Goal: Task Accomplishment & Management: Use online tool/utility

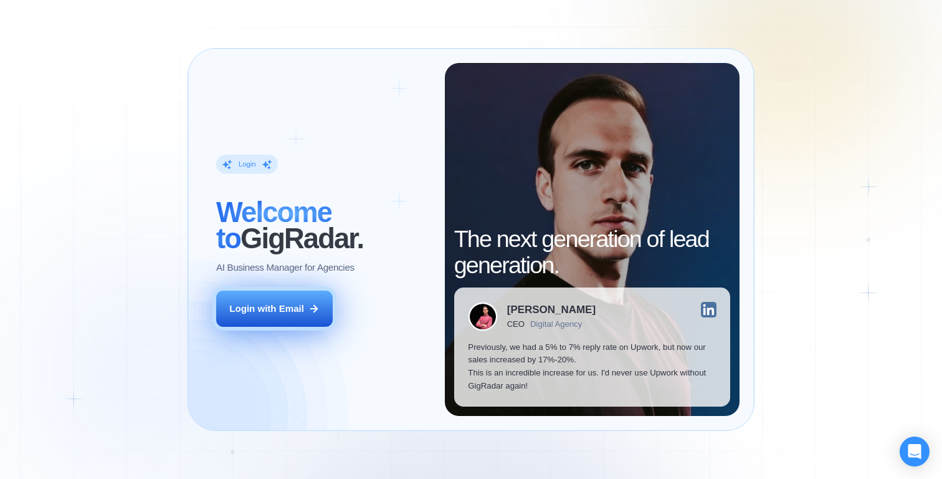
click at [287, 319] on button "Login with Email" at bounding box center [274, 308] width 117 height 37
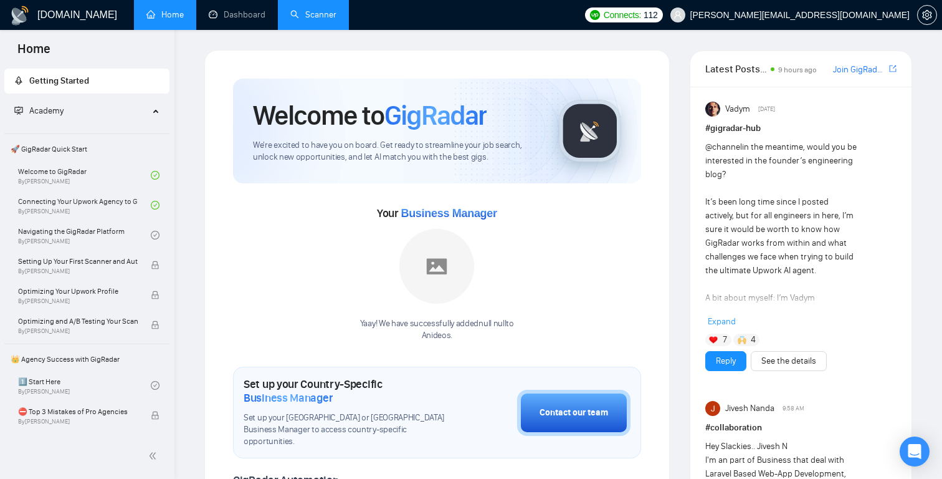
click at [325, 12] on link "Scanner" at bounding box center [313, 14] width 46 height 11
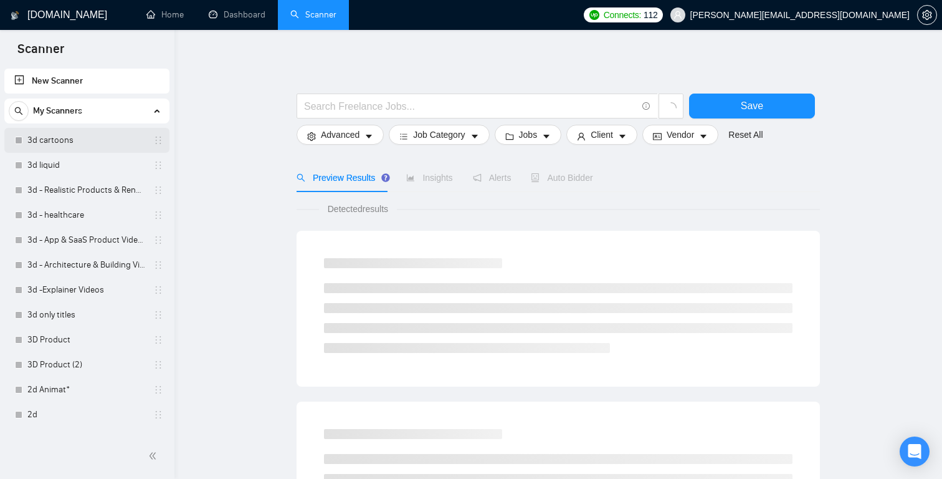
click at [89, 143] on link "3d cartoons" at bounding box center [86, 140] width 118 height 25
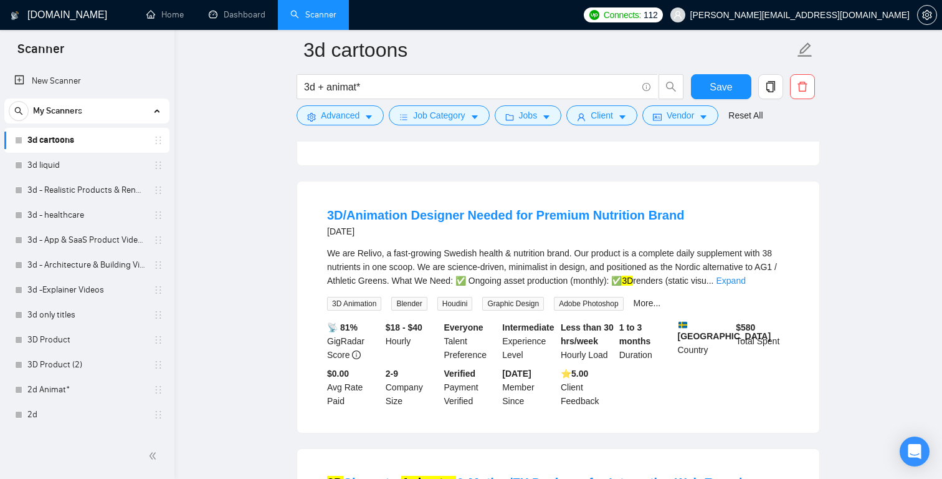
scroll to position [368, 0]
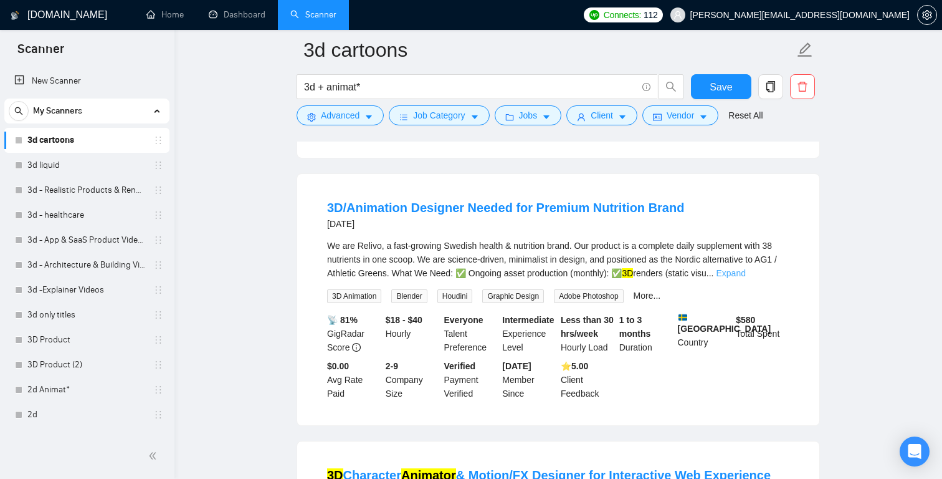
click at [745, 268] on link "Expand" at bounding box center [730, 273] width 29 height 10
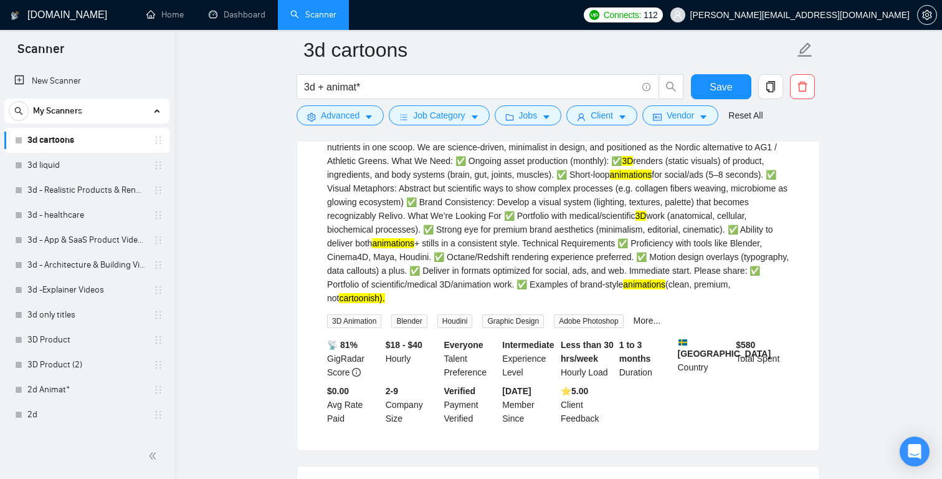
scroll to position [477, 0]
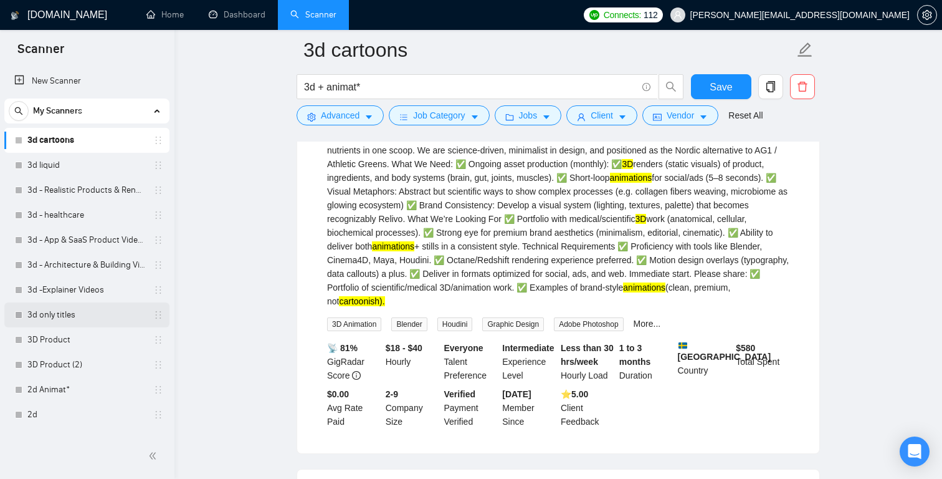
click at [105, 317] on link "3d only titles" at bounding box center [86, 314] width 118 height 25
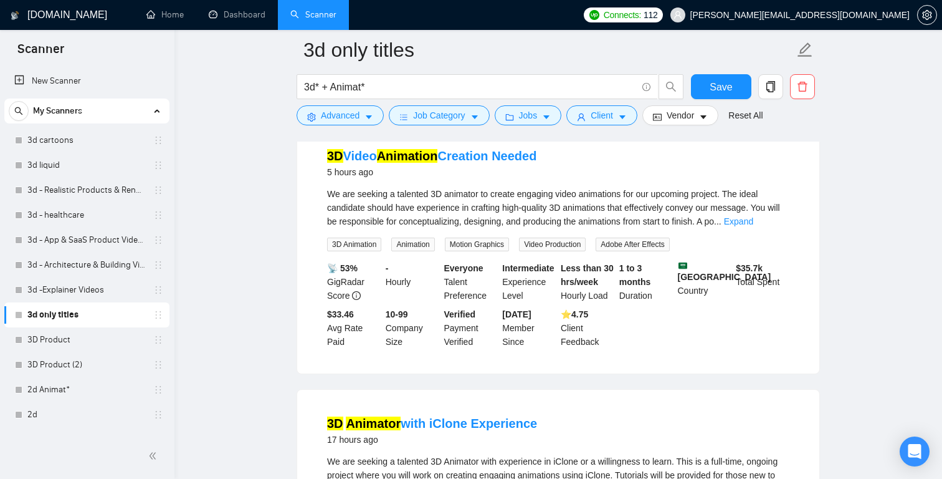
scroll to position [117, 0]
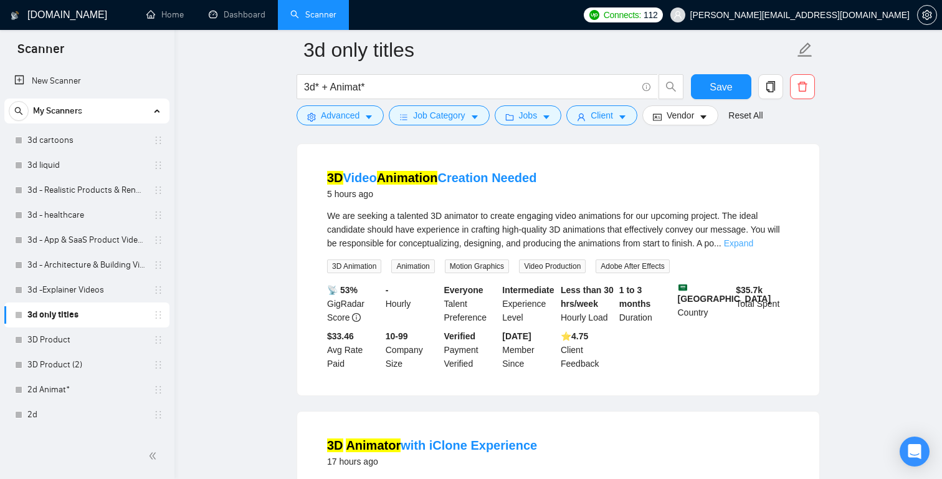
click at [753, 245] on link "Expand" at bounding box center [738, 243] width 29 height 10
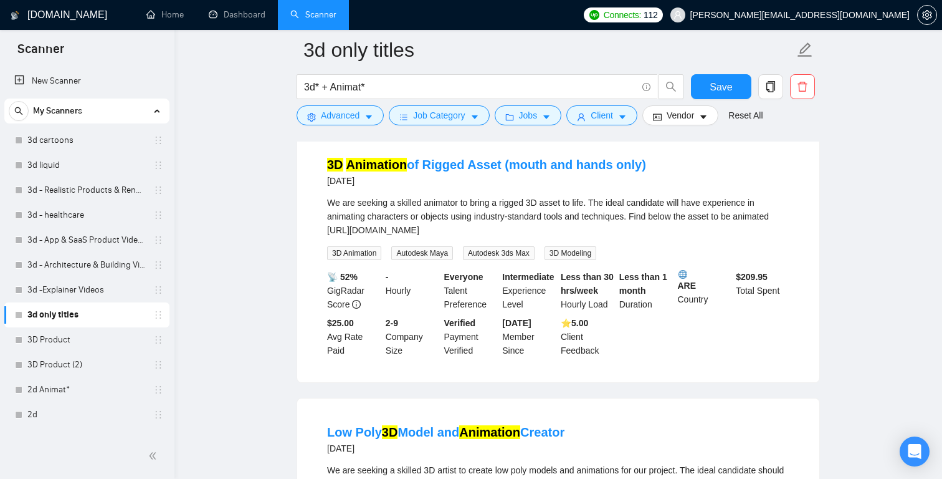
scroll to position [693, 0]
drag, startPoint x: 645, startPoint y: 235, endPoint x: 328, endPoint y: 235, distance: 317.1
click at [328, 235] on div "We are seeking a skilled animator to bring a rigged 3D asset to life. The ideal…" at bounding box center [558, 214] width 462 height 41
copy div "https://www.turbosquid.com/3d-models/cartoon-arab-man-rigged-1028497"
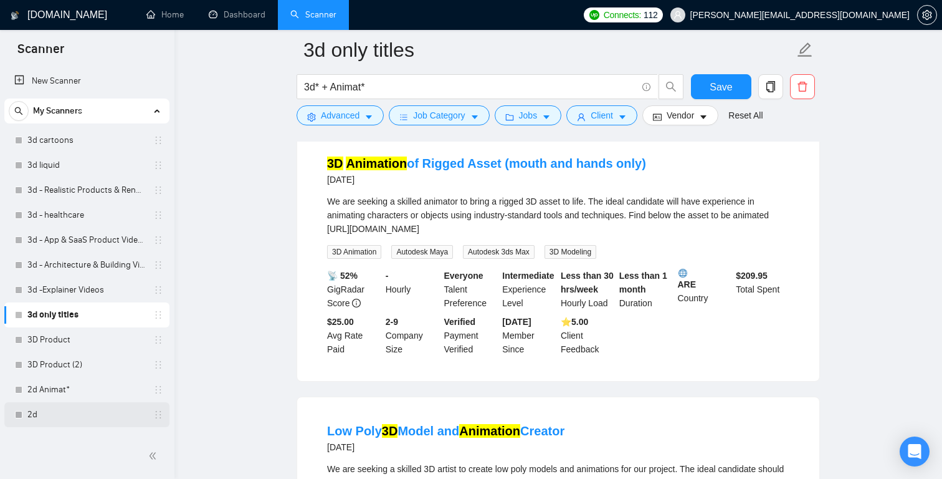
click at [71, 407] on link "2d" at bounding box center [86, 414] width 118 height 25
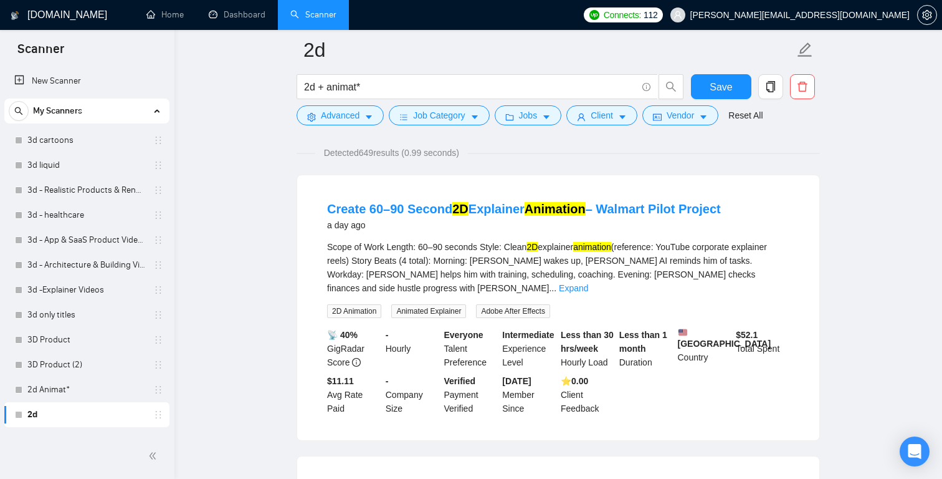
scroll to position [77, 0]
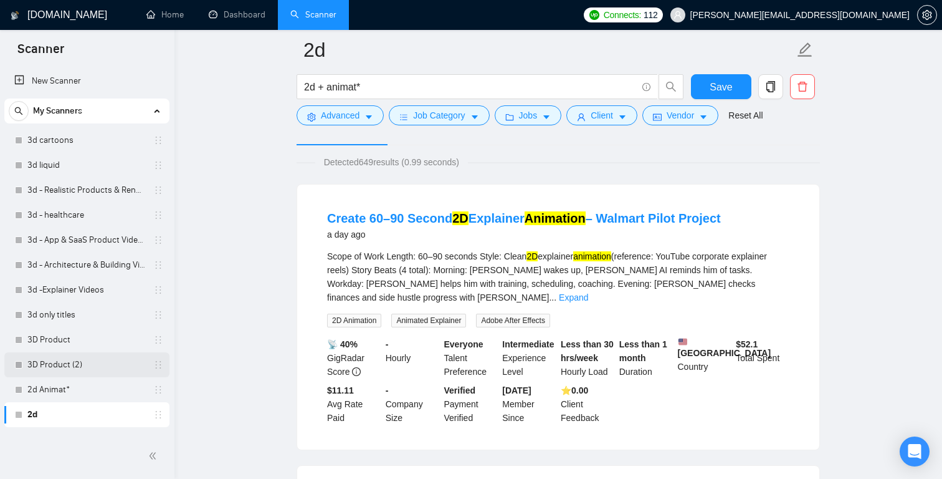
click at [95, 364] on link "3D Product (2)" at bounding box center [86, 364] width 118 height 25
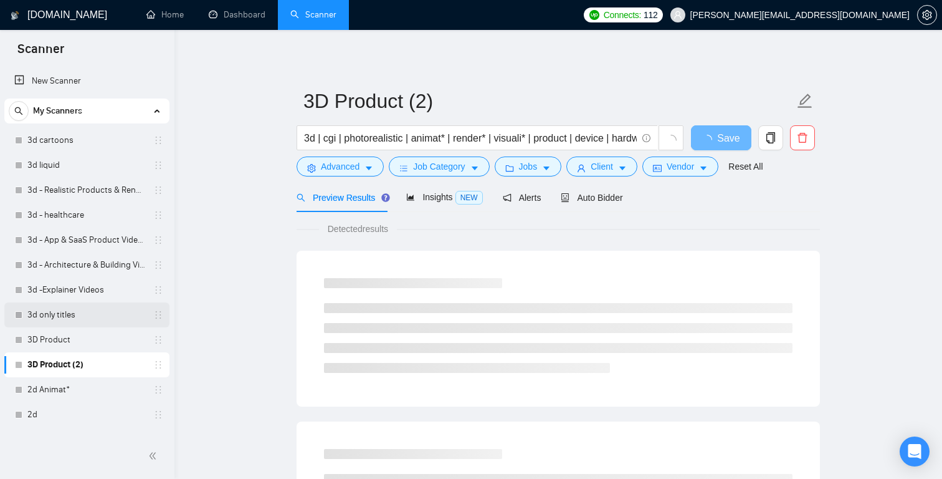
click at [85, 315] on link "3d only titles" at bounding box center [86, 314] width 118 height 25
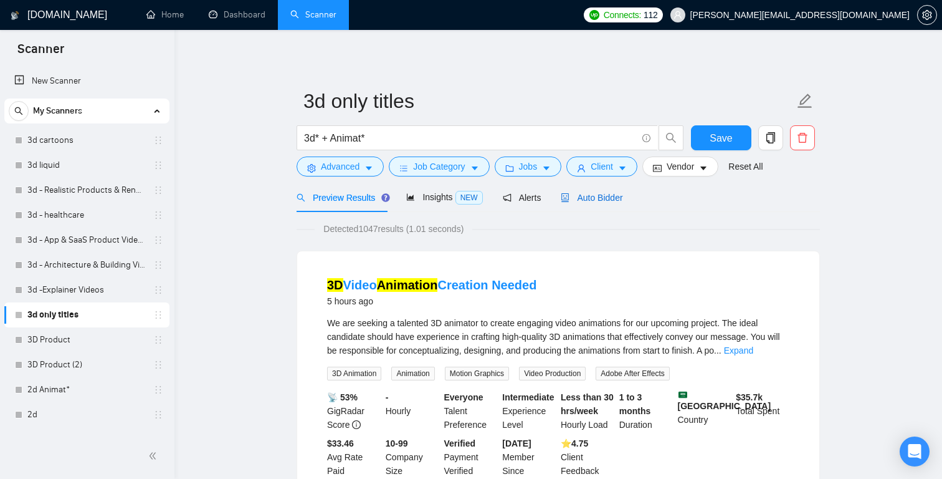
click at [598, 199] on span "Auto Bidder" at bounding box center [592, 198] width 62 height 10
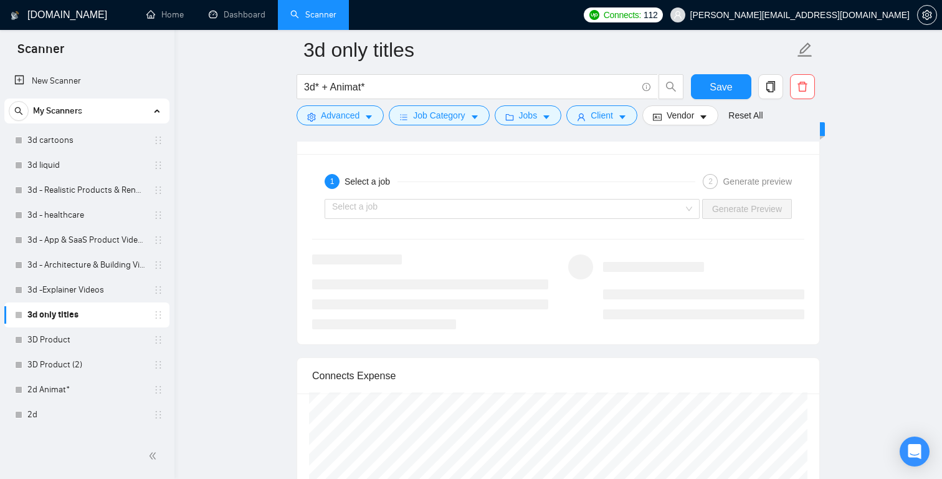
scroll to position [2444, 0]
click at [683, 201] on div "Select a job" at bounding box center [512, 204] width 375 height 20
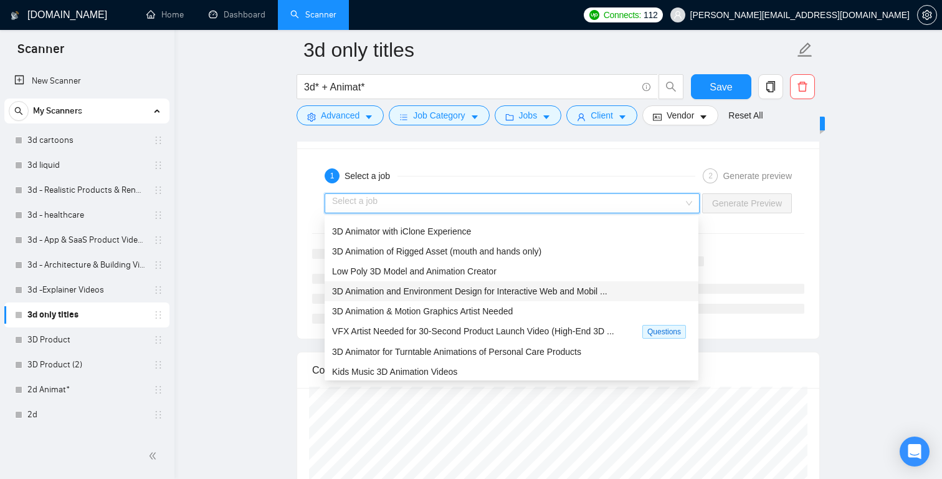
scroll to position [0, 0]
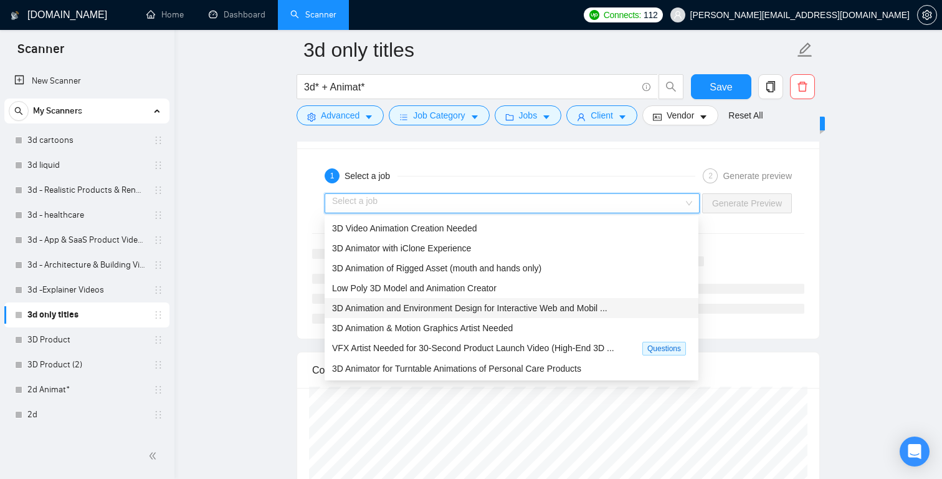
click at [538, 308] on span "3D Animation and Environment Design for Interactive Web and Mobil ..." at bounding box center [469, 308] width 275 height 10
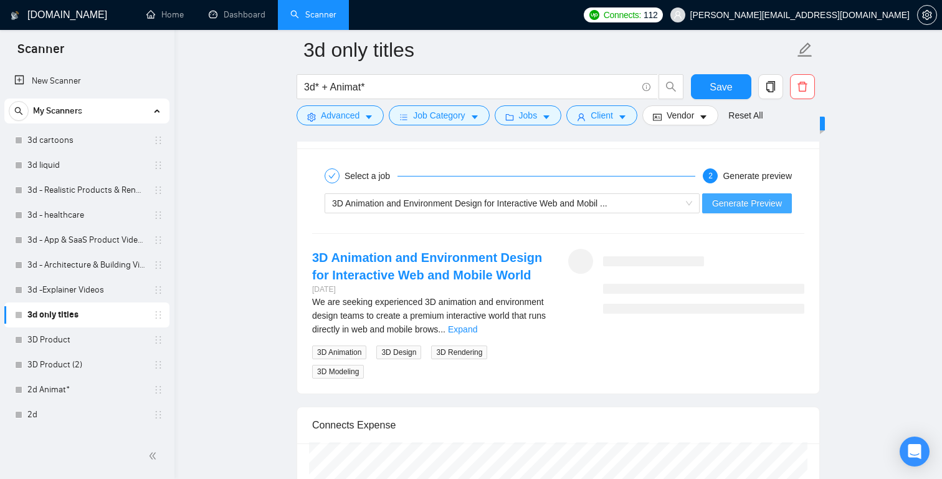
click at [752, 208] on span "Generate Preview" at bounding box center [747, 203] width 70 height 14
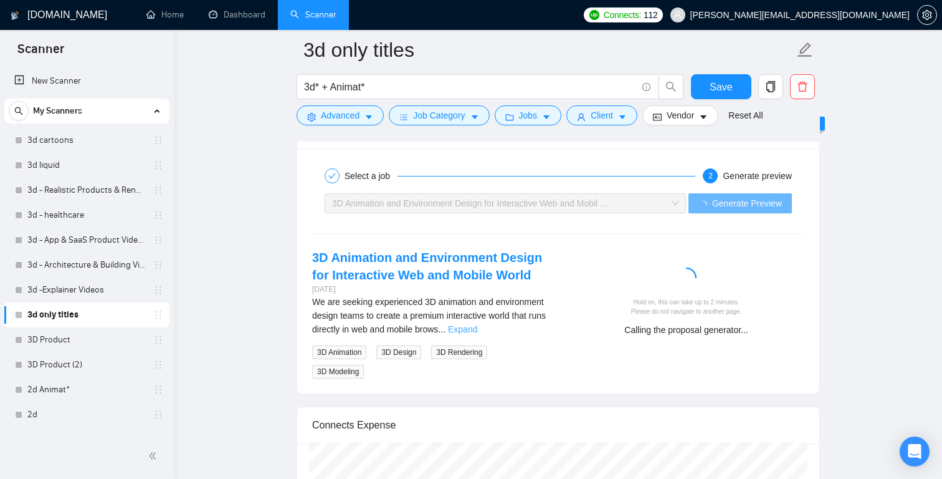
click at [477, 327] on link "Expand" at bounding box center [462, 329] width 29 height 10
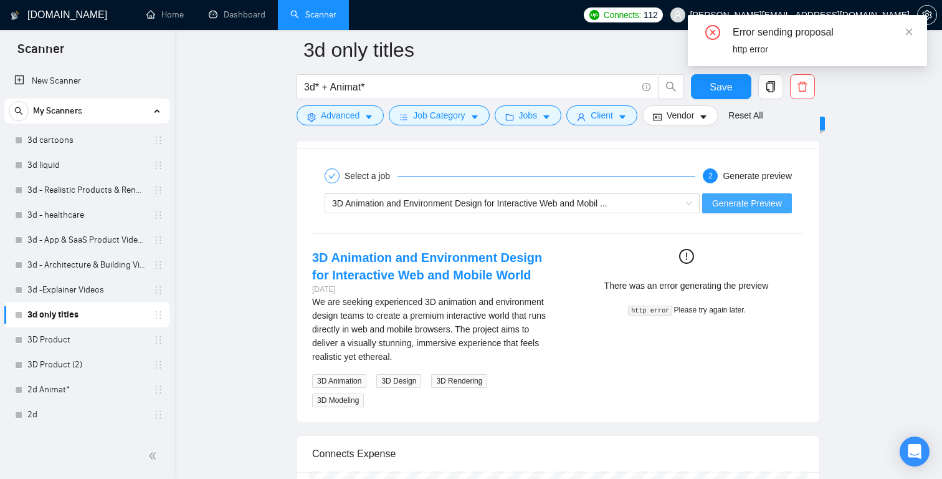
click at [754, 204] on span "Generate Preview" at bounding box center [747, 203] width 70 height 14
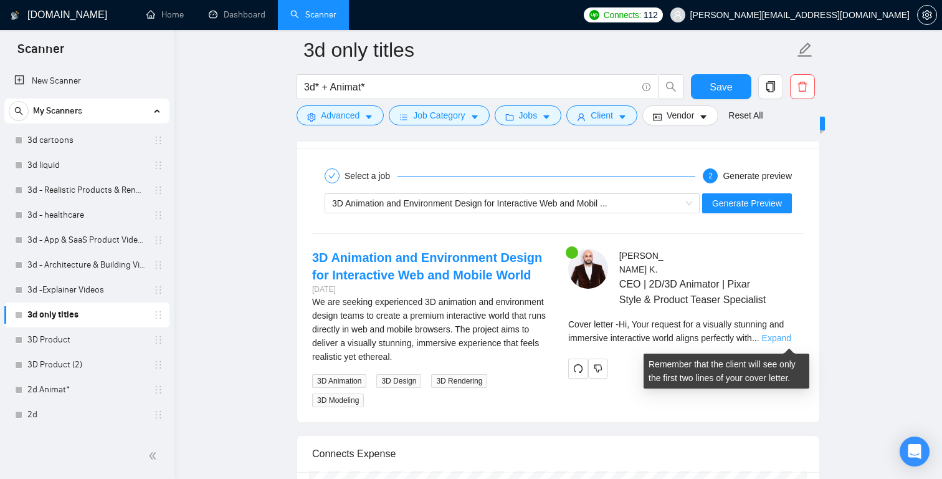
click at [791, 340] on link "Expand" at bounding box center [776, 338] width 29 height 10
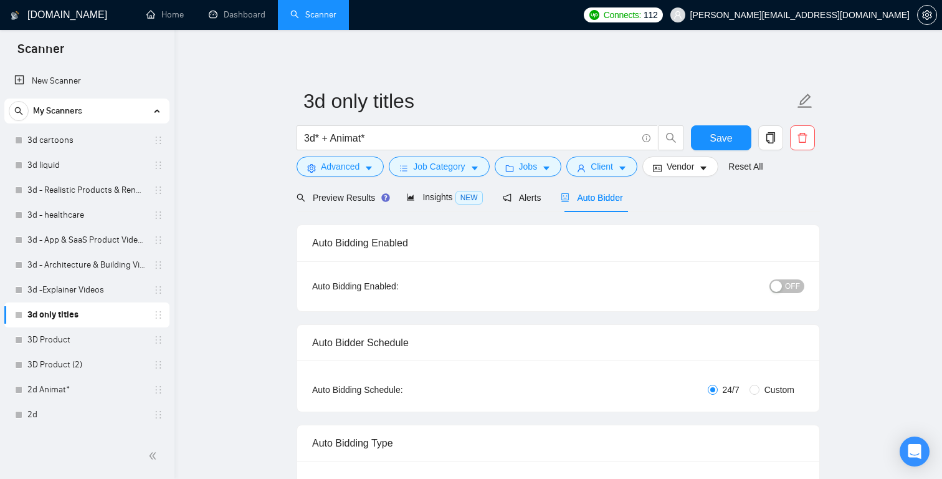
click at [794, 287] on span "OFF" at bounding box center [792, 286] width 15 height 14
click at [108, 291] on link "3d -Explainer Videos" at bounding box center [86, 289] width 118 height 25
click at [715, 131] on span "Save" at bounding box center [721, 138] width 22 height 16
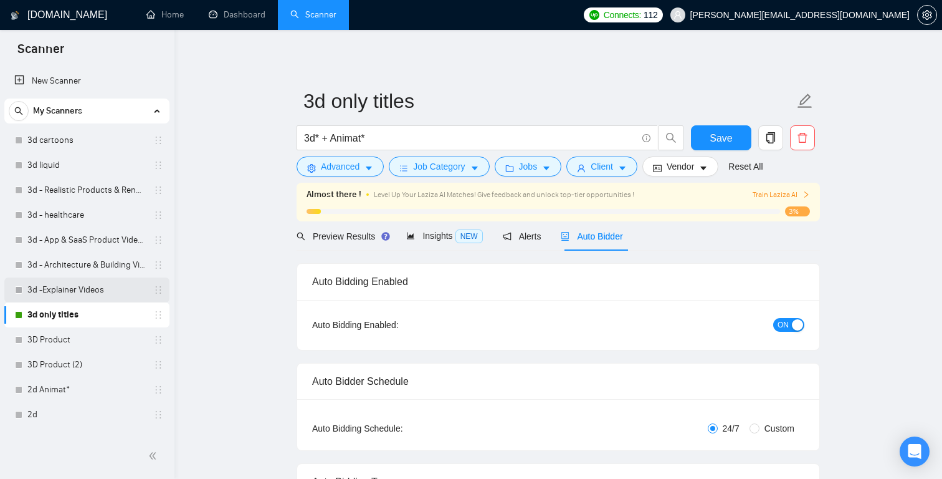
click at [110, 283] on link "3d -Explainer Videos" at bounding box center [86, 289] width 118 height 25
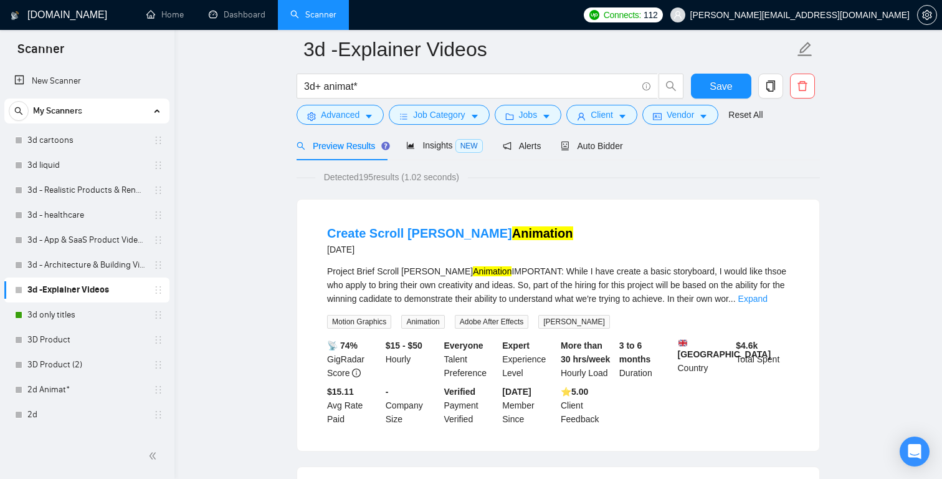
scroll to position [27, 0]
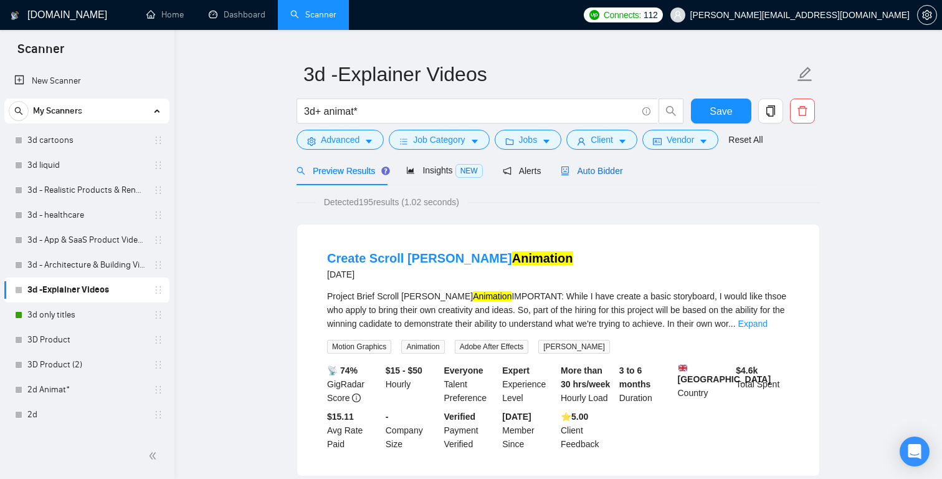
click at [599, 170] on span "Auto Bidder" at bounding box center [592, 171] width 62 height 10
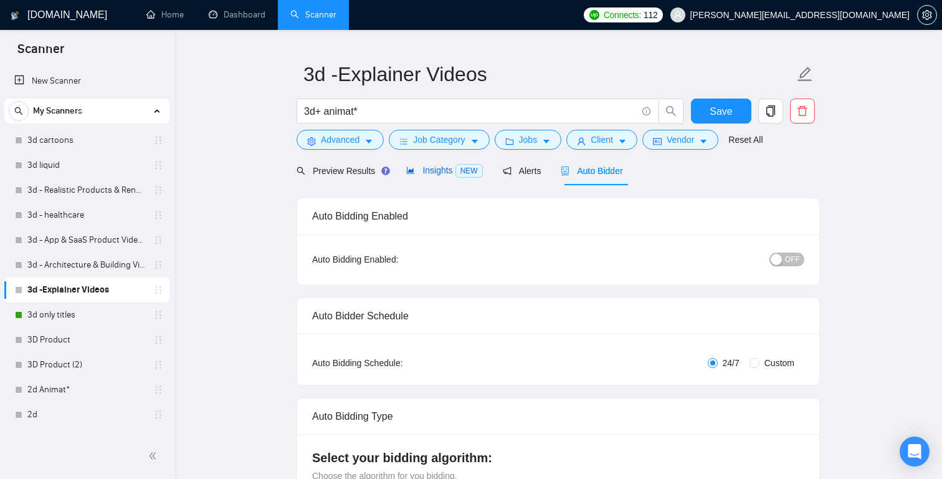
click at [455, 174] on span "Insights NEW" at bounding box center [444, 170] width 76 height 10
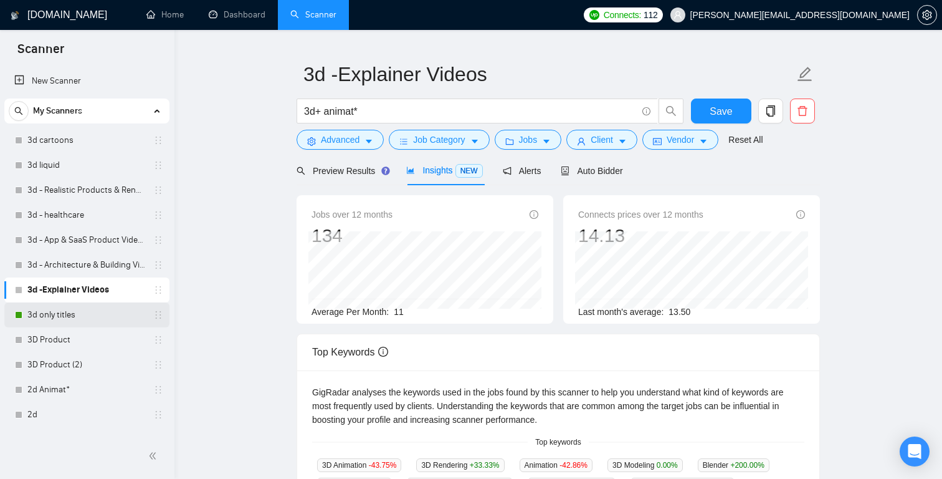
click at [93, 310] on link "3d only titles" at bounding box center [86, 314] width 118 height 25
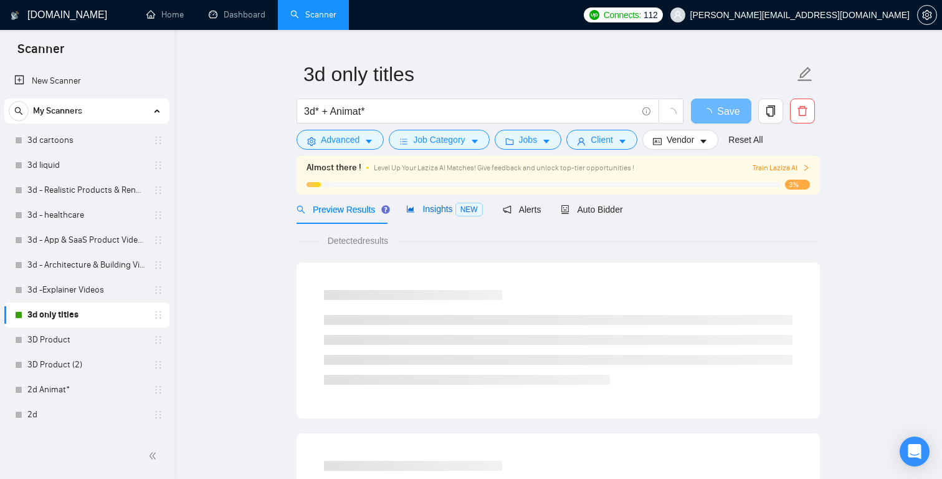
click at [441, 204] on span "Insights NEW" at bounding box center [444, 209] width 76 height 10
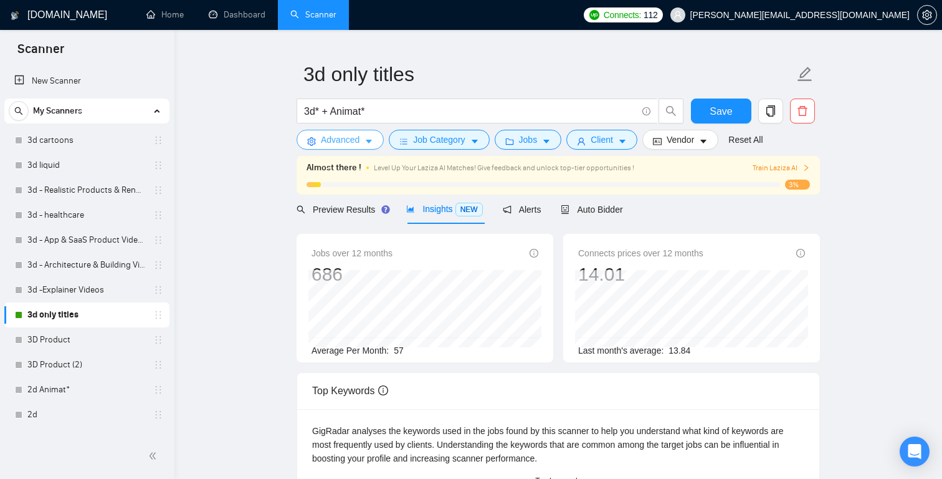
click at [368, 140] on icon "caret-down" at bounding box center [368, 141] width 9 height 9
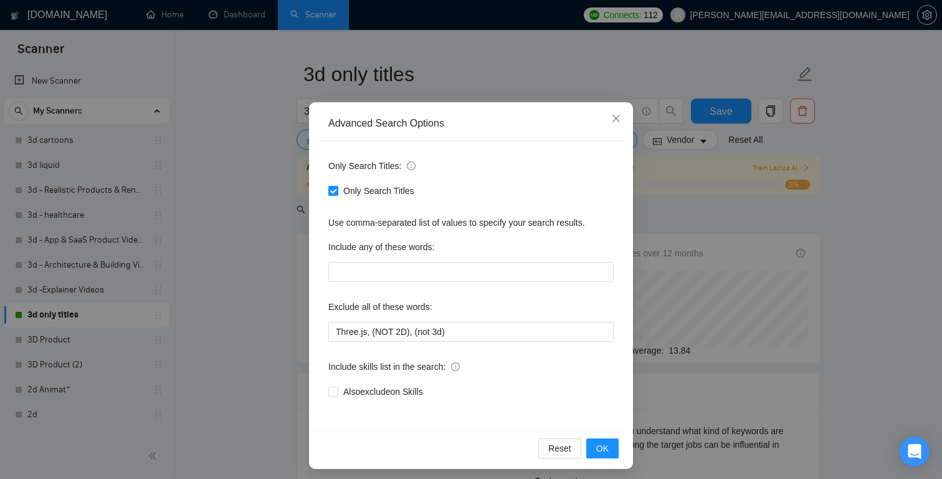
scroll to position [40, 0]
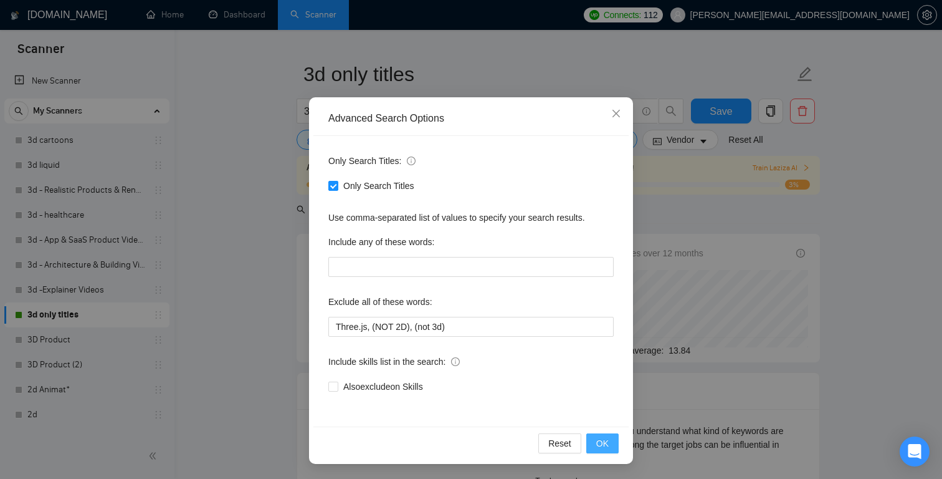
click at [602, 446] on span "OK" at bounding box center [602, 443] width 12 height 14
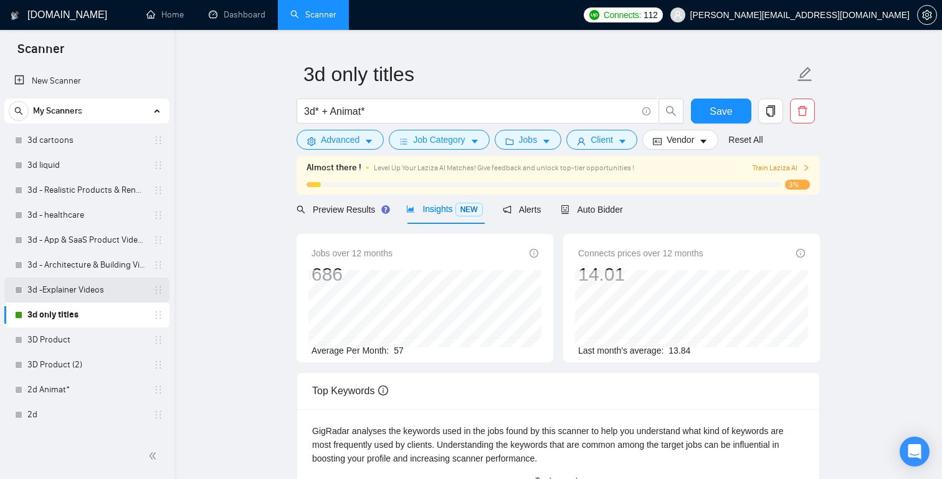
click at [108, 292] on link "3d -Explainer Videos" at bounding box center [86, 289] width 118 height 25
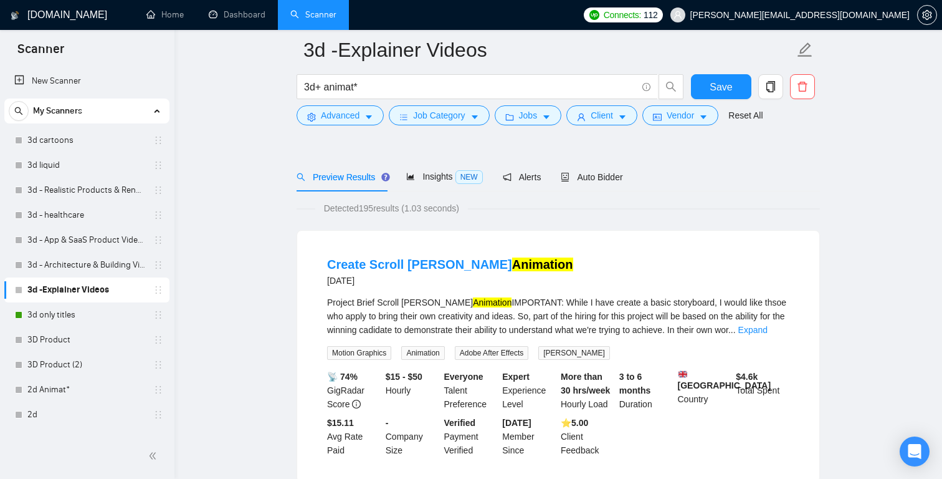
scroll to position [24, 0]
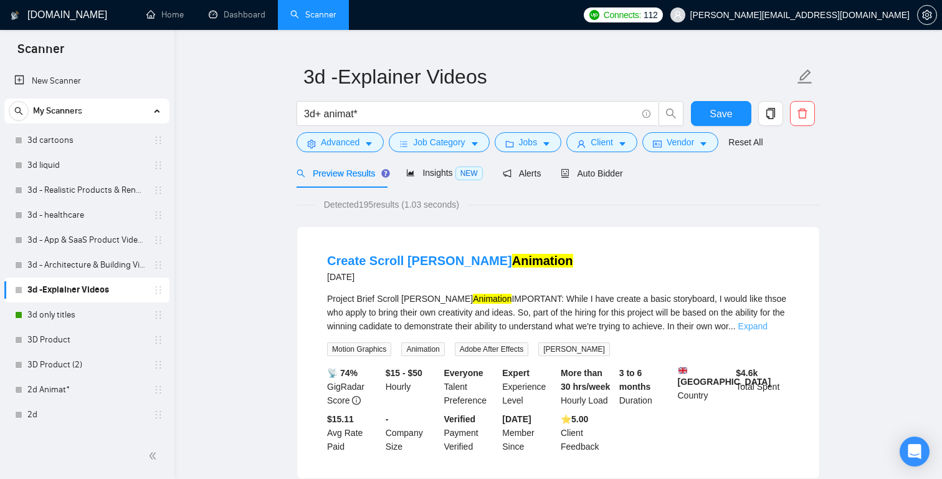
click at [768, 325] on link "Expand" at bounding box center [752, 326] width 29 height 10
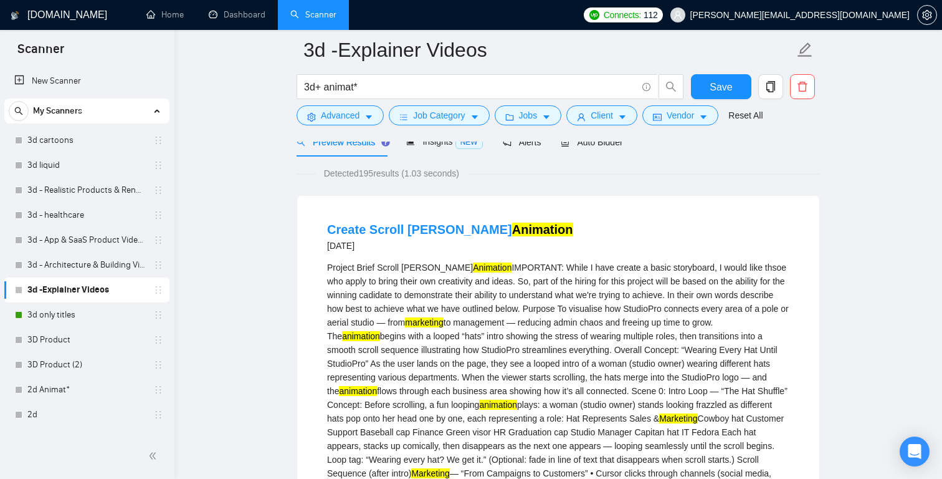
scroll to position [0, 0]
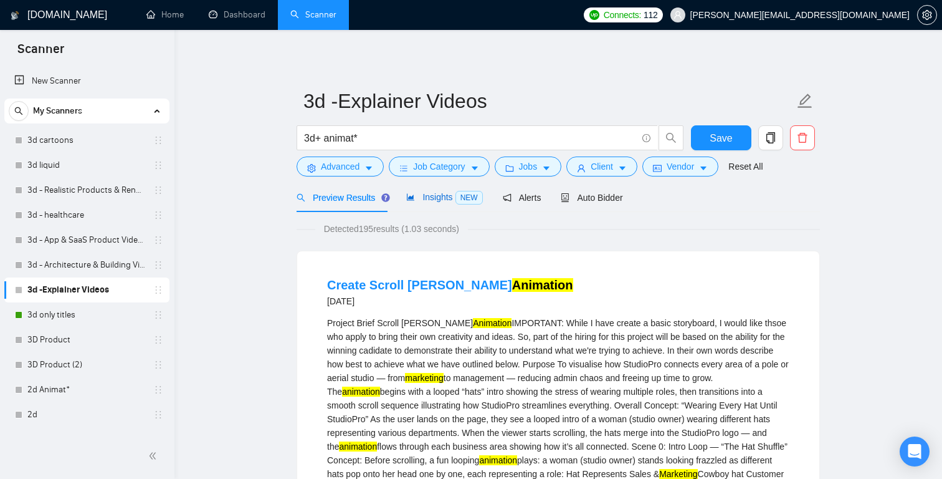
click at [445, 198] on span "Insights NEW" at bounding box center [444, 197] width 76 height 10
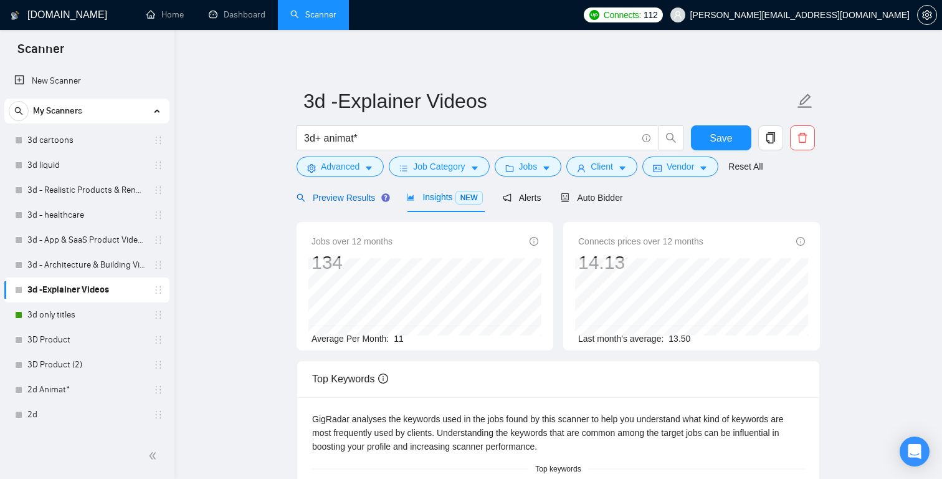
click at [359, 198] on span "Preview Results" at bounding box center [342, 198] width 90 height 10
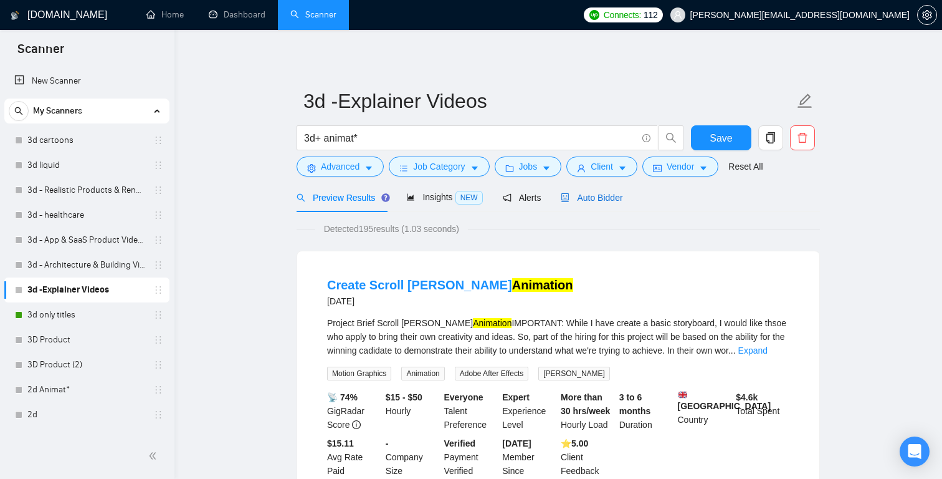
click at [614, 197] on span "Auto Bidder" at bounding box center [592, 198] width 62 height 10
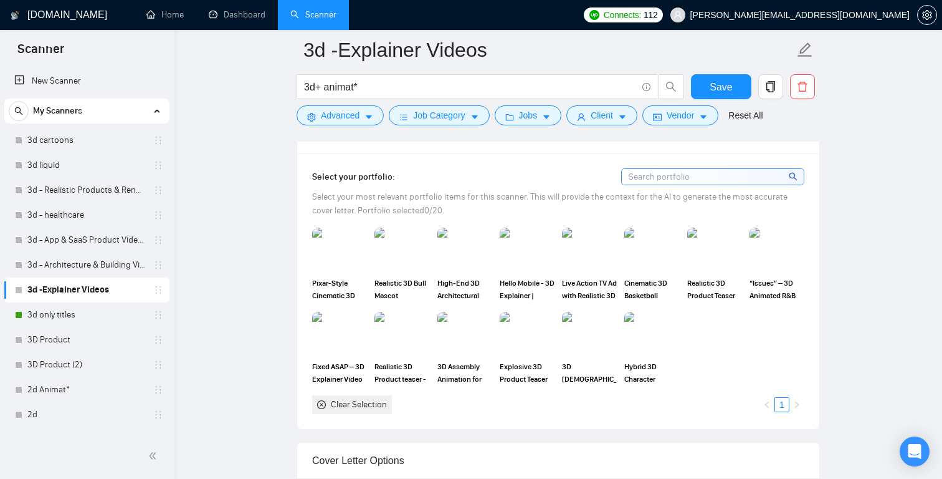
scroll to position [1155, 0]
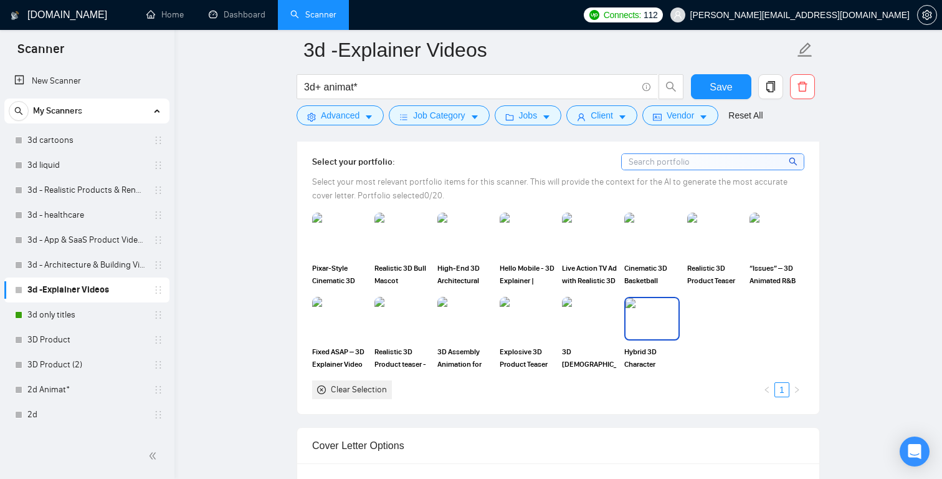
click at [652, 332] on img at bounding box center [652, 318] width 52 height 41
click at [653, 330] on div at bounding box center [652, 318] width 52 height 41
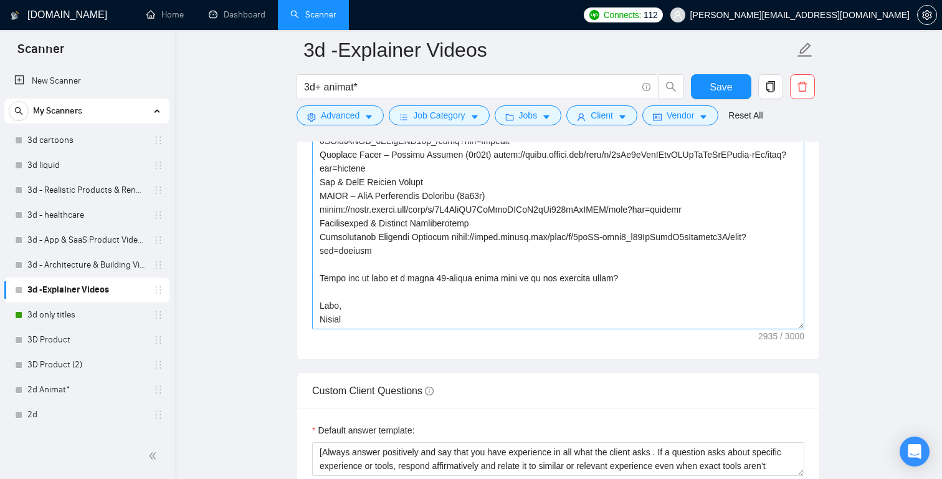
scroll to position [1606, 0]
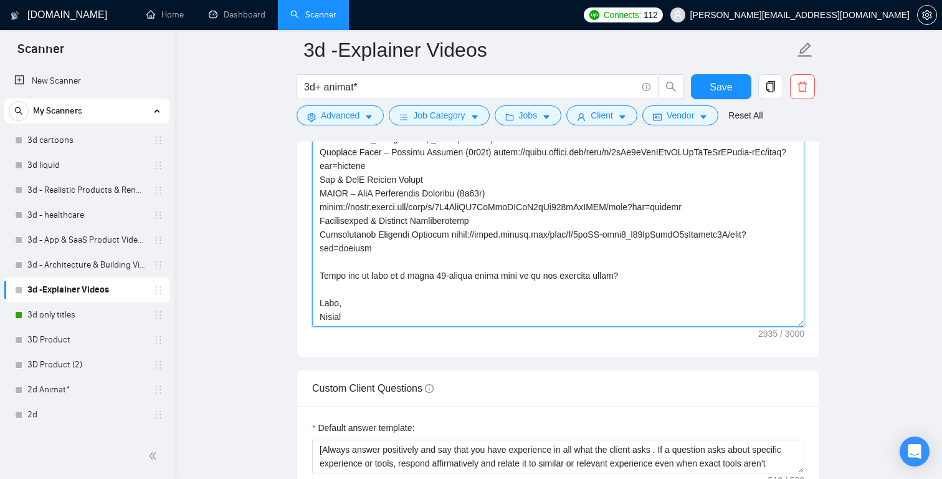
click at [394, 247] on textarea "Cover letter template:" at bounding box center [558, 186] width 492 height 280
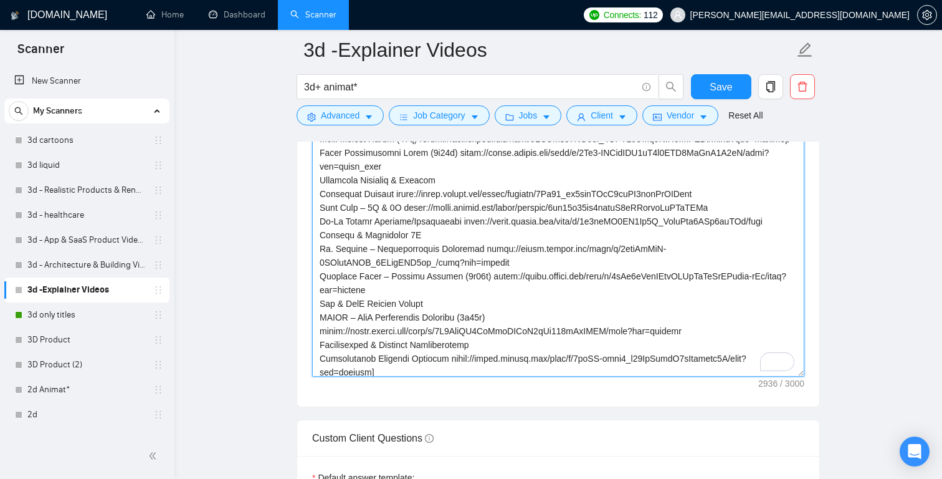
scroll to position [0, 0]
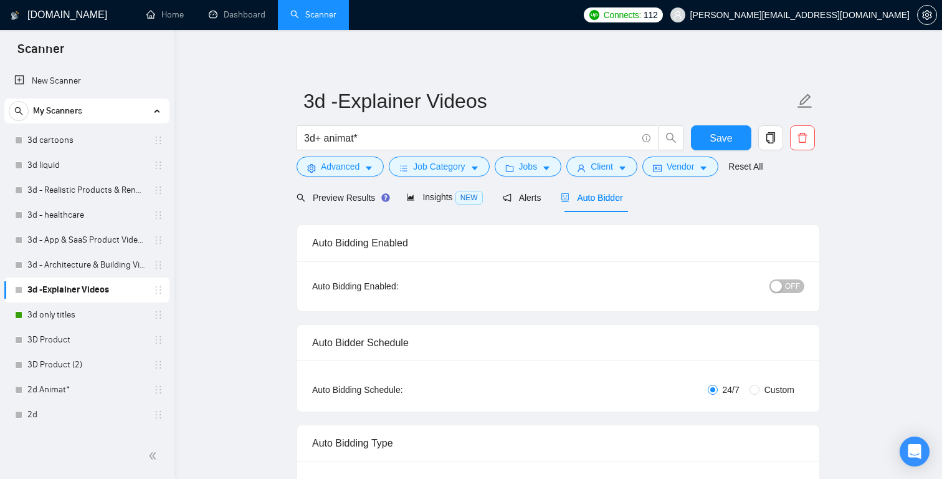
type textarea "[Lor "Ip" dol sit a cons ad elits do eius, te inc - utlab etdo "Ma"] [Aliquaen …"
click at [793, 286] on span "OFF" at bounding box center [792, 286] width 15 height 14
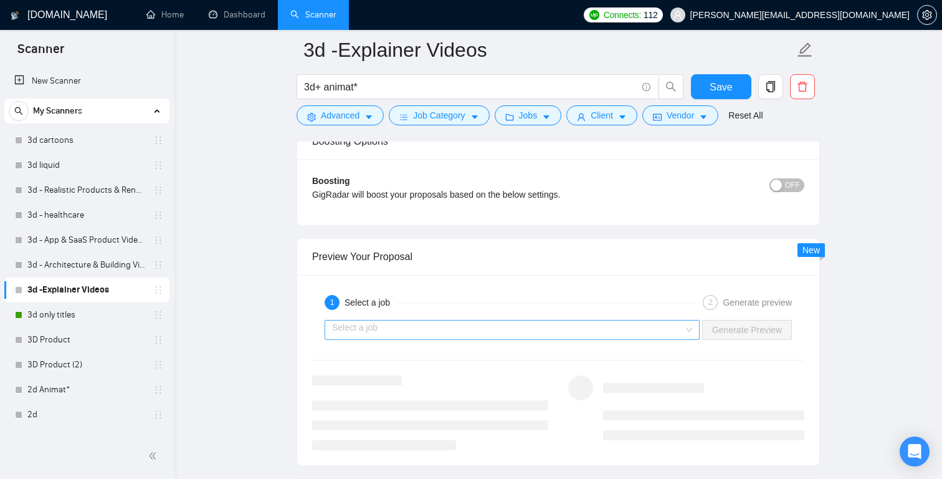
click at [564, 329] on input "search" at bounding box center [507, 329] width 351 height 19
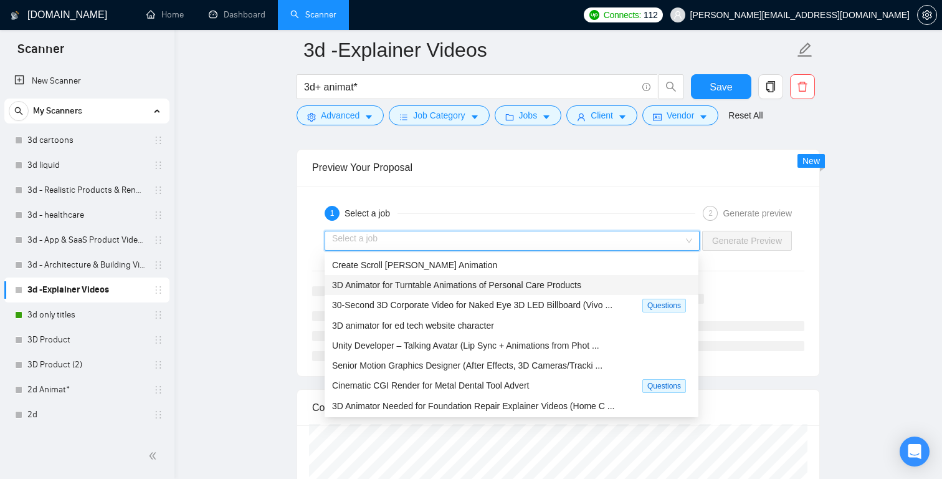
click at [513, 287] on span "3D Animator for Turntable Animations of Personal Care Products" at bounding box center [456, 285] width 249 height 10
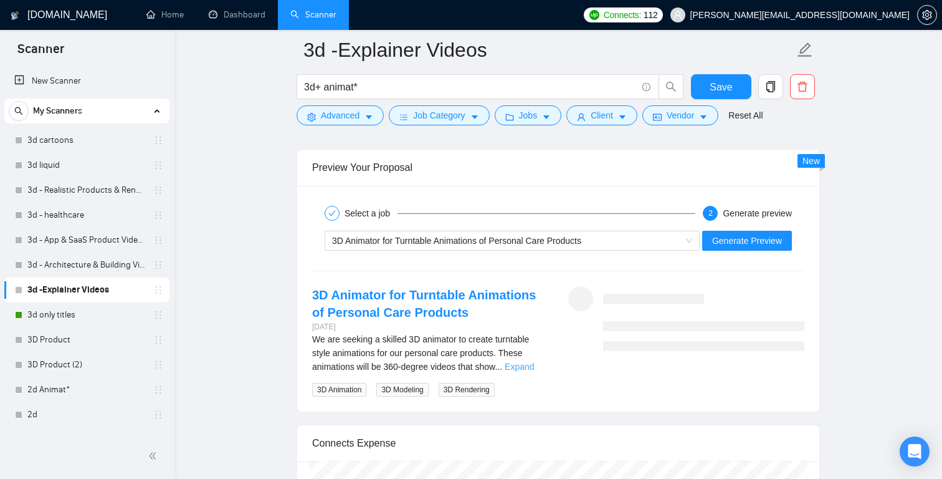
click at [530, 367] on link "Expand" at bounding box center [519, 366] width 29 height 10
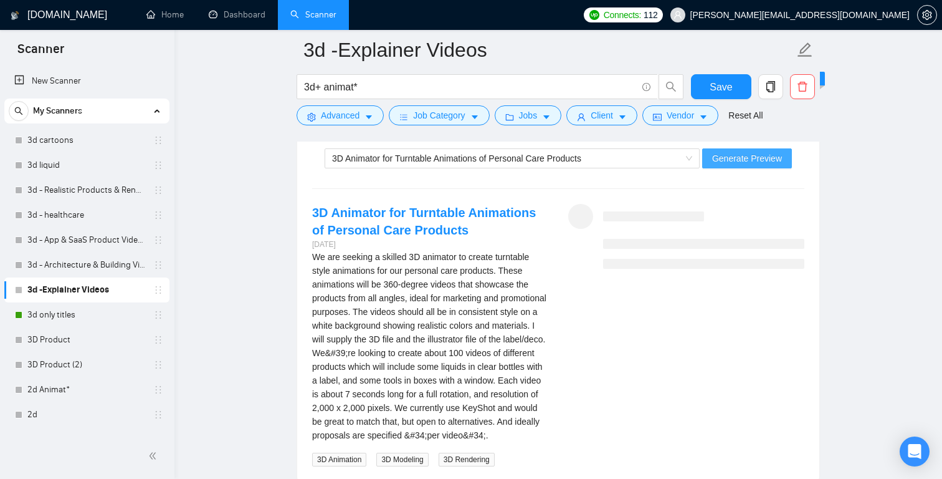
click at [734, 160] on span "Generate Preview" at bounding box center [747, 158] width 70 height 14
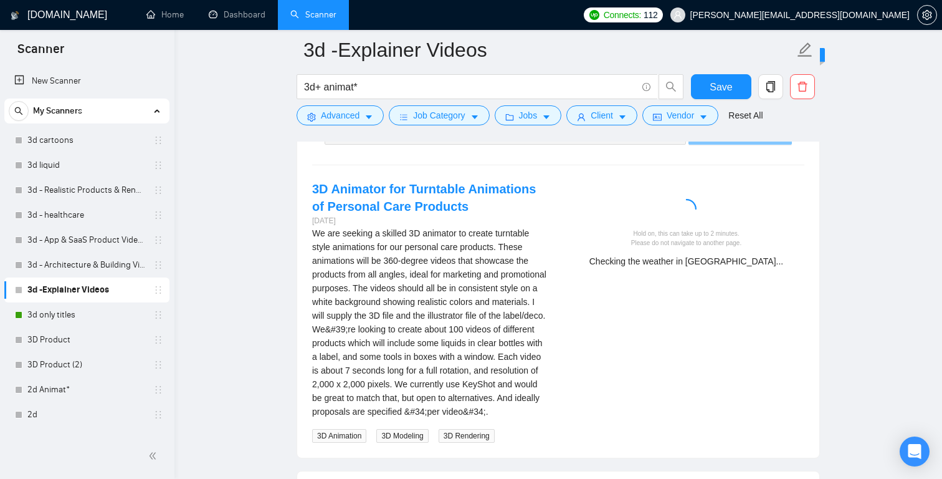
scroll to position [2542, 0]
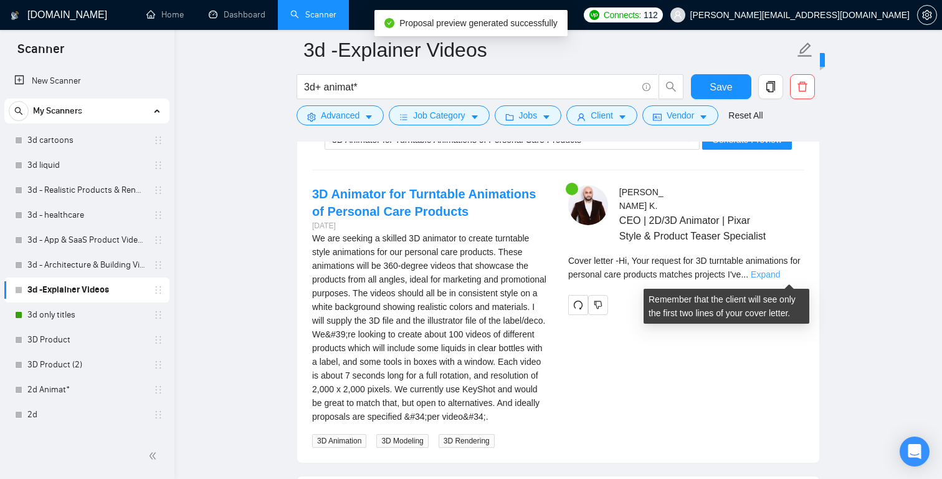
click at [780, 277] on link "Expand" at bounding box center [765, 274] width 29 height 10
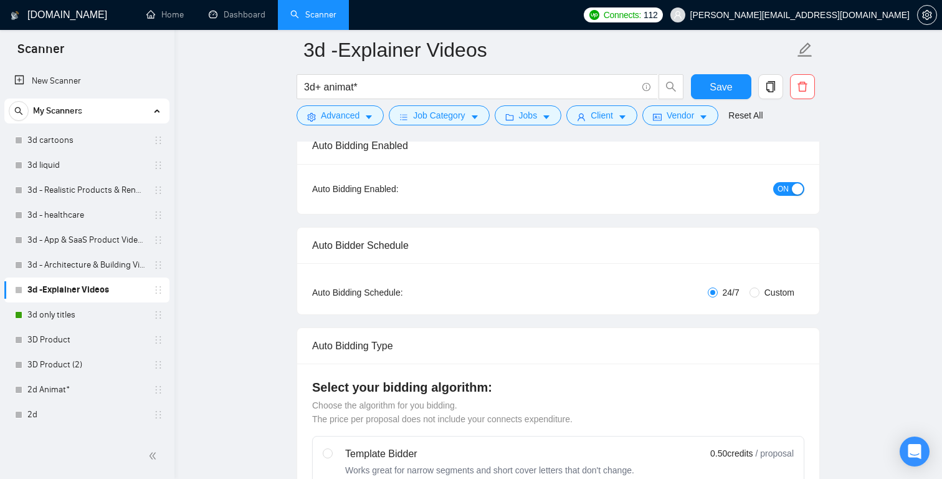
scroll to position [0, 0]
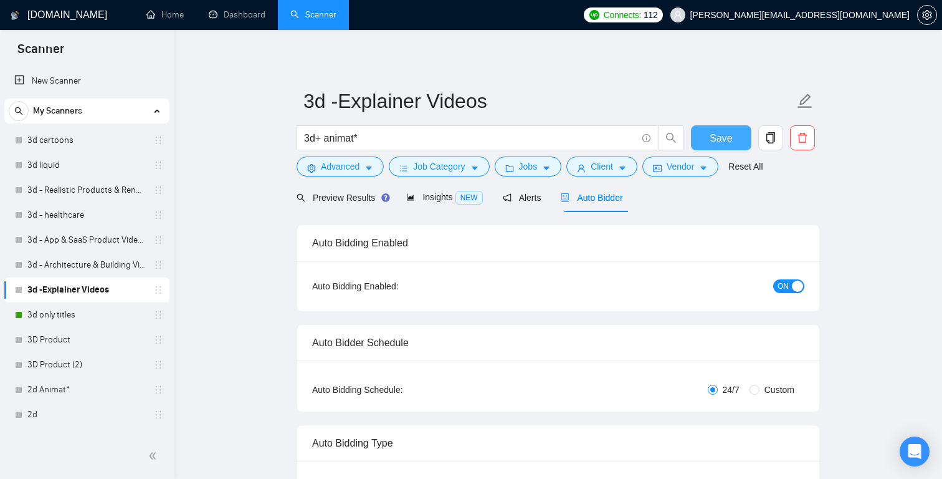
click at [730, 138] on span "Save" at bounding box center [721, 138] width 22 height 16
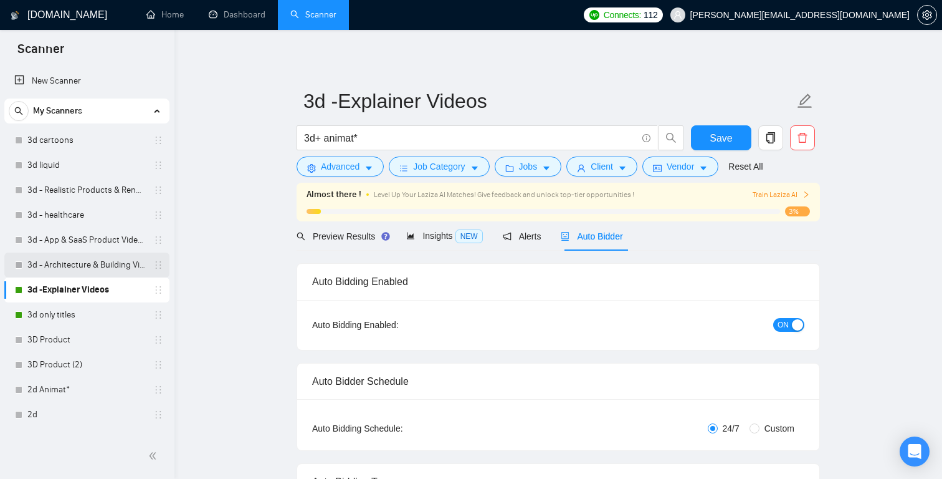
click at [126, 266] on link "3d - Architecture & Building Visualization:" at bounding box center [86, 264] width 118 height 25
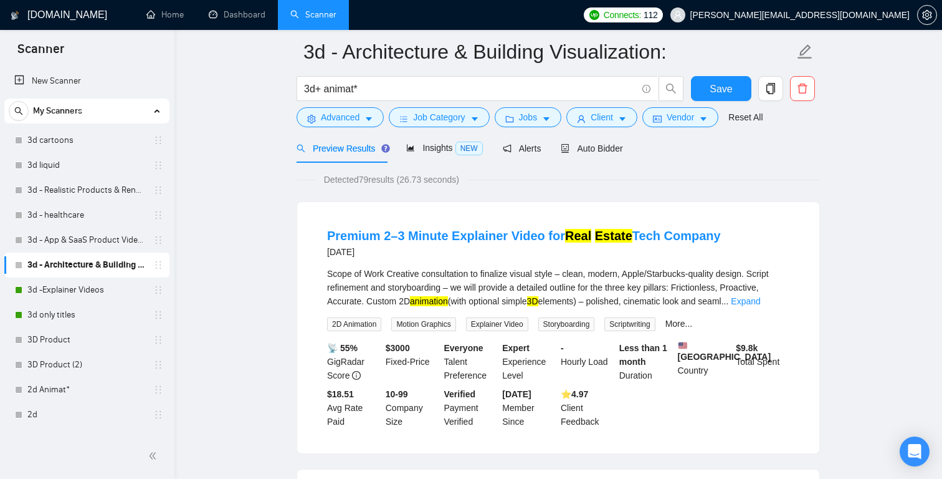
scroll to position [38, 0]
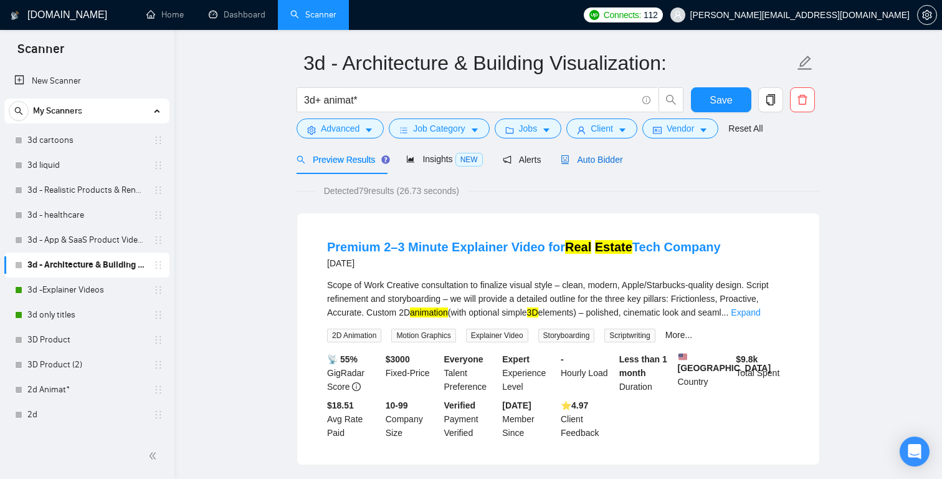
click at [605, 162] on span "Auto Bidder" at bounding box center [592, 160] width 62 height 10
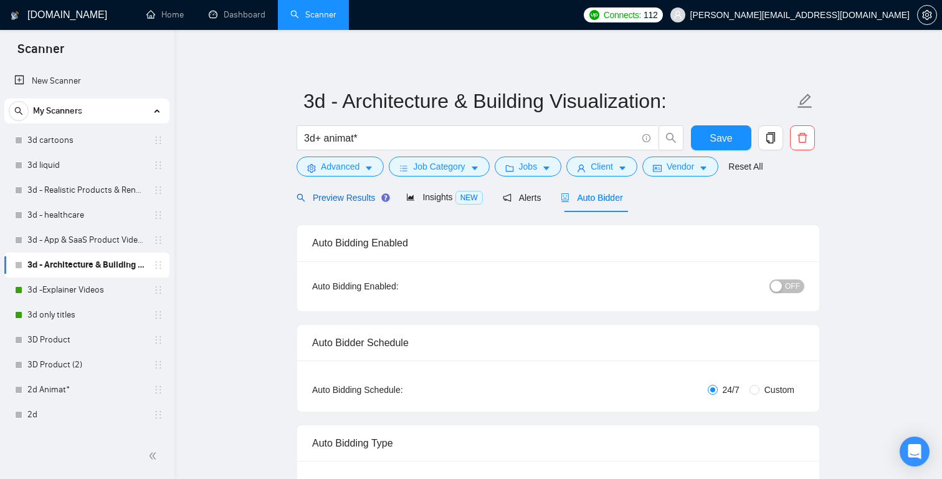
click at [348, 202] on span "Preview Results" at bounding box center [342, 198] width 90 height 10
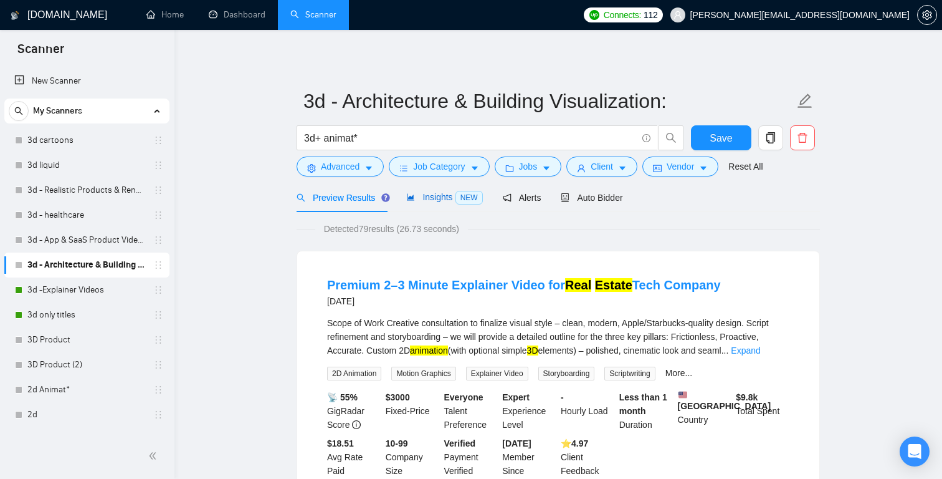
click at [446, 195] on span "Insights NEW" at bounding box center [444, 197] width 76 height 10
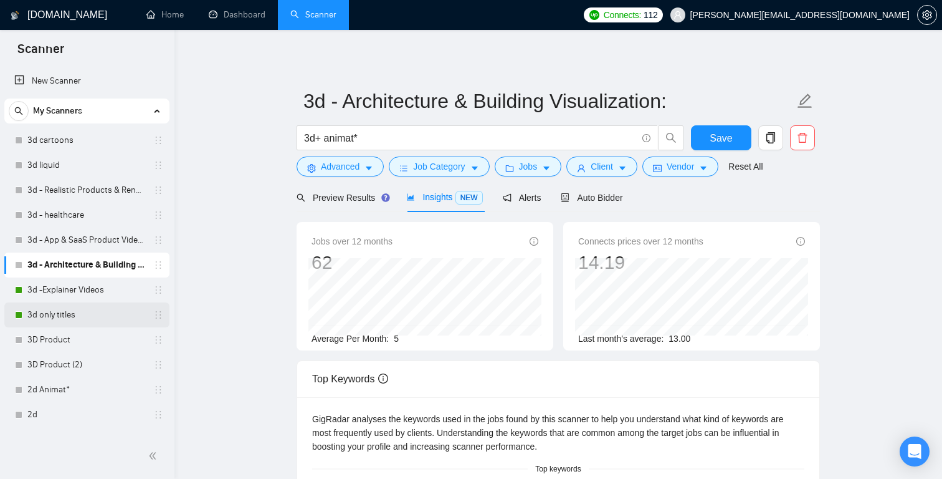
click at [89, 313] on link "3d only titles" at bounding box center [86, 314] width 118 height 25
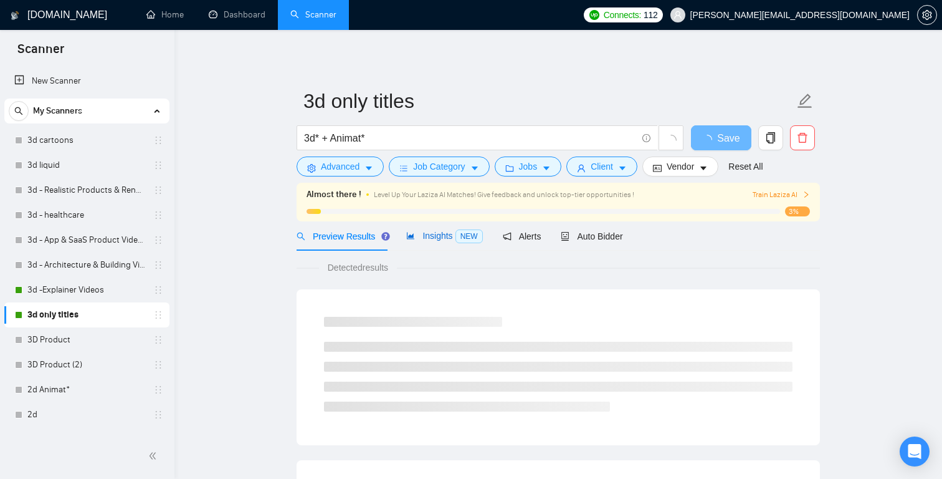
click at [424, 236] on span "Insights NEW" at bounding box center [444, 236] width 76 height 10
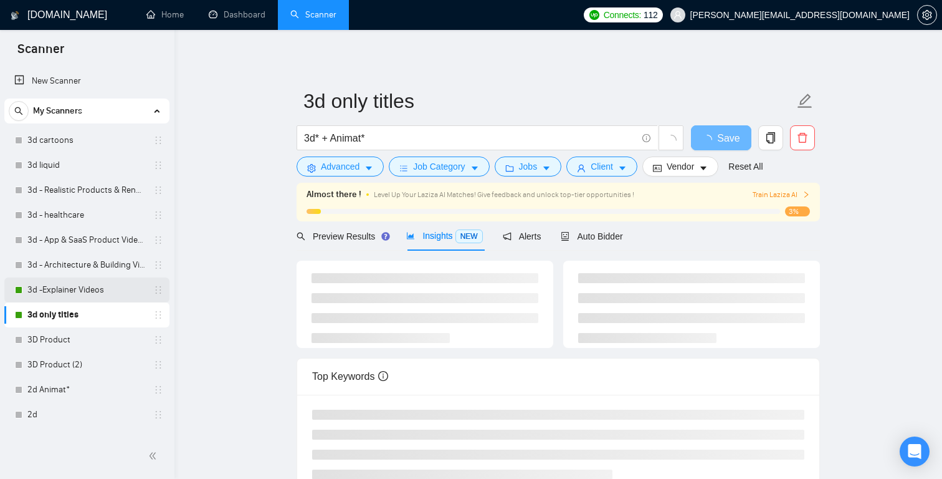
click at [97, 292] on link "3d -Explainer Videos" at bounding box center [86, 289] width 118 height 25
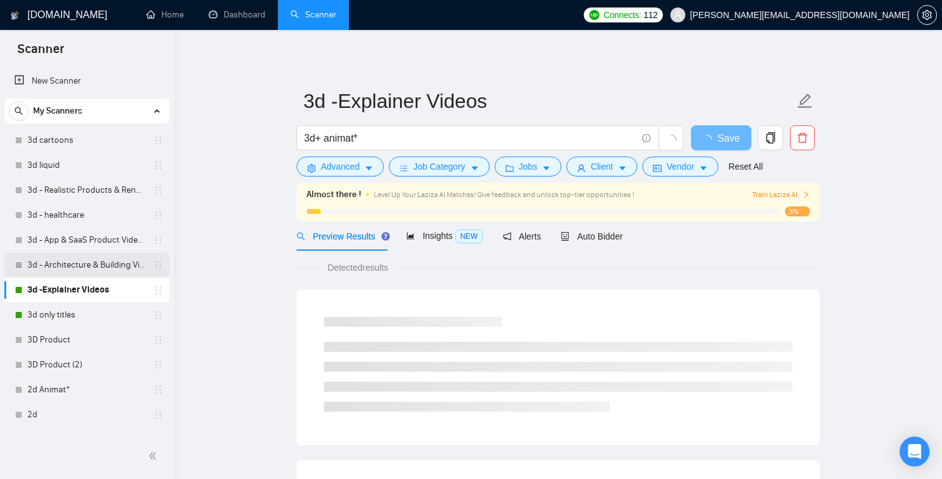
click at [126, 264] on link "3d - Architecture & Building Visualization:" at bounding box center [86, 264] width 118 height 25
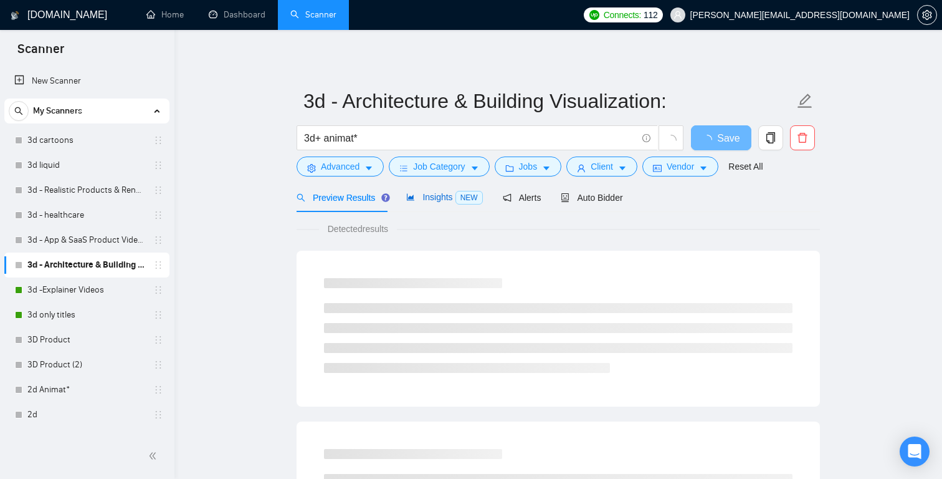
click at [451, 199] on span "Insights NEW" at bounding box center [444, 197] width 76 height 10
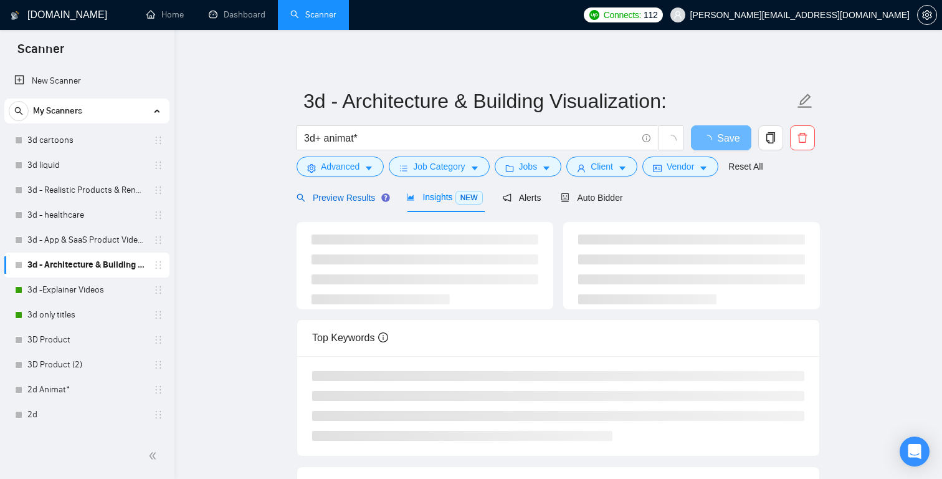
click at [370, 199] on span "Preview Results" at bounding box center [342, 198] width 90 height 10
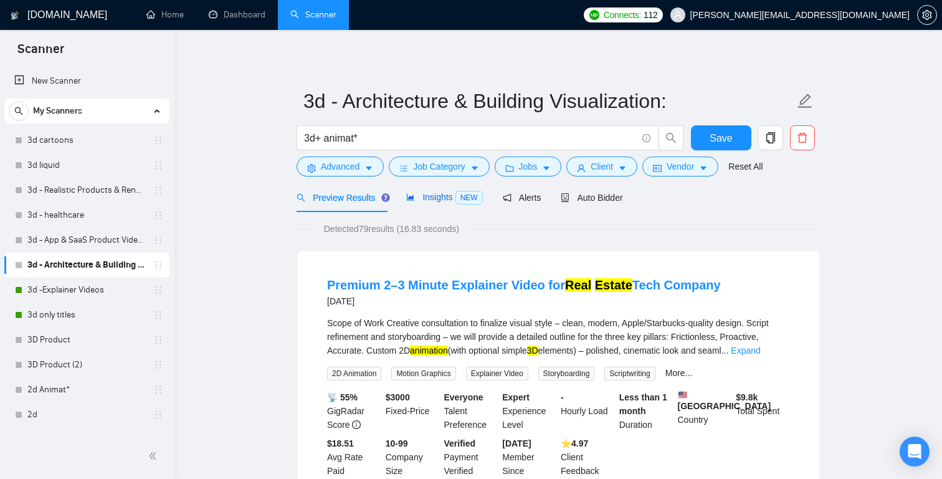
click at [451, 202] on div "Insights NEW" at bounding box center [444, 197] width 76 height 14
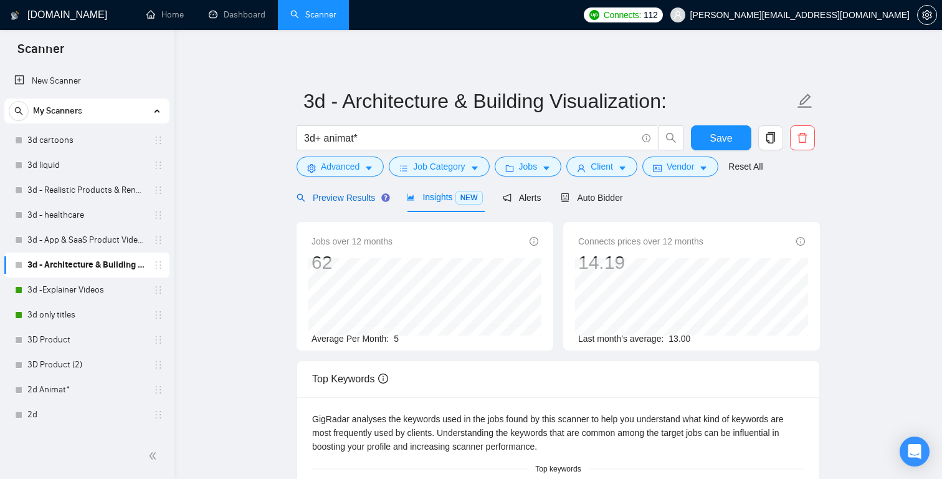
click at [336, 194] on span "Preview Results" at bounding box center [342, 198] width 90 height 10
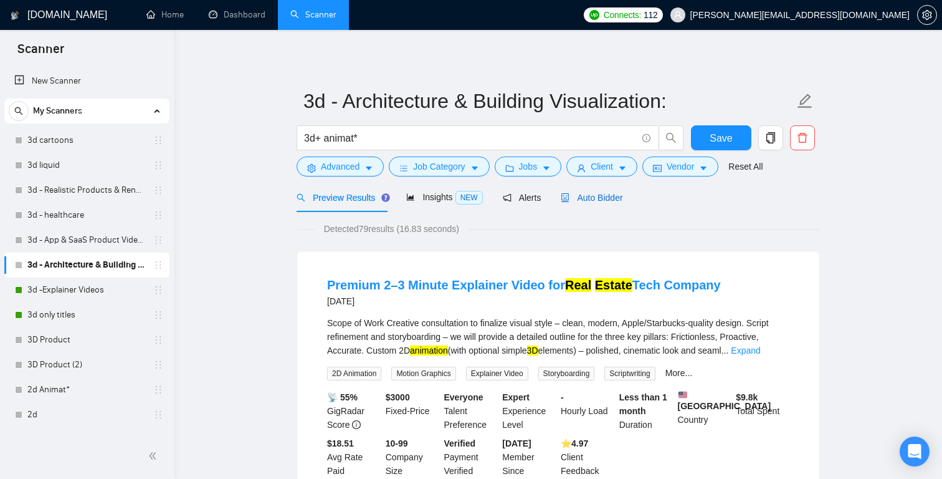
click at [622, 198] on span "Auto Bidder" at bounding box center [592, 198] width 62 height 10
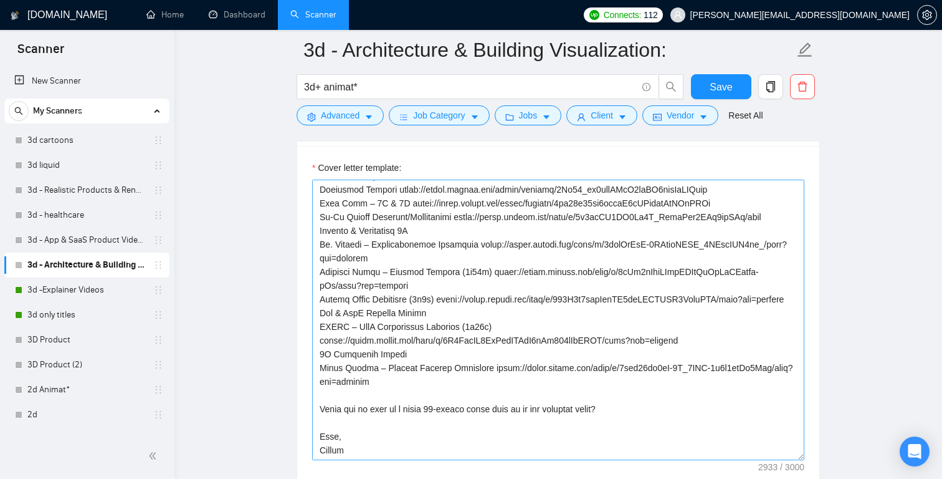
scroll to position [1488, 0]
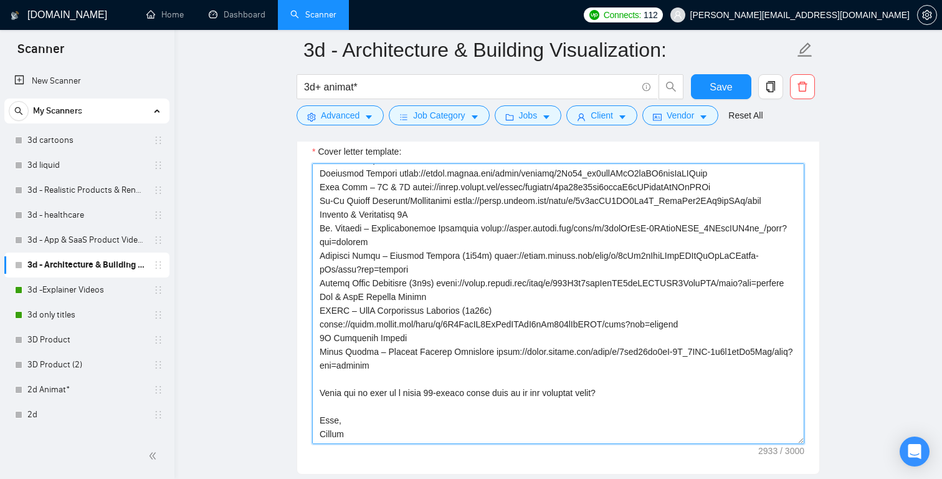
click at [469, 354] on textarea "Cover letter template:" at bounding box center [558, 303] width 492 height 280
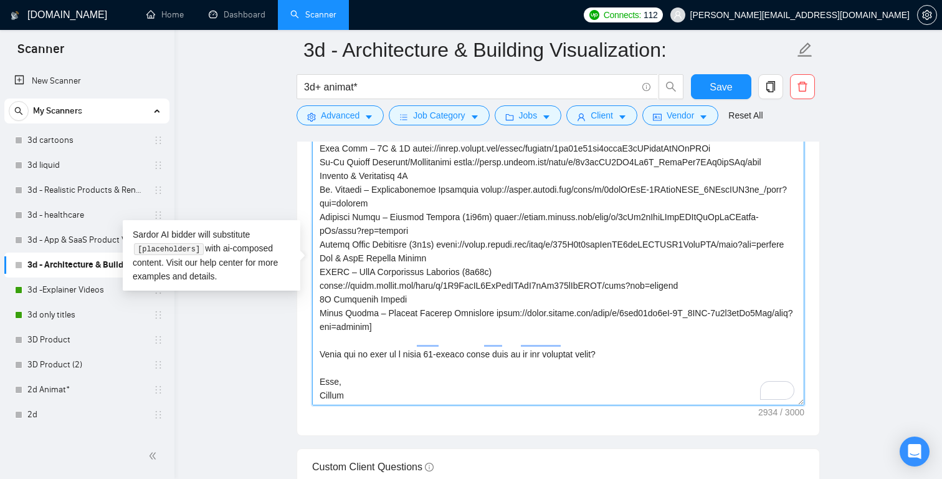
scroll to position [1525, 0]
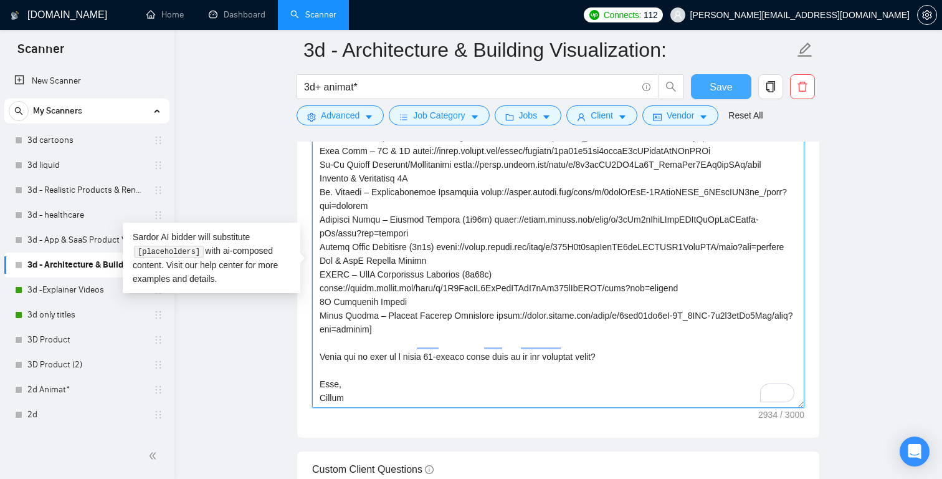
type textarea "[Say "Hi" and add a name if there is such, if not - leave just "Hi"] [Identify …"
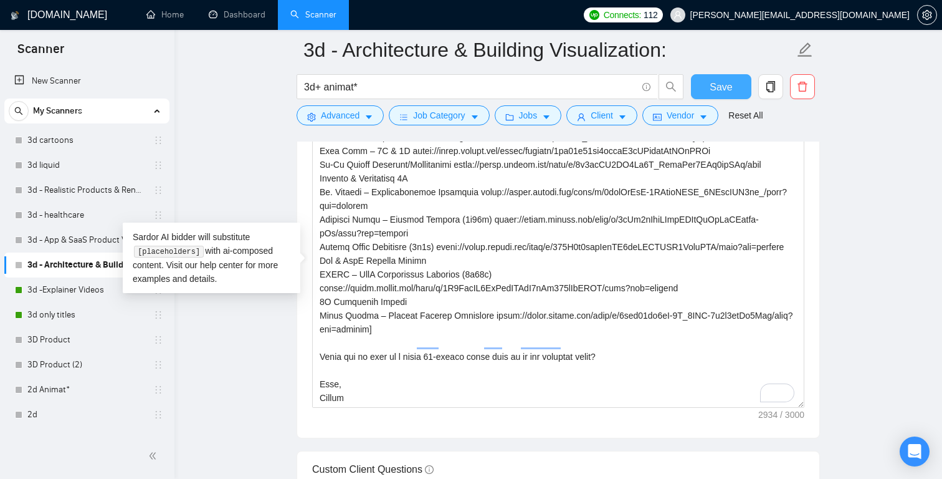
click at [723, 88] on span "Save" at bounding box center [721, 87] width 22 height 16
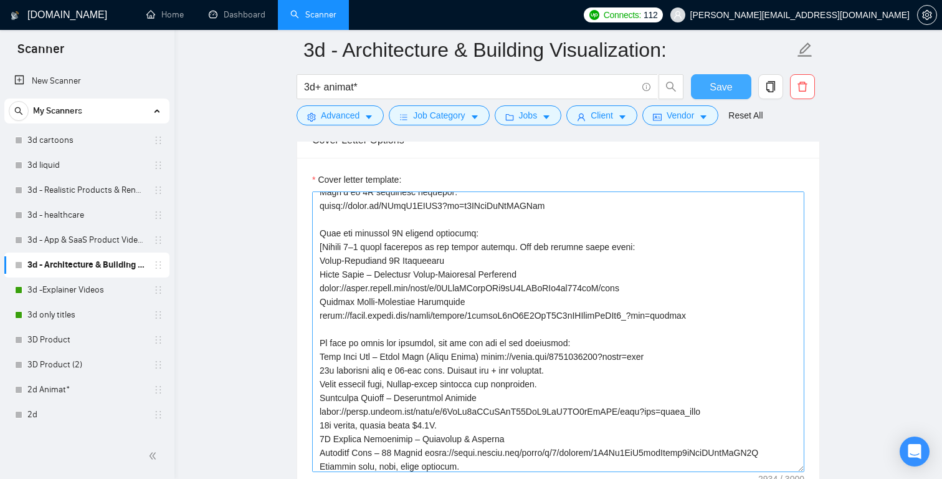
scroll to position [93, 0]
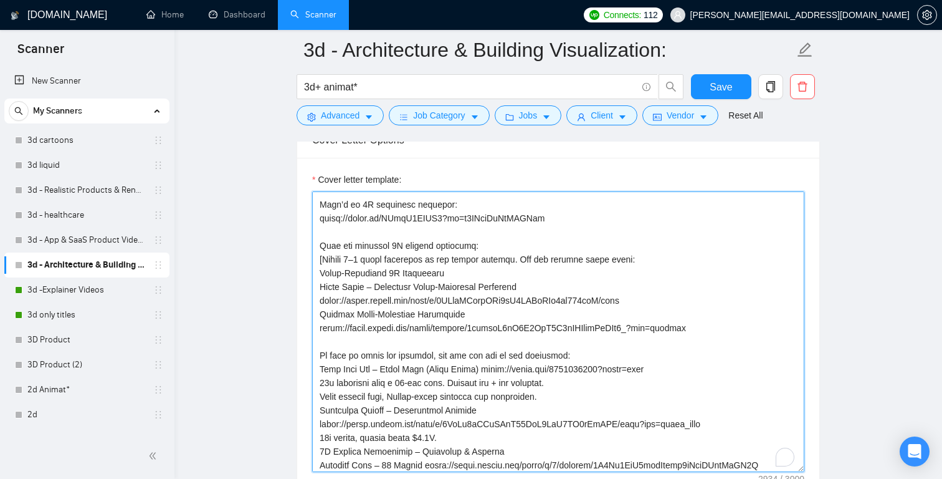
click at [725, 328] on textarea "Cover letter template:" at bounding box center [558, 331] width 492 height 280
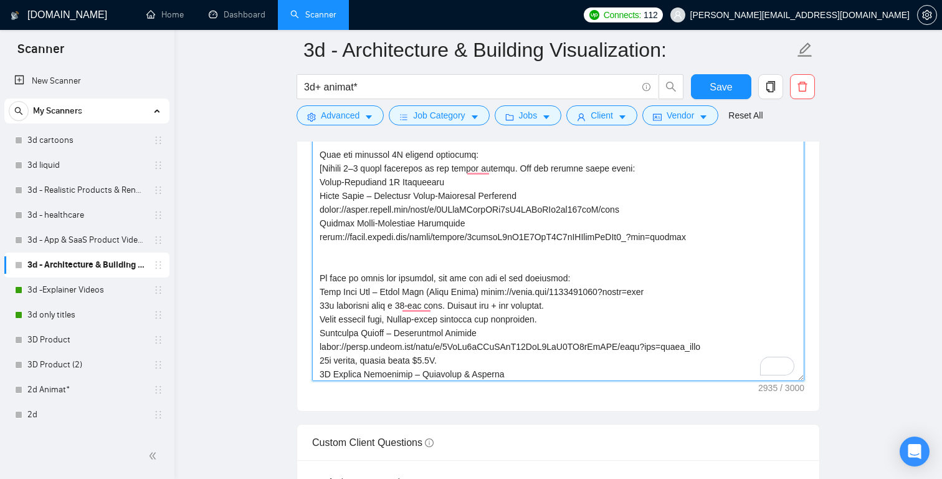
scroll to position [1550, 0]
paste textarea "To enrich screen reader interactions, please activate Accessibility in Grammarl…"
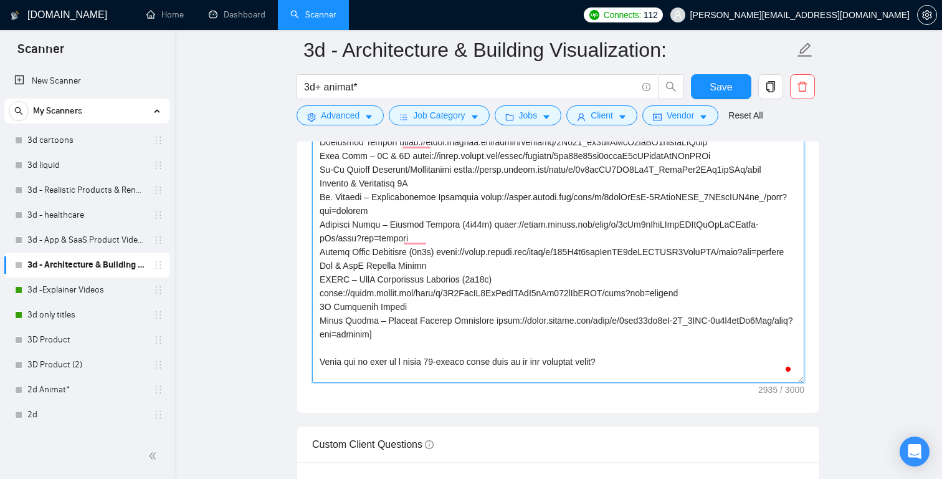
scroll to position [407, 0]
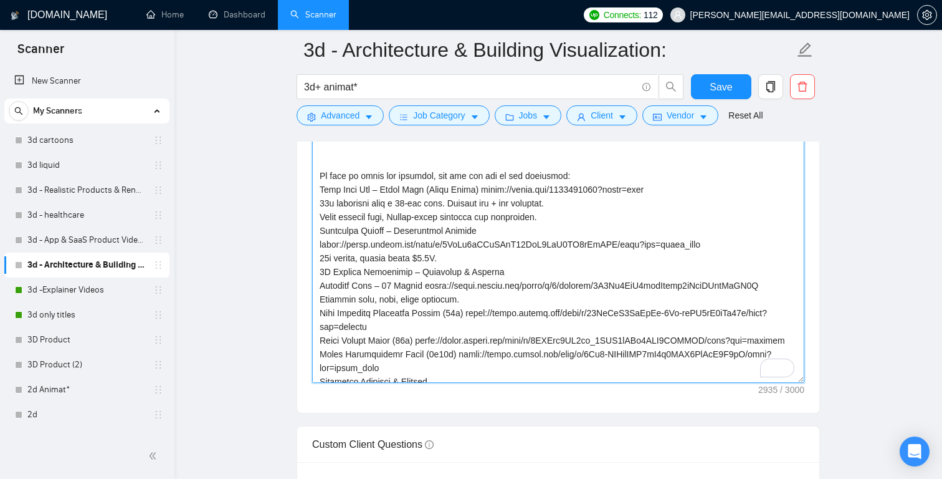
drag, startPoint x: 403, startPoint y: 325, endPoint x: 328, endPoint y: 200, distance: 146.2
click at [328, 200] on textarea "Cover letter template:" at bounding box center [558, 242] width 492 height 280
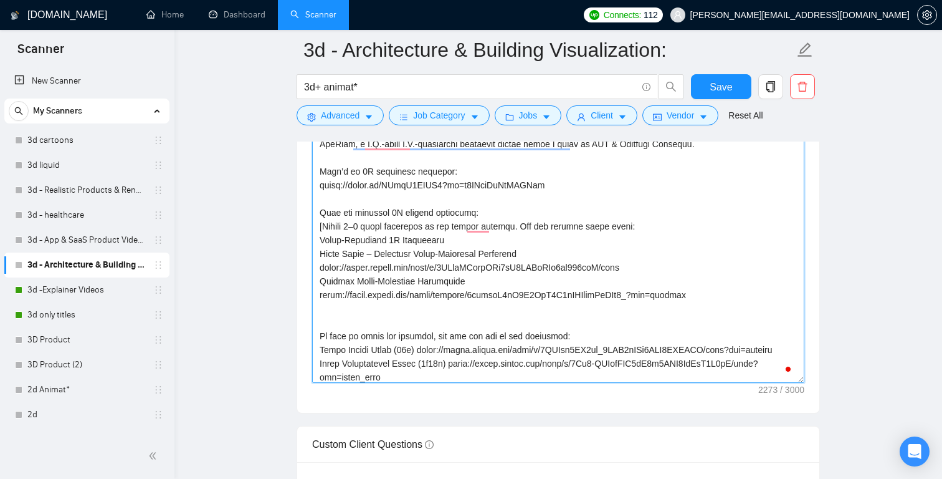
click at [730, 279] on textarea "Cover letter template:" at bounding box center [558, 242] width 492 height 280
click at [730, 287] on textarea "Cover letter template:" at bounding box center [558, 242] width 492 height 280
click at [725, 293] on textarea "Cover letter template:" at bounding box center [558, 242] width 492 height 280
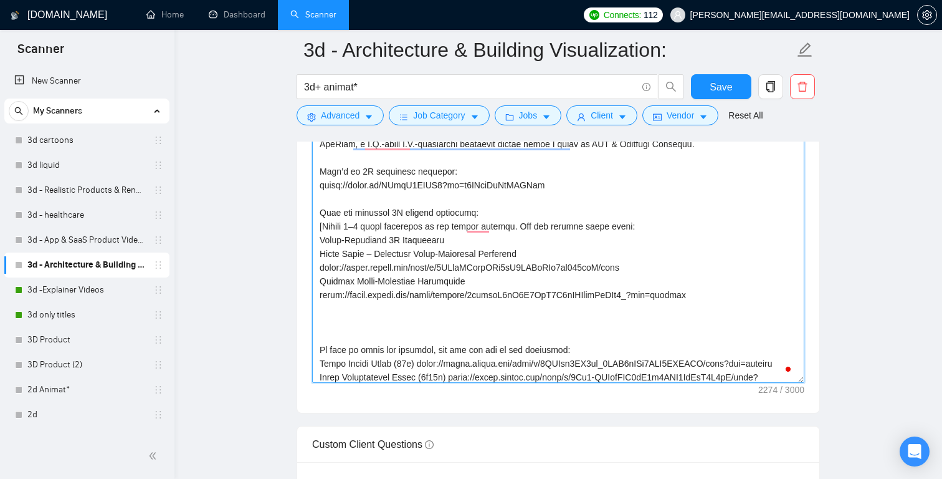
paste textarea "To enrich screen reader interactions, please activate Accessibility in Grammarl…"
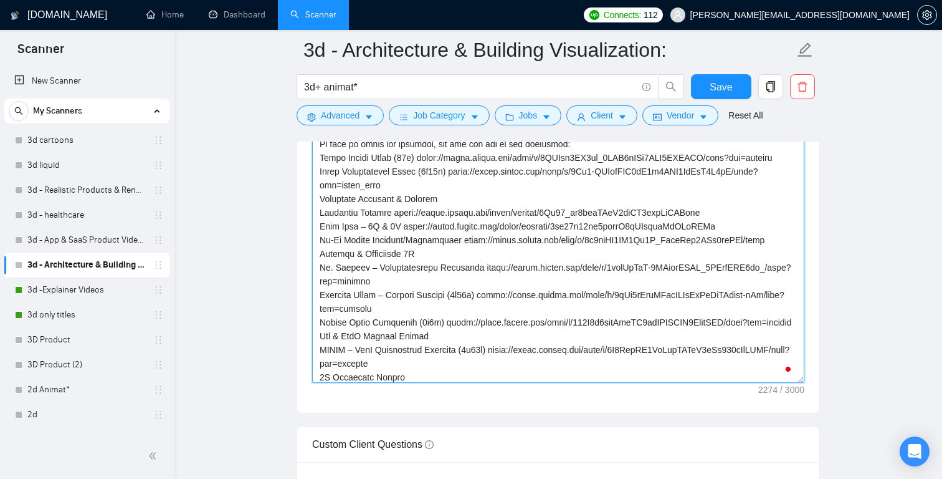
click at [455, 308] on textarea "Cover letter template:" at bounding box center [558, 242] width 492 height 280
drag, startPoint x: 455, startPoint y: 308, endPoint x: 311, endPoint y: 163, distance: 204.4
click at [314, 155] on div "Cover Letter Options Cover letter template:" at bounding box center [558, 222] width 523 height 381
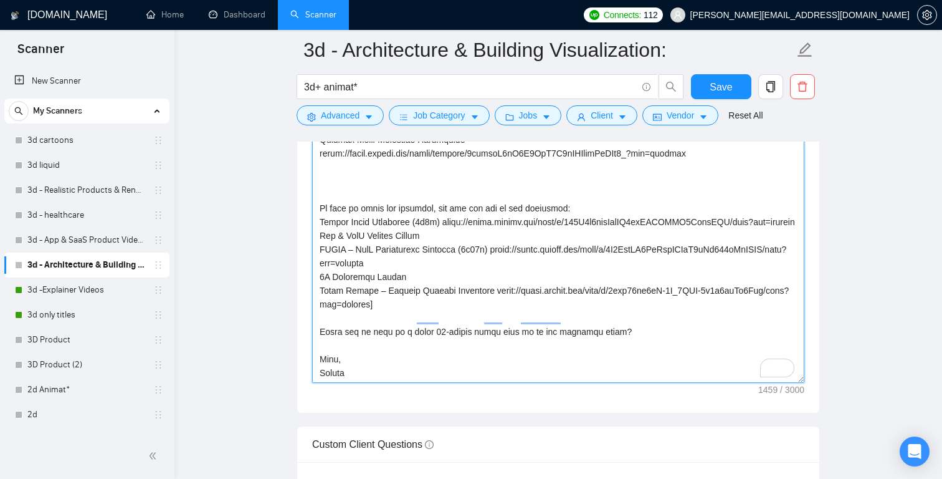
drag, startPoint x: 669, startPoint y: 250, endPoint x: 312, endPoint y: 195, distance: 360.6
click at [312, 196] on div "Cover Letter Options Cover letter template:" at bounding box center [558, 222] width 523 height 381
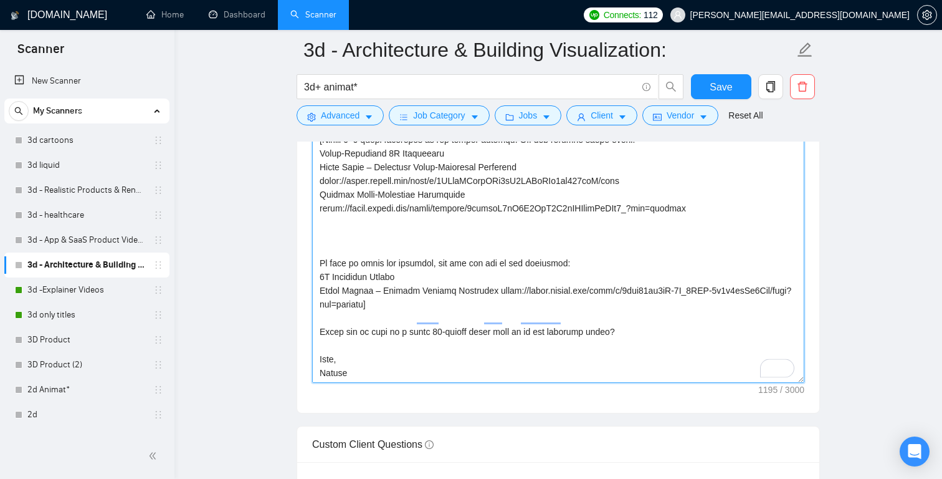
click at [341, 207] on textarea "Cover letter template:" at bounding box center [558, 242] width 492 height 280
paste textarea "Architecture Building Showcase https://drive.google.com/file/d/1vcKT-ltat2_o25G…"
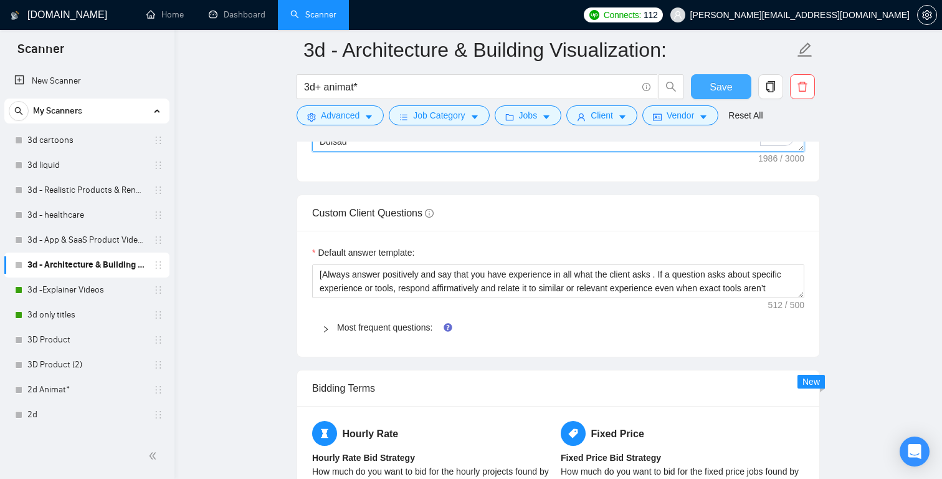
type textarea "[Say "Hi" and add a name if there is such, if not - leave just "Hi"] [Identify …"
click at [722, 81] on span "Save" at bounding box center [721, 87] width 22 height 16
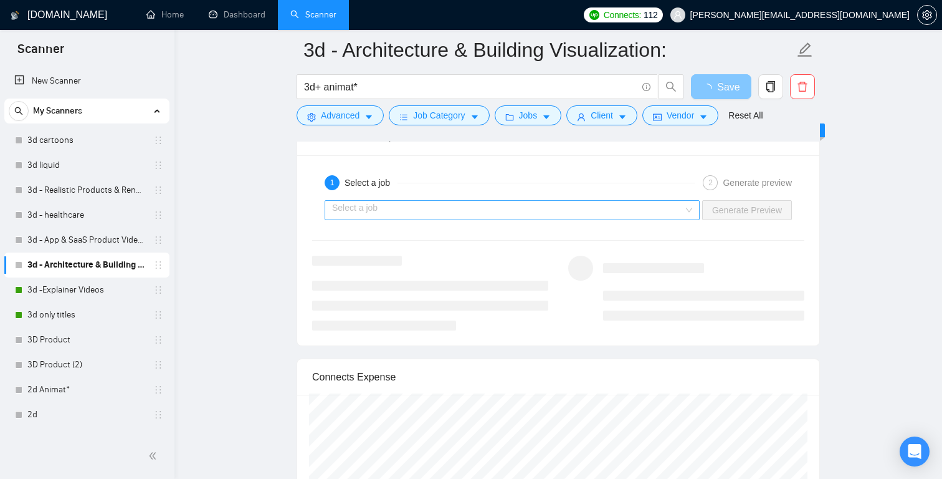
click at [685, 208] on div "Select a job" at bounding box center [512, 210] width 375 height 20
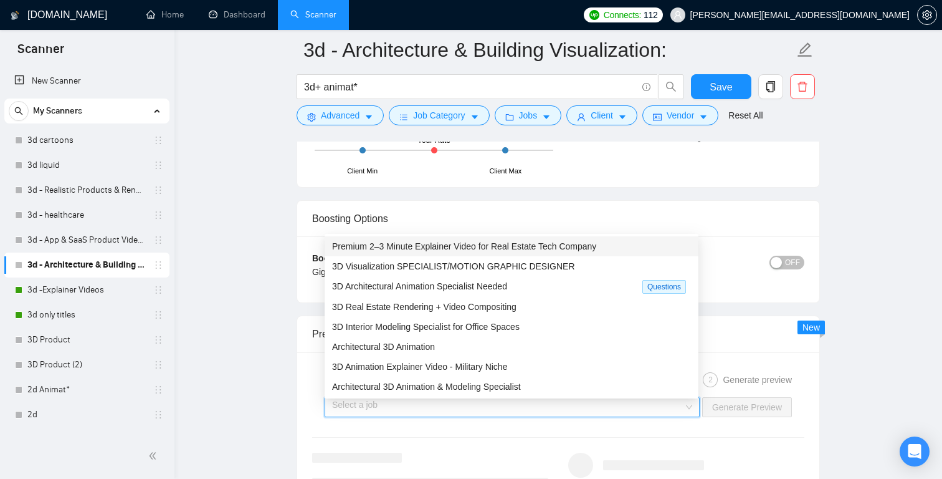
click at [488, 244] on span "Premium 2–3 Minute Explainer Video for Real Estate Tech Company" at bounding box center [464, 246] width 264 height 10
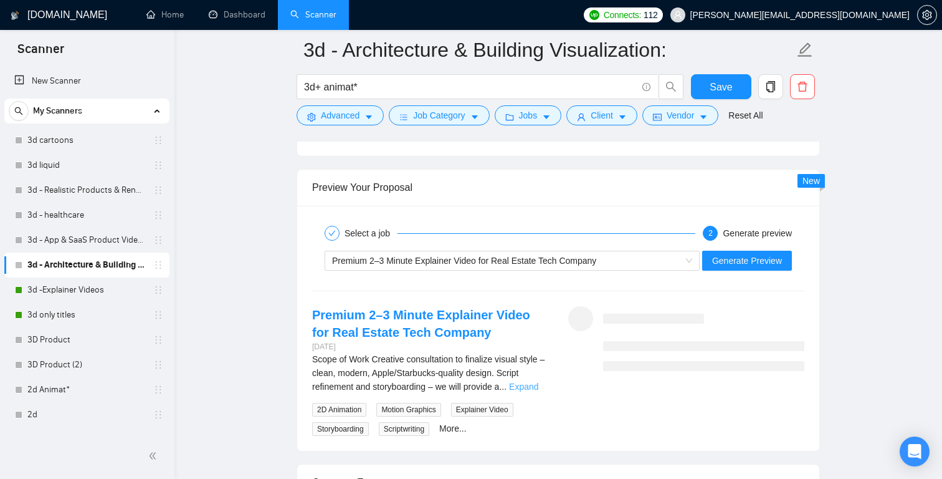
click at [538, 384] on link "Expand" at bounding box center [523, 386] width 29 height 10
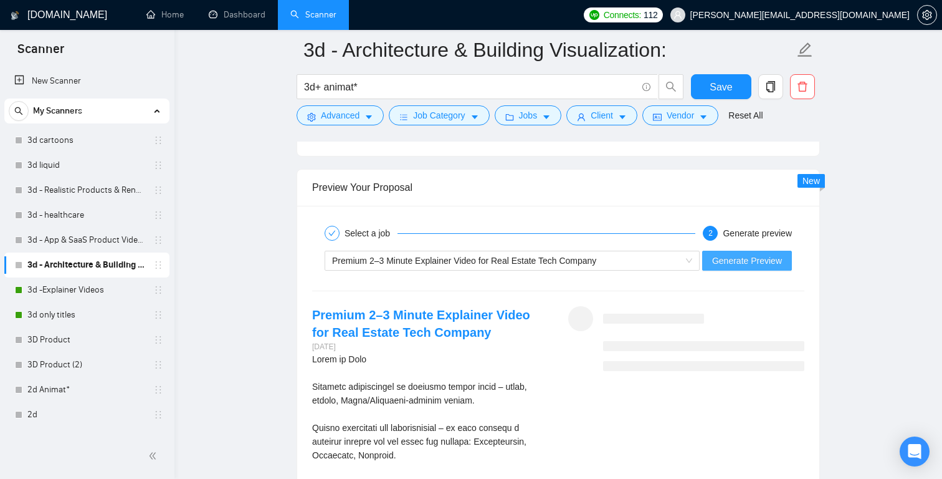
click at [746, 257] on span "Generate Preview" at bounding box center [747, 261] width 70 height 14
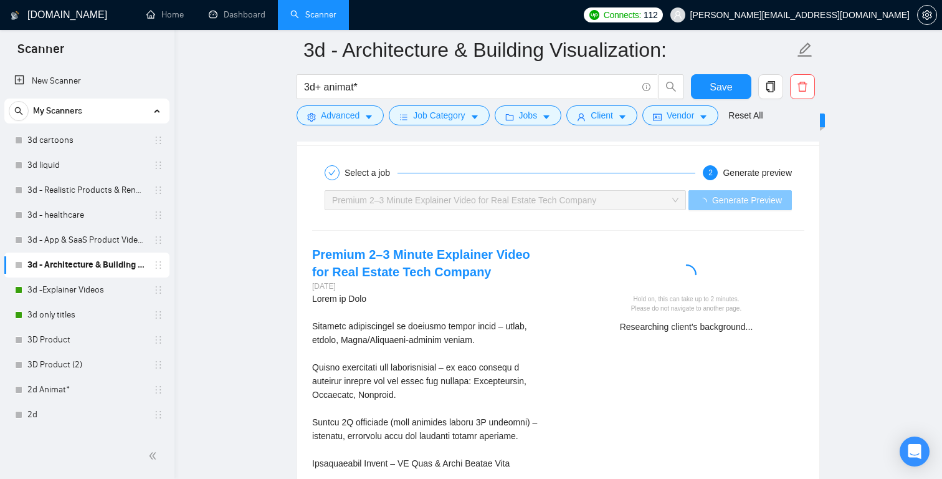
scroll to position [2474, 0]
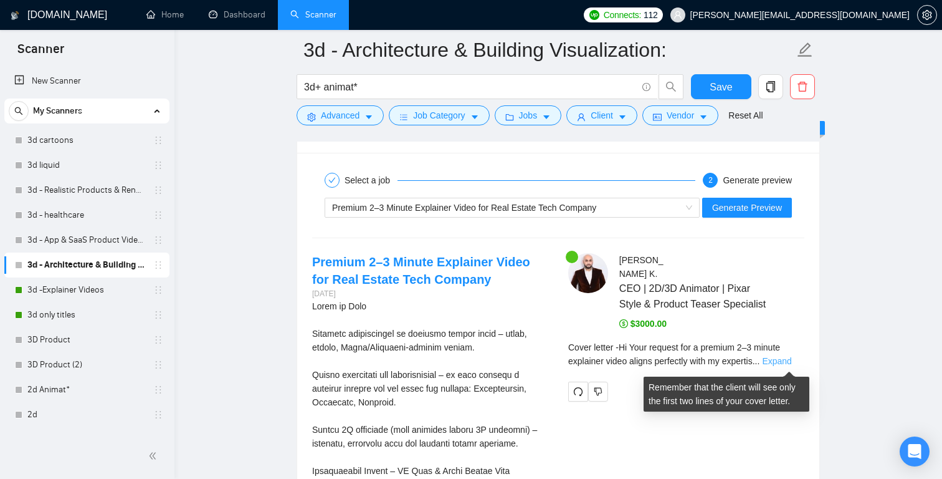
click at [791, 363] on link "Expand" at bounding box center [776, 361] width 29 height 10
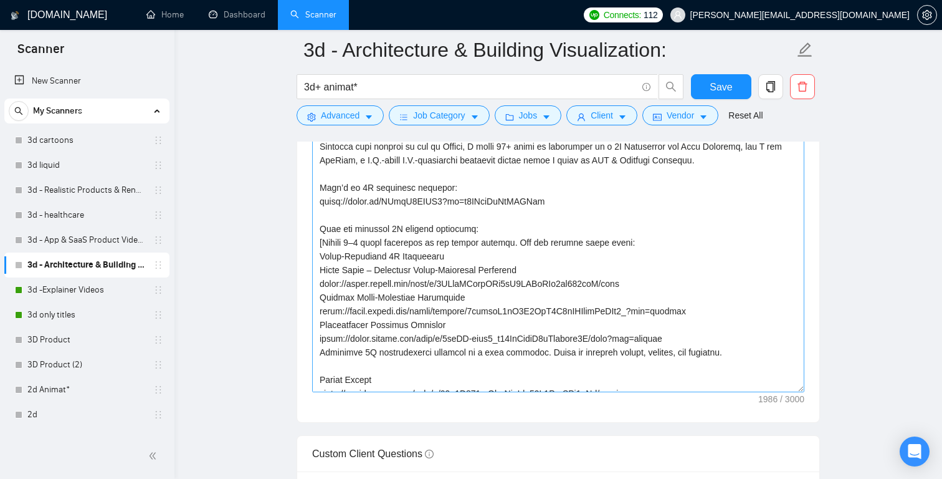
scroll to position [37, 0]
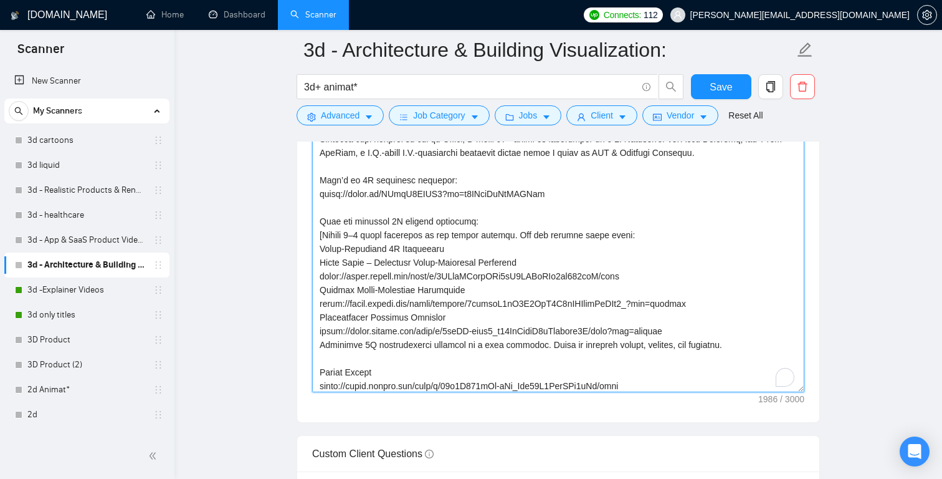
click at [429, 301] on textarea "Cover letter template:" at bounding box center [558, 252] width 492 height 280
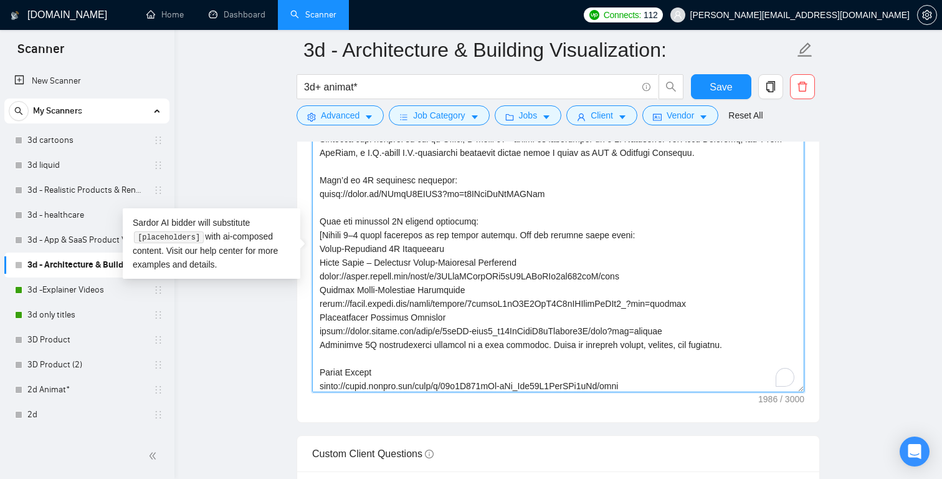
click at [429, 301] on textarea "Cover letter template:" at bounding box center [558, 252] width 492 height 280
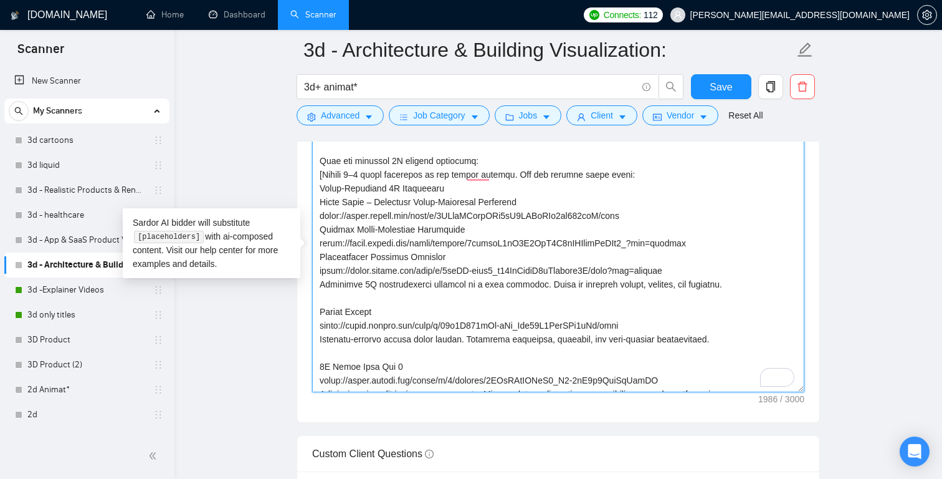
scroll to position [105, 0]
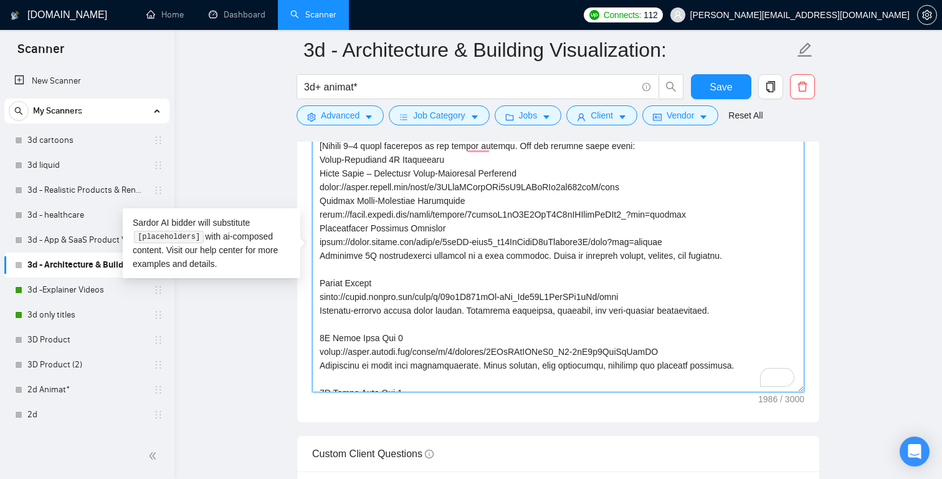
click at [469, 242] on textarea "Cover letter template:" at bounding box center [558, 252] width 492 height 280
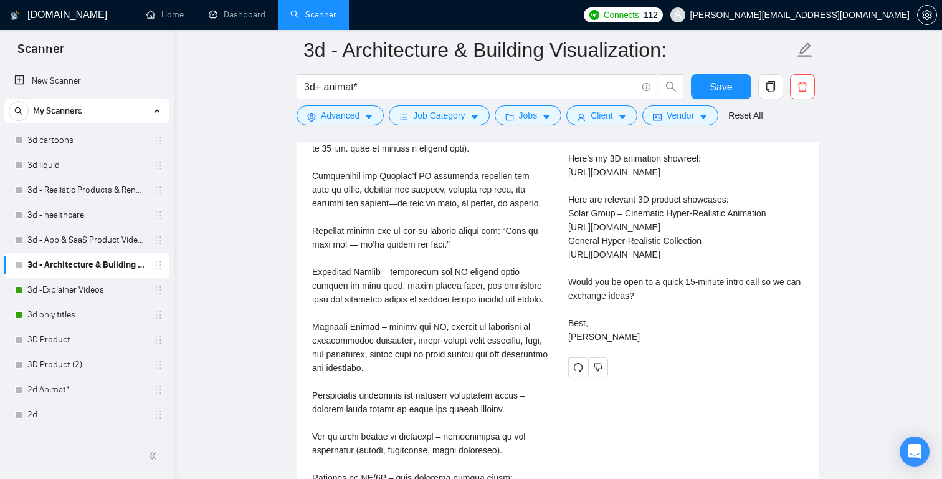
scroll to position [2849, 0]
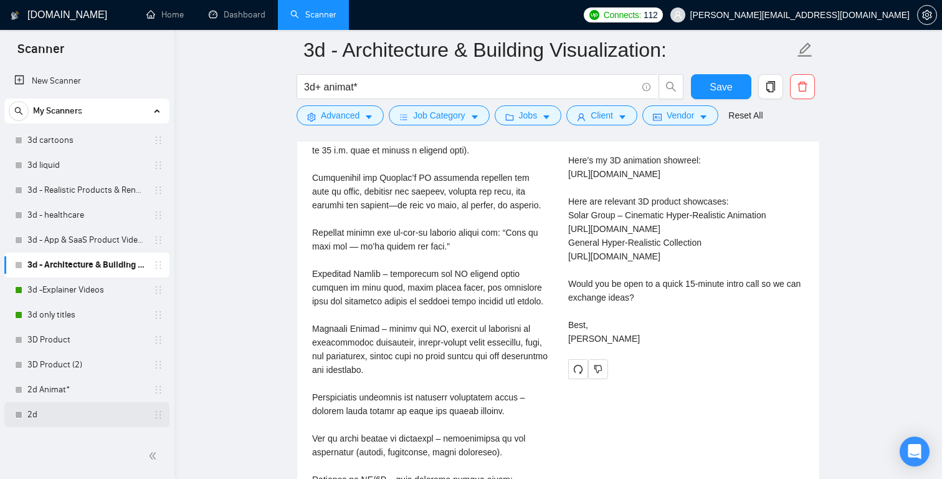
click at [62, 407] on link "2d" at bounding box center [86, 414] width 118 height 25
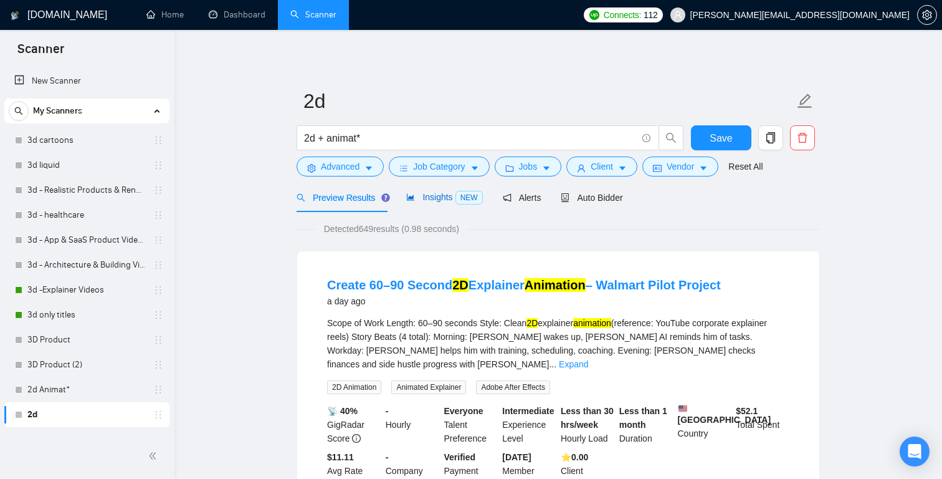
click at [455, 201] on span "Insights NEW" at bounding box center [444, 197] width 76 height 10
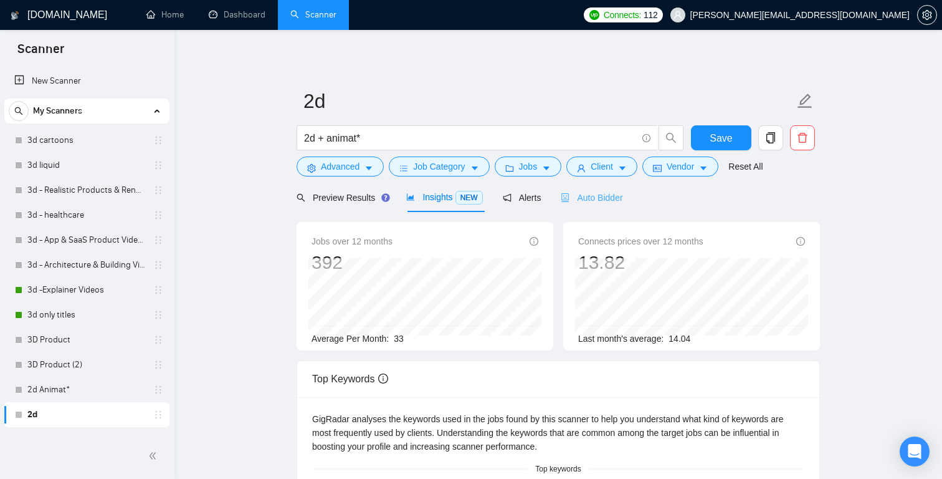
click at [615, 204] on div "Auto Bidder" at bounding box center [592, 197] width 62 height 29
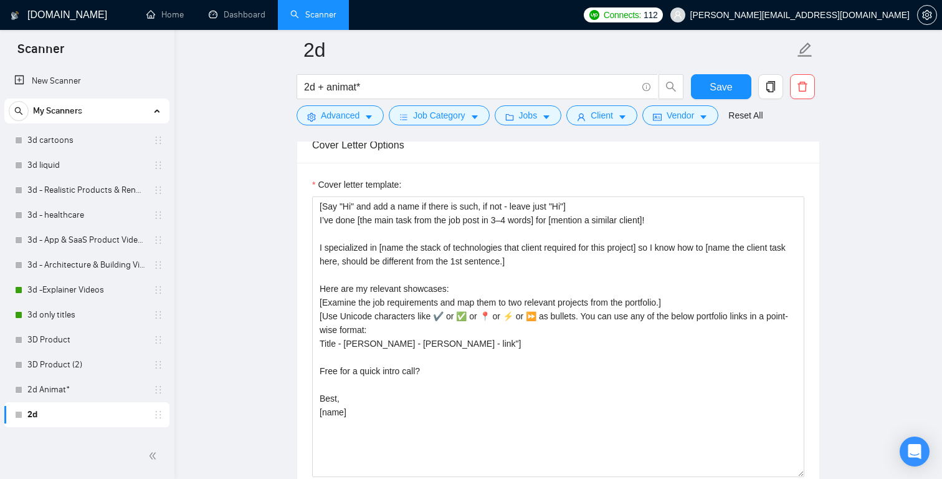
scroll to position [1474, 0]
click at [92, 393] on link "2d Animat*" at bounding box center [86, 389] width 118 height 25
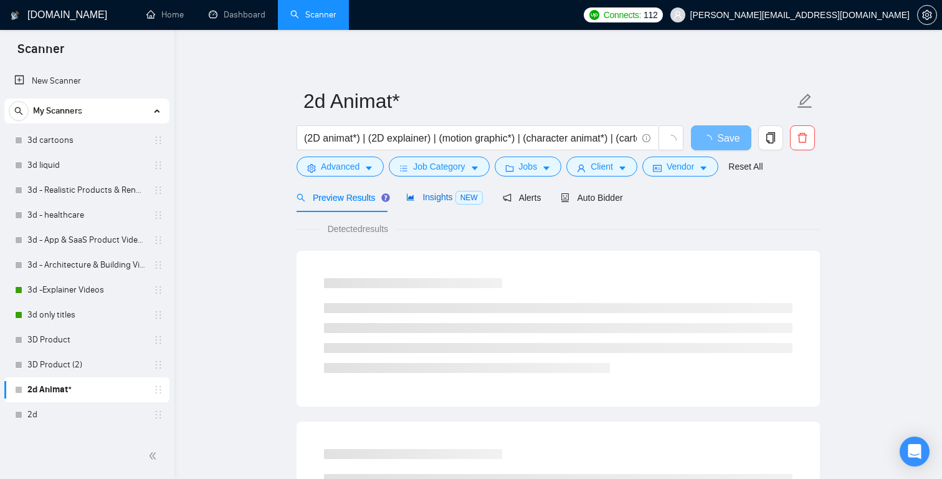
click at [441, 196] on span "Insights NEW" at bounding box center [444, 197] width 76 height 10
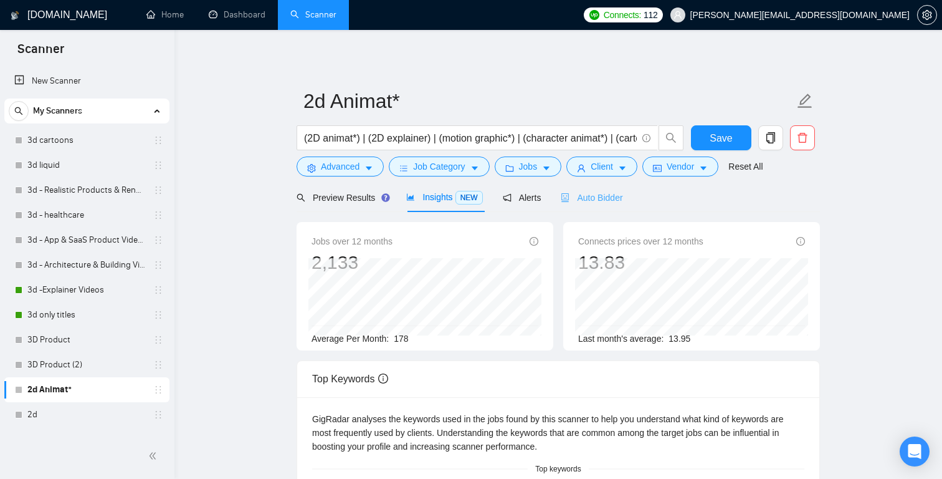
click at [608, 189] on div "Auto Bidder" at bounding box center [592, 197] width 62 height 29
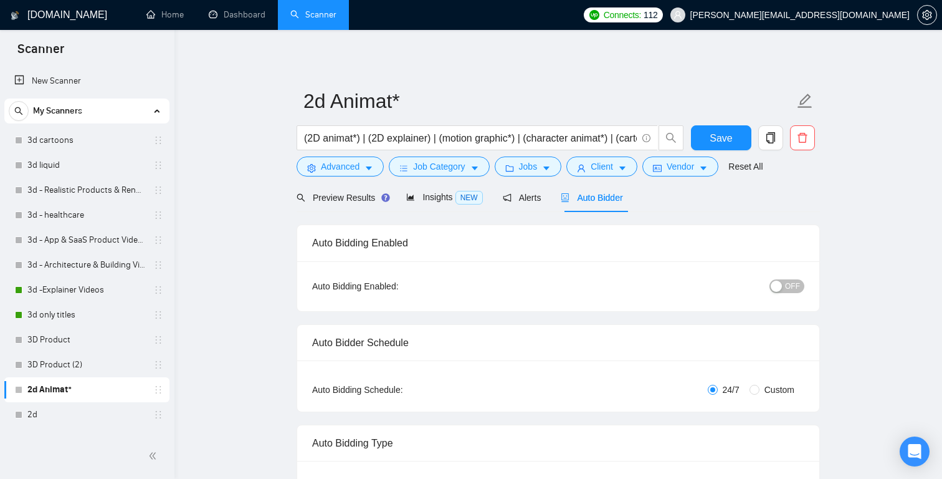
click at [794, 285] on span "OFF" at bounding box center [792, 286] width 15 height 14
click at [725, 134] on span "Save" at bounding box center [721, 138] width 22 height 16
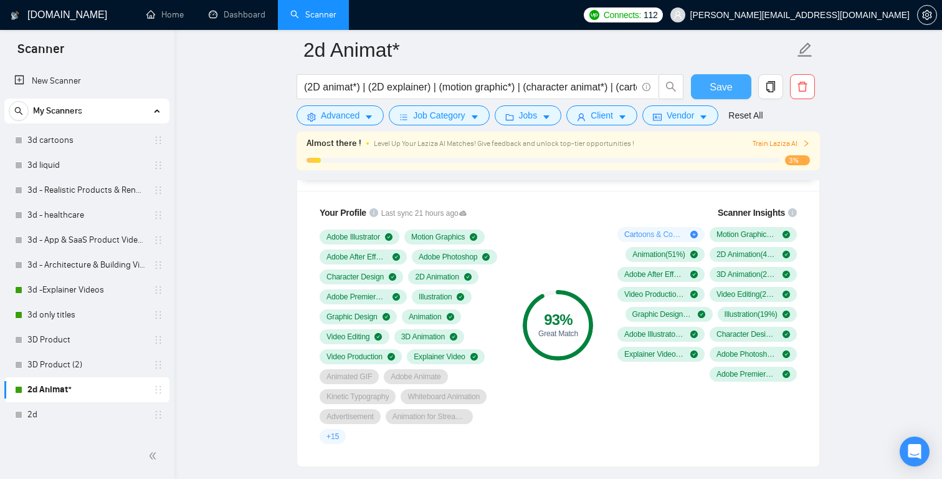
scroll to position [824, 0]
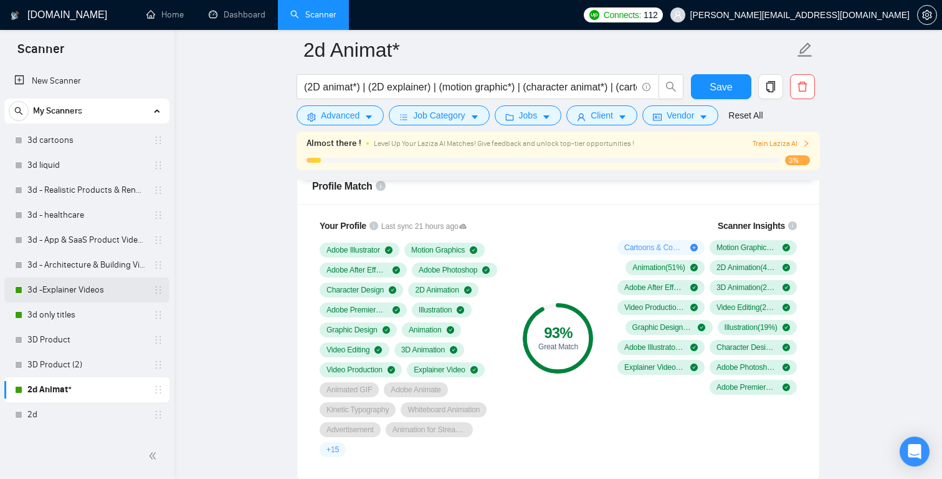
click at [102, 282] on link "3d -Explainer Videos" at bounding box center [86, 289] width 118 height 25
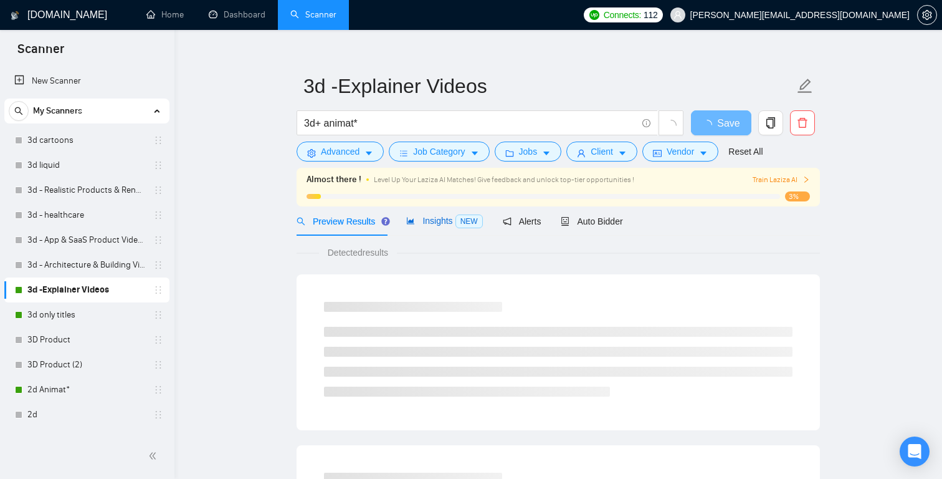
click at [444, 221] on span "Insights NEW" at bounding box center [444, 221] width 76 height 10
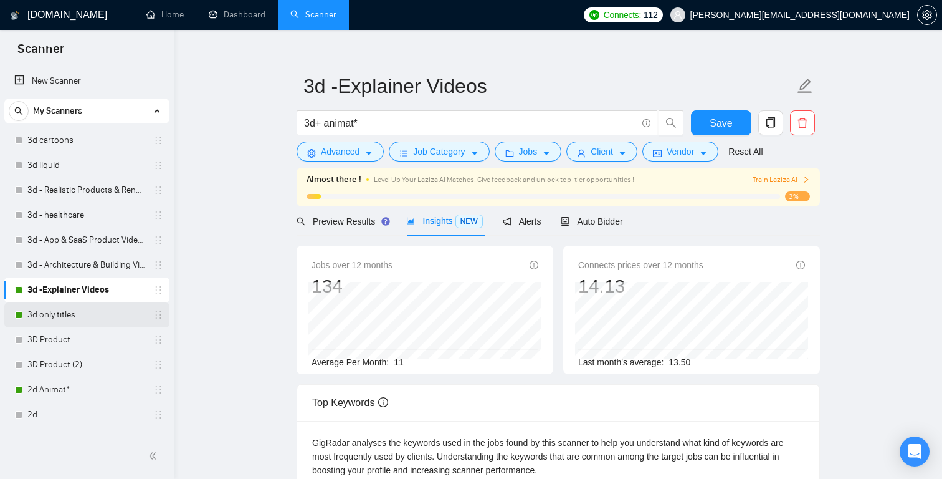
click at [93, 313] on link "3d only titles" at bounding box center [86, 314] width 118 height 25
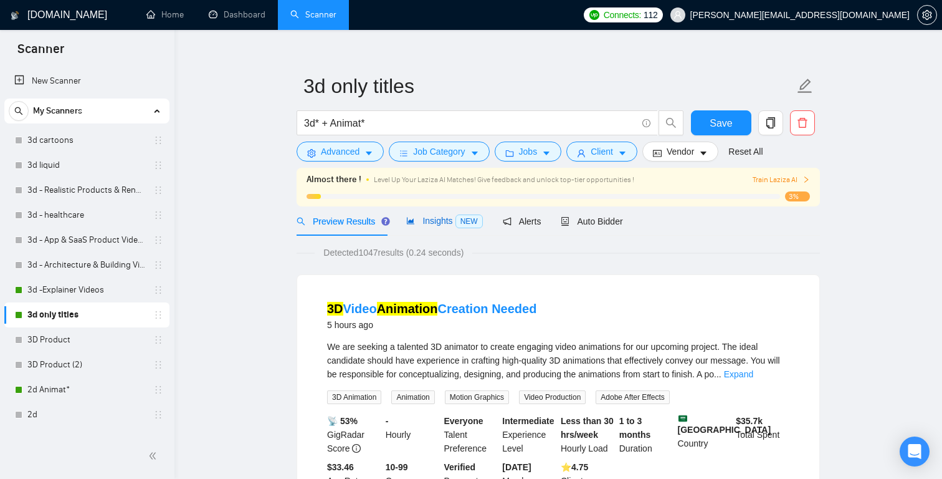
click at [438, 217] on span "Insights NEW" at bounding box center [444, 221] width 76 height 10
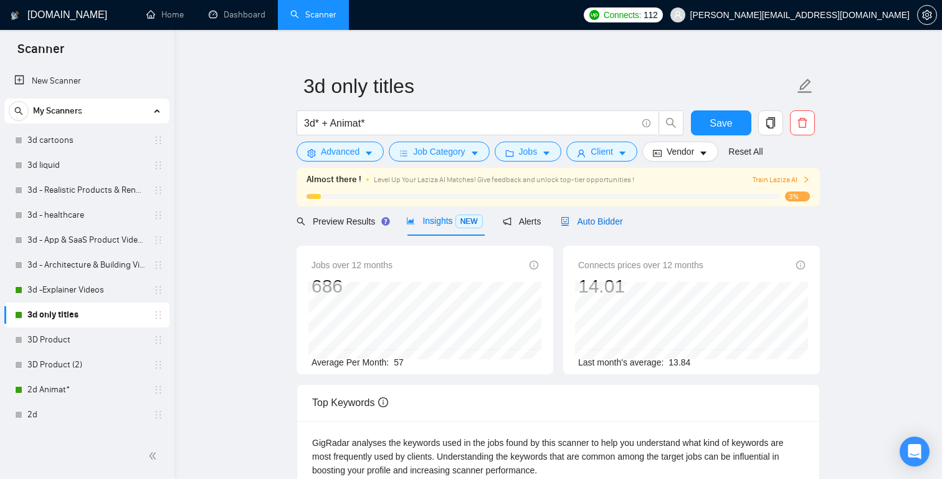
click at [604, 220] on span "Auto Bidder" at bounding box center [592, 221] width 62 height 10
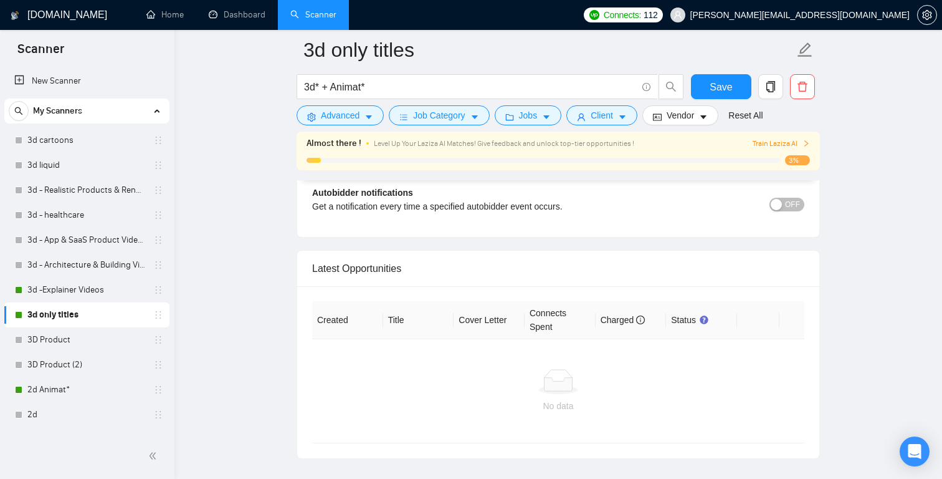
scroll to position [3135, 0]
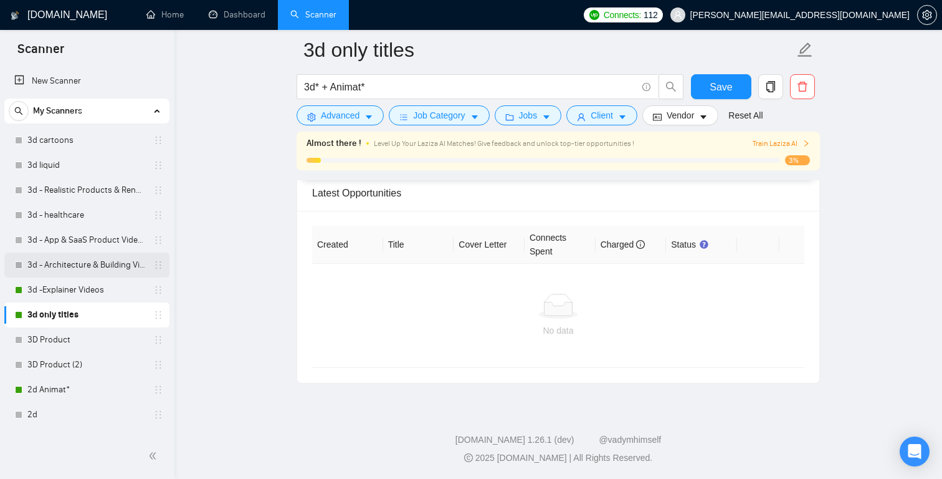
click at [87, 260] on link "3d - Architecture & Building Visualization:" at bounding box center [86, 264] width 118 height 25
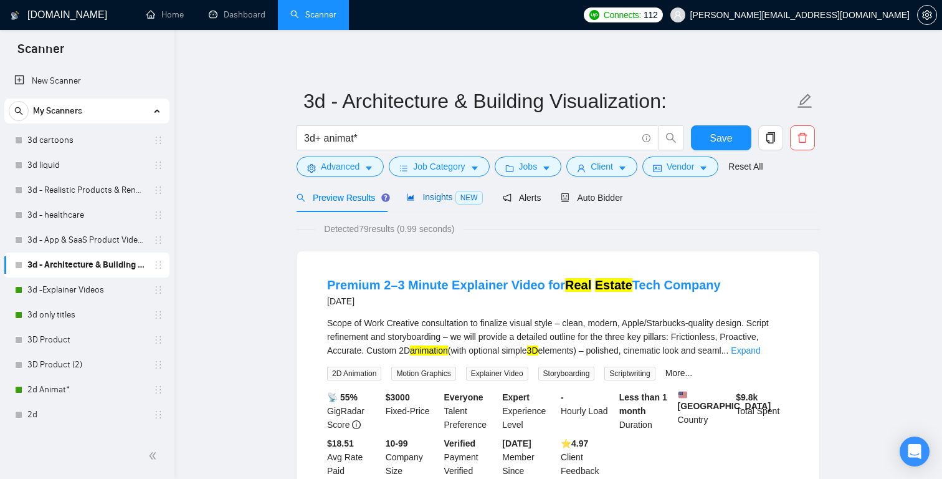
click at [445, 196] on span "Insights NEW" at bounding box center [444, 197] width 76 height 10
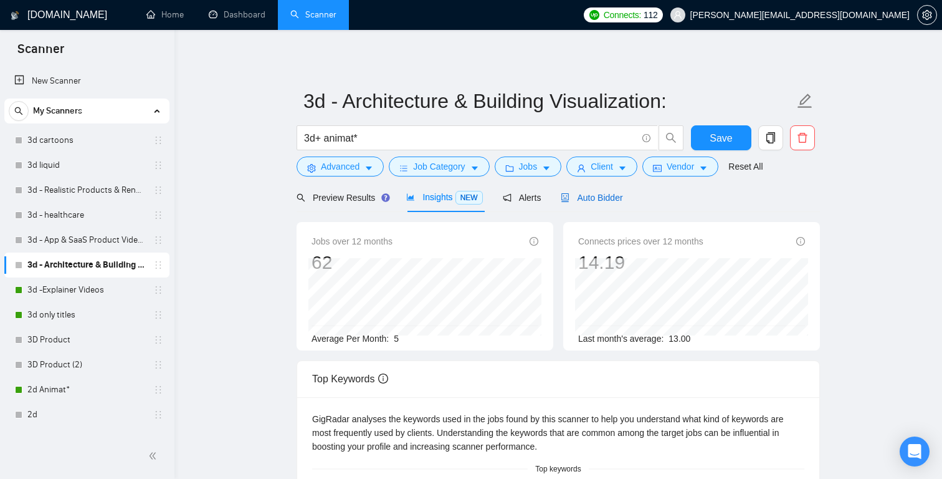
click at [602, 195] on span "Auto Bidder" at bounding box center [592, 198] width 62 height 10
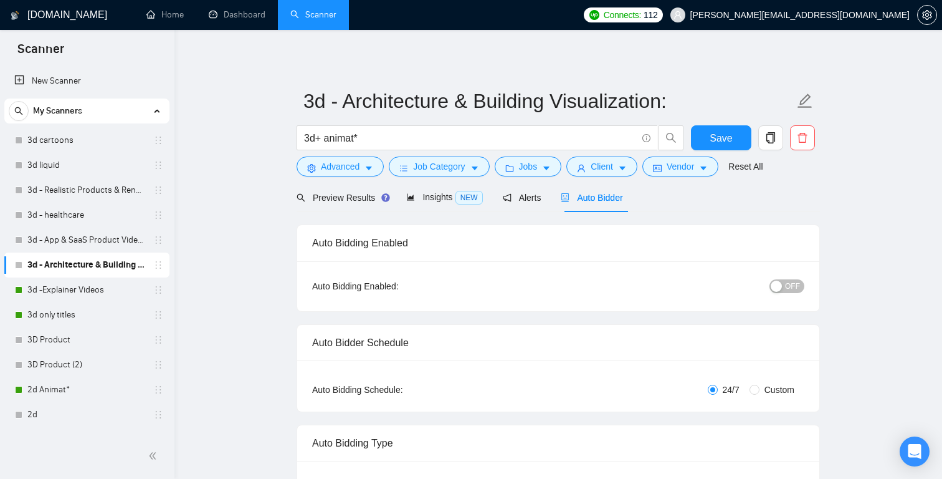
click at [791, 285] on span "OFF" at bounding box center [792, 286] width 15 height 14
click at [85, 237] on link "3d - App & SaaS Product Videos" at bounding box center [86, 239] width 118 height 25
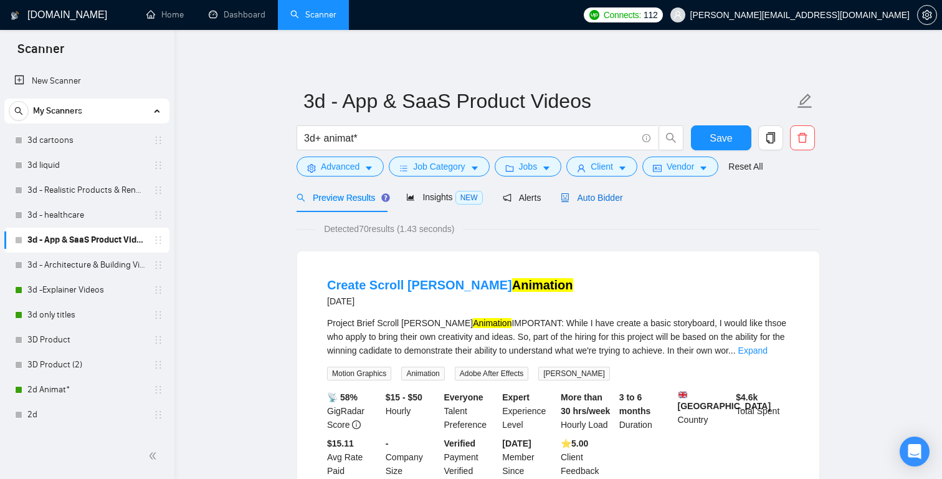
click at [599, 193] on span "Auto Bidder" at bounding box center [592, 198] width 62 height 10
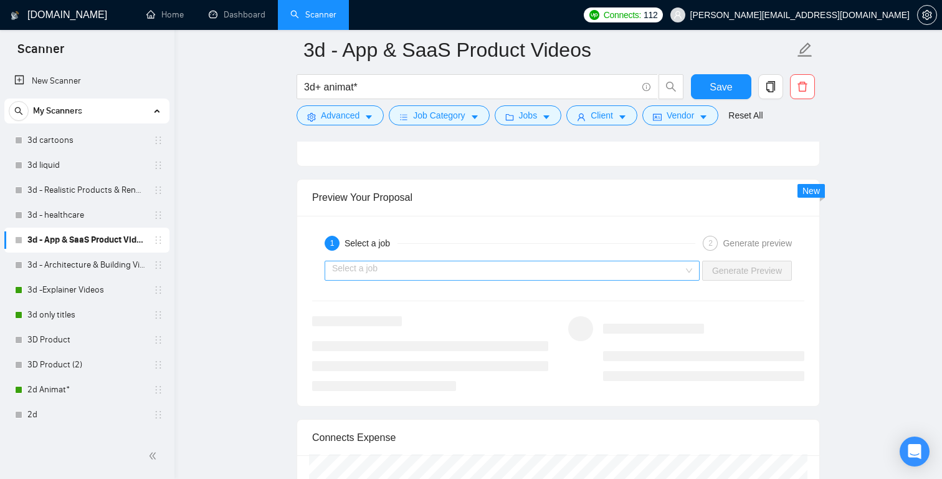
scroll to position [2409, 0]
click at [679, 272] on input "search" at bounding box center [507, 273] width 351 height 19
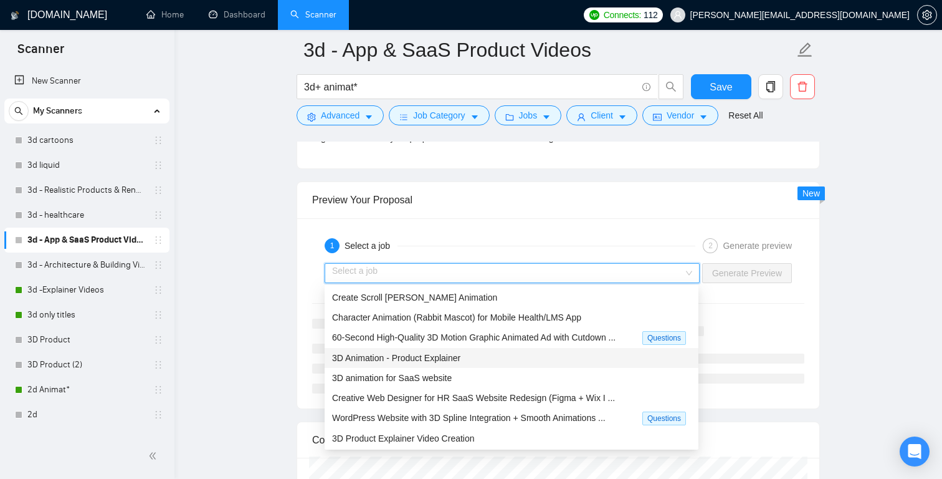
click at [574, 357] on div "3D Animation - Product Explainer" at bounding box center [511, 358] width 359 height 14
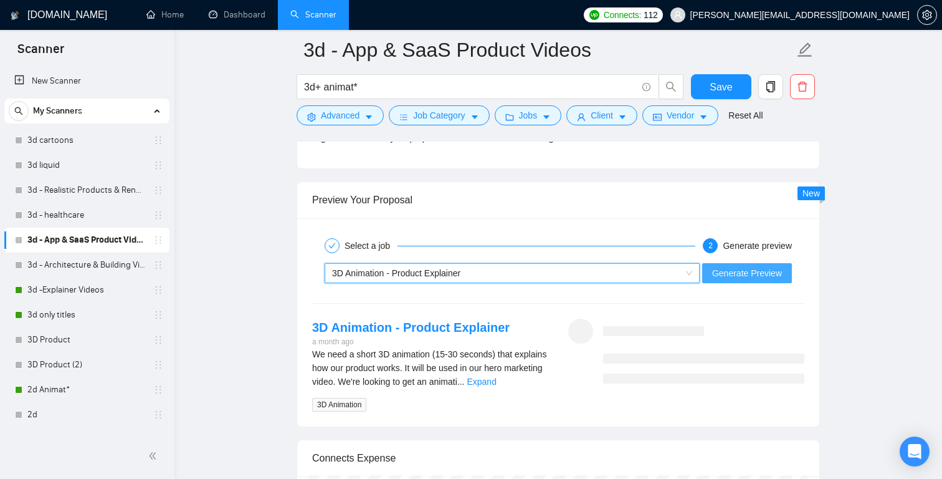
click at [746, 272] on span "Generate Preview" at bounding box center [747, 273] width 70 height 14
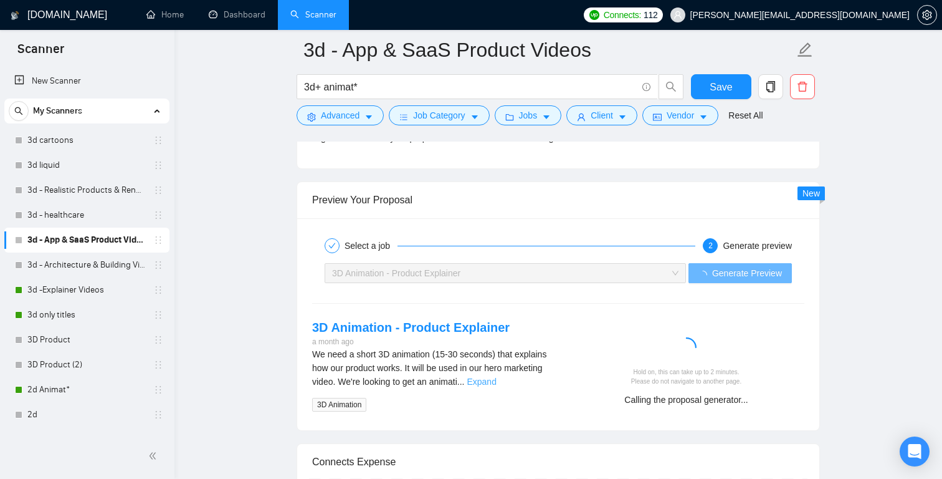
click at [496, 382] on link "Expand" at bounding box center [481, 381] width 29 height 10
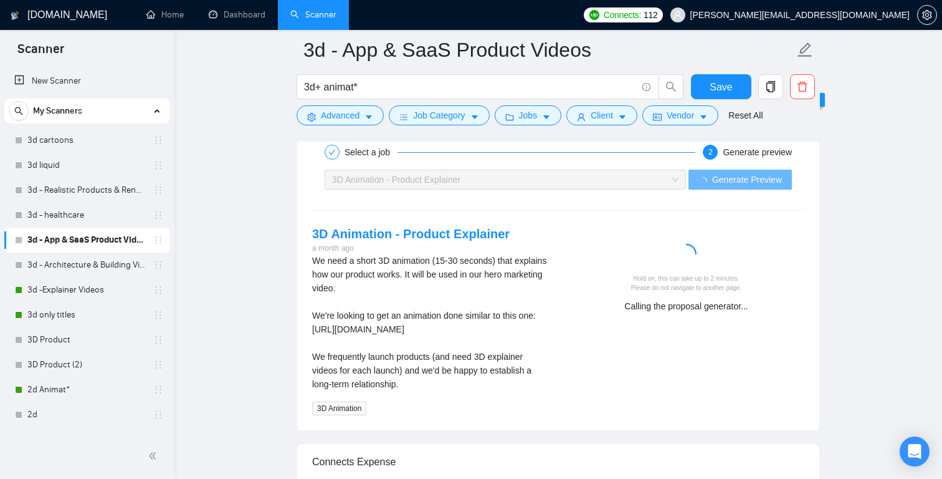
scroll to position [2507, 0]
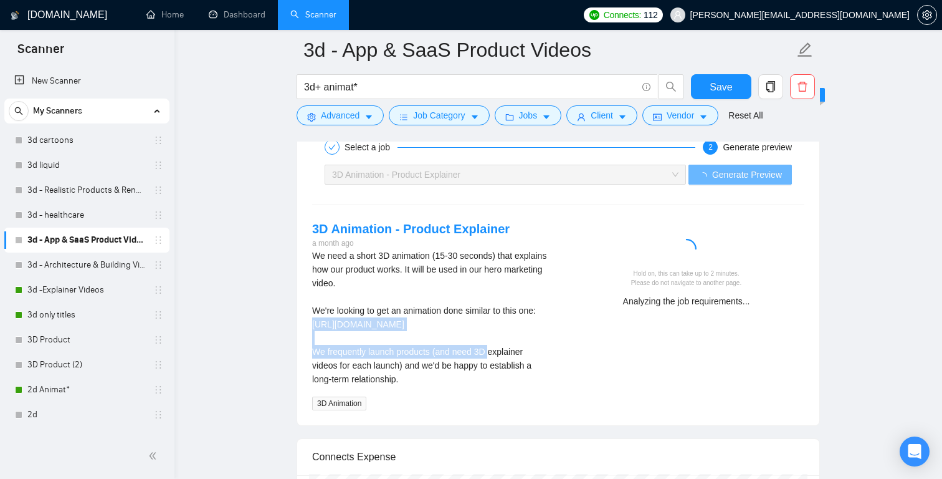
drag, startPoint x: 371, startPoint y: 336, endPoint x: 305, endPoint y: 326, distance: 66.7
click at [305, 326] on div "3D Animation - Product Explainer a month ago We need a short 3D animation (15-3…" at bounding box center [430, 315] width 256 height 191
copy div "https://www.dropbox.com/s/5aymrusfjuql7y7/25.Animation.mp4?dl=0"
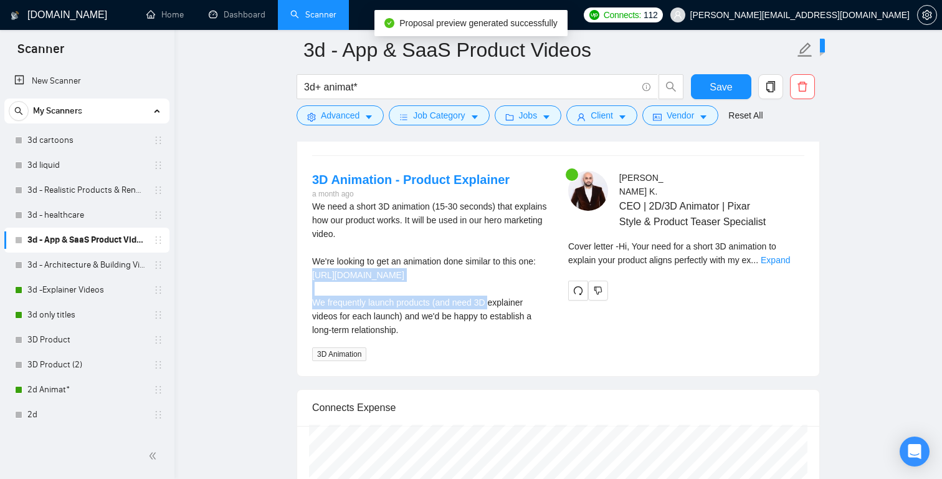
scroll to position [2556, 0]
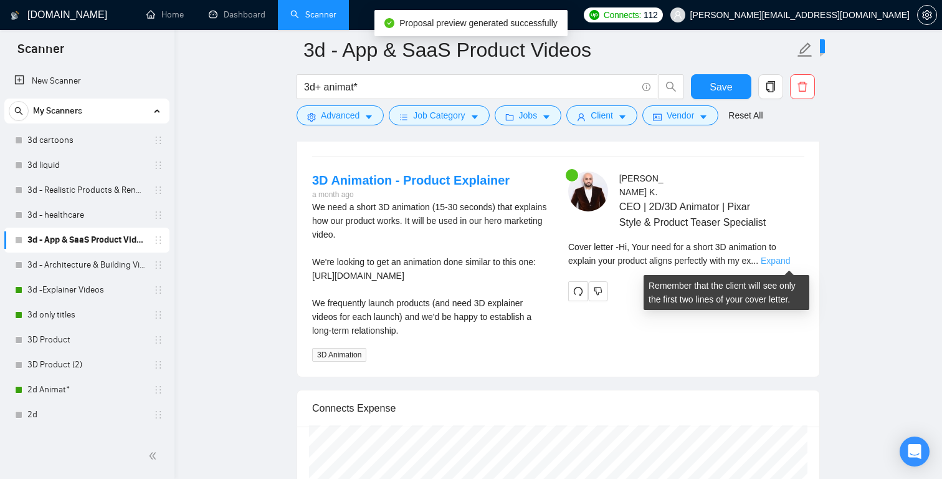
click at [781, 262] on link "Expand" at bounding box center [775, 260] width 29 height 10
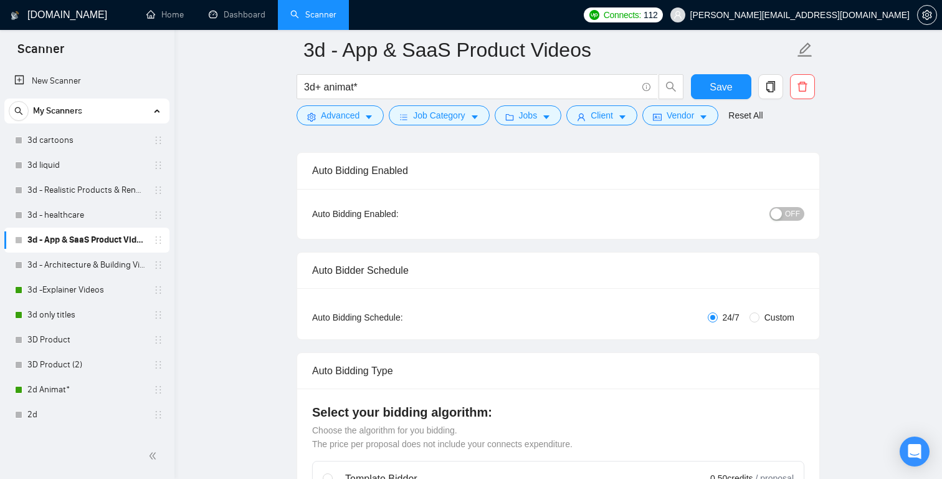
scroll to position [0, 0]
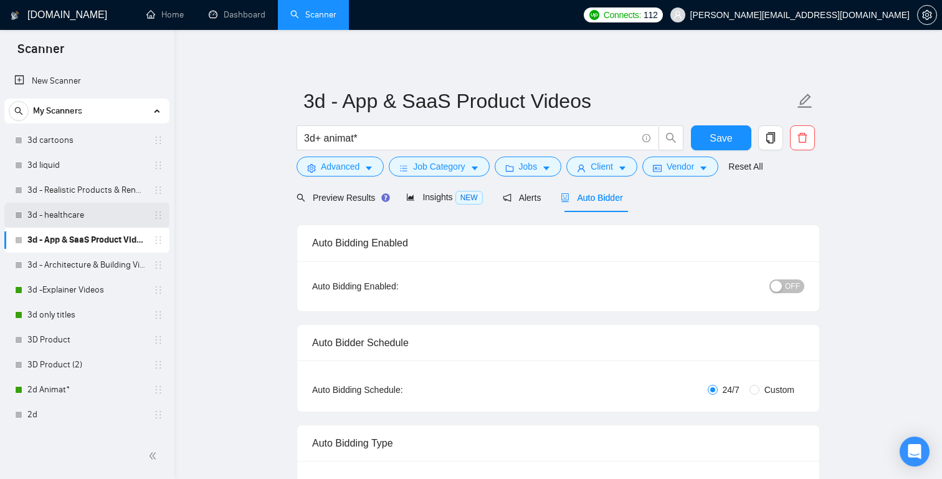
click at [108, 214] on link "3d - healthcare" at bounding box center [86, 214] width 118 height 25
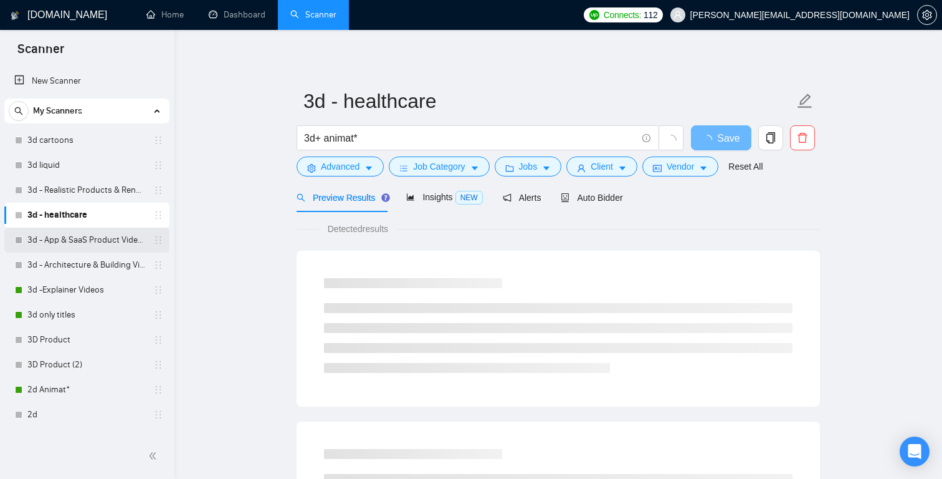
click at [92, 245] on link "3d - App & SaaS Product Videos" at bounding box center [86, 239] width 118 height 25
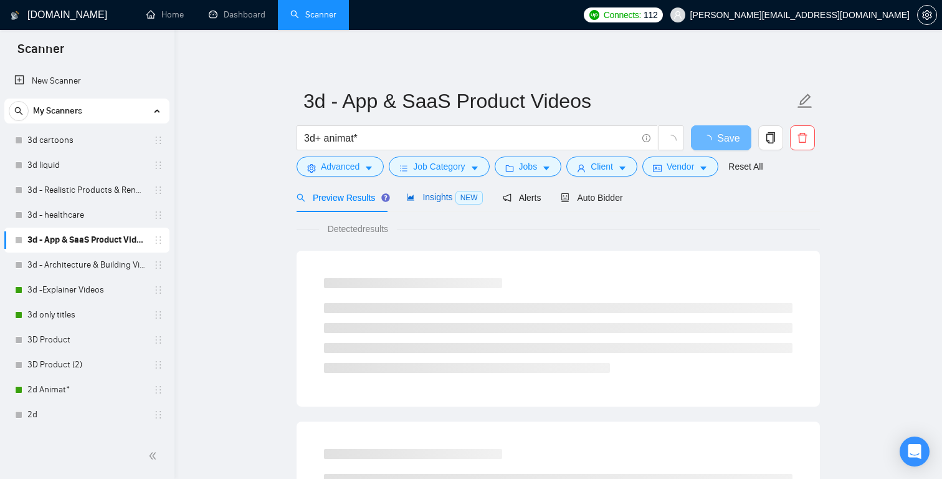
click at [436, 196] on span "Insights NEW" at bounding box center [444, 197] width 76 height 10
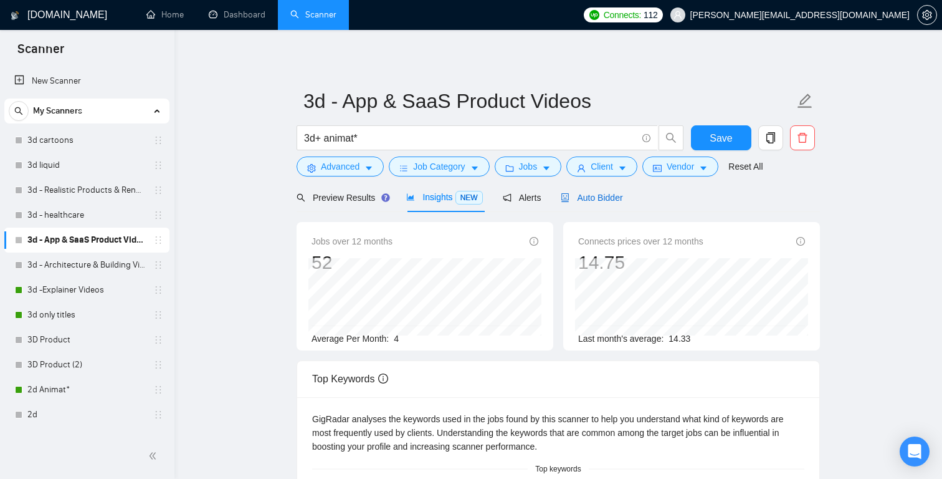
click at [602, 194] on span "Auto Bidder" at bounding box center [592, 198] width 62 height 10
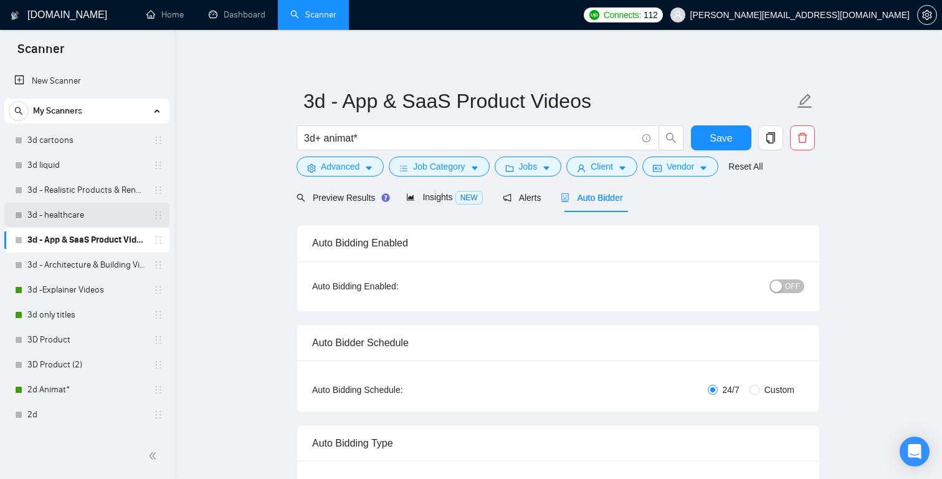
click at [73, 219] on link "3d - healthcare" at bounding box center [86, 214] width 118 height 25
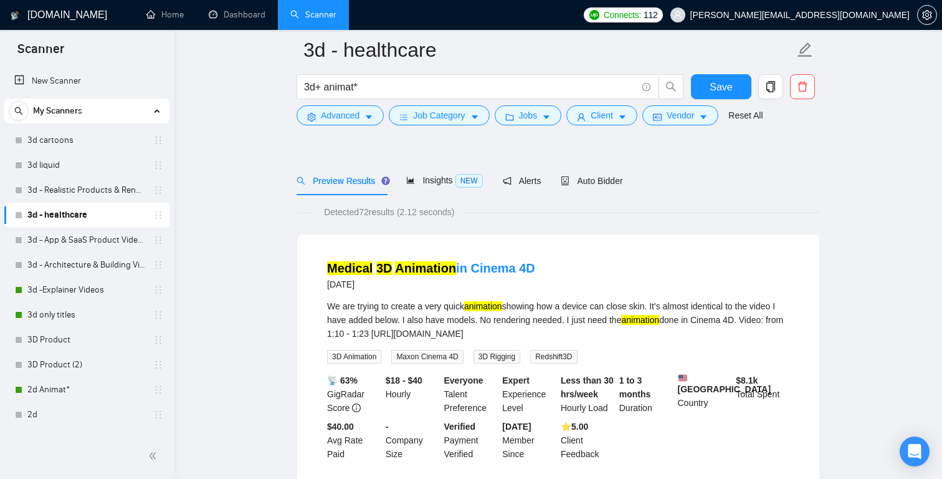
scroll to position [22, 0]
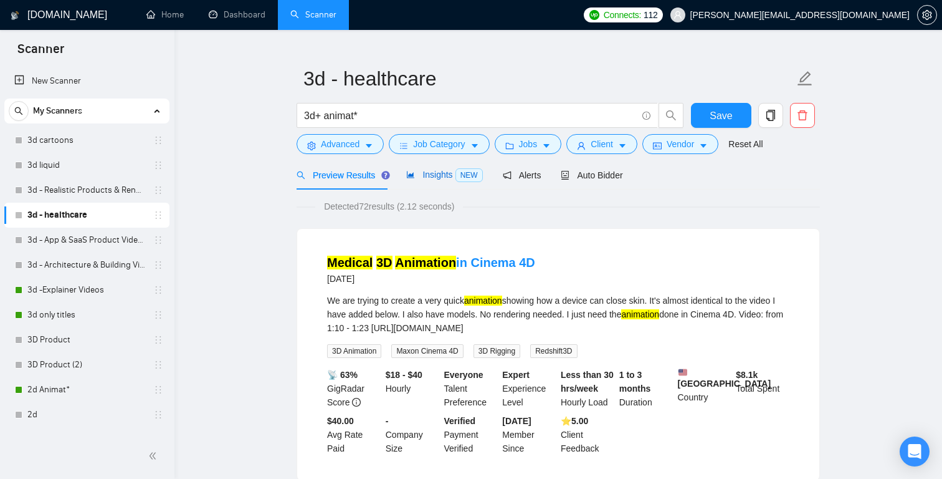
click at [446, 171] on span "Insights NEW" at bounding box center [444, 174] width 76 height 10
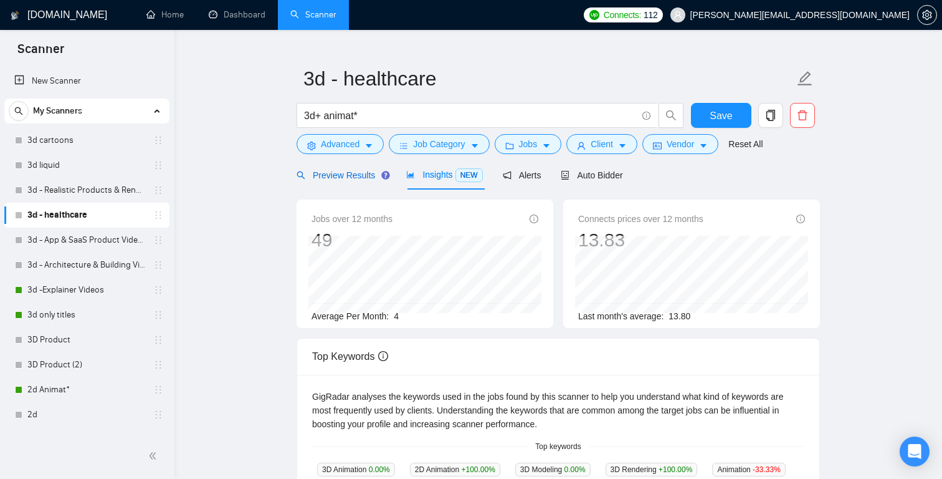
click at [357, 179] on span "Preview Results" at bounding box center [342, 175] width 90 height 10
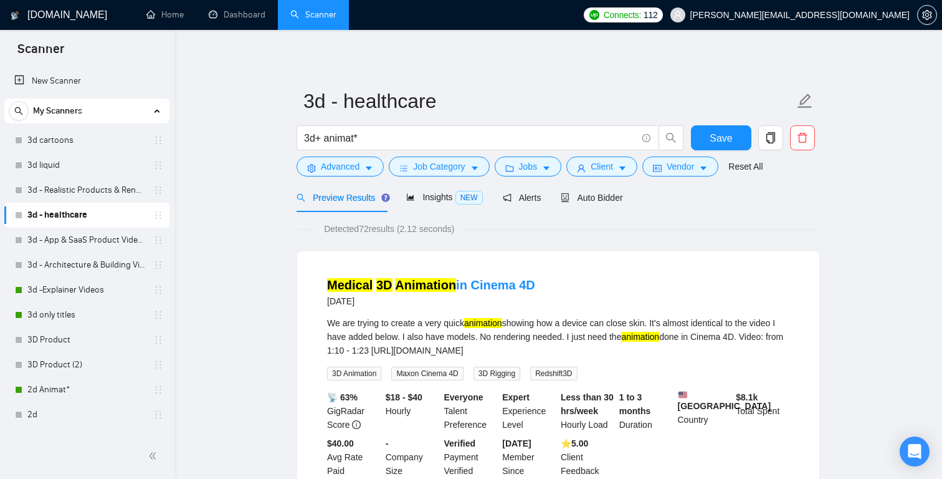
scroll to position [22, 0]
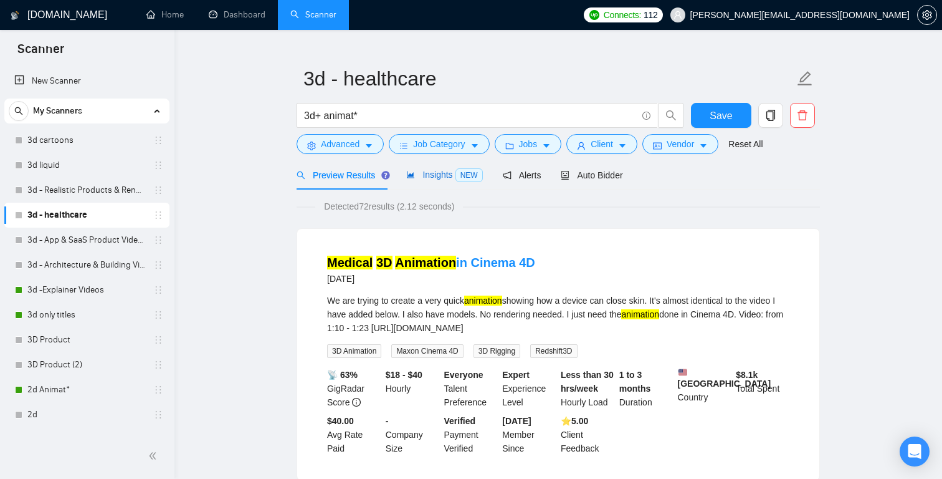
click at [444, 173] on span "Insights NEW" at bounding box center [444, 174] width 76 height 10
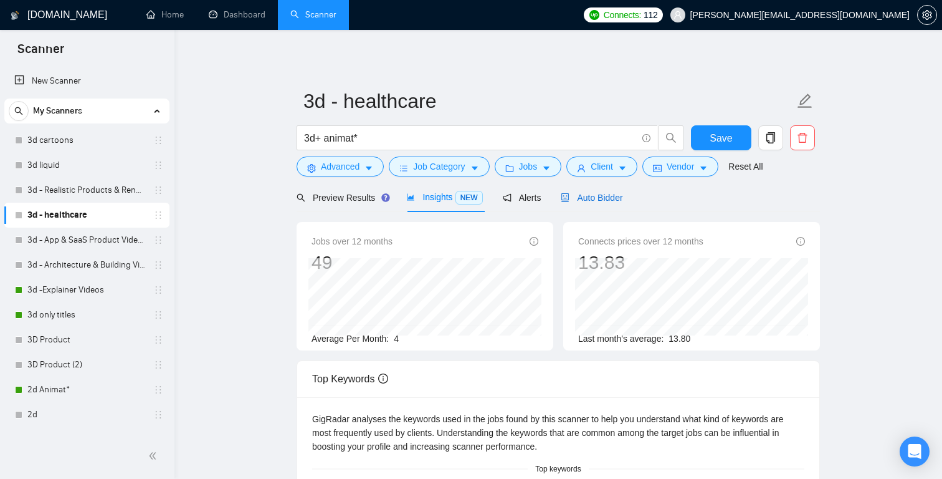
click at [616, 197] on span "Auto Bidder" at bounding box center [592, 198] width 62 height 10
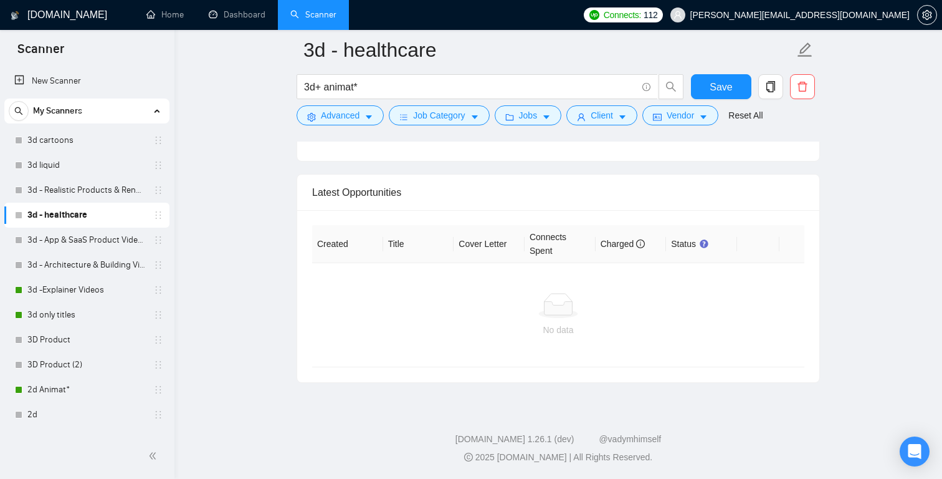
scroll to position [3138, 0]
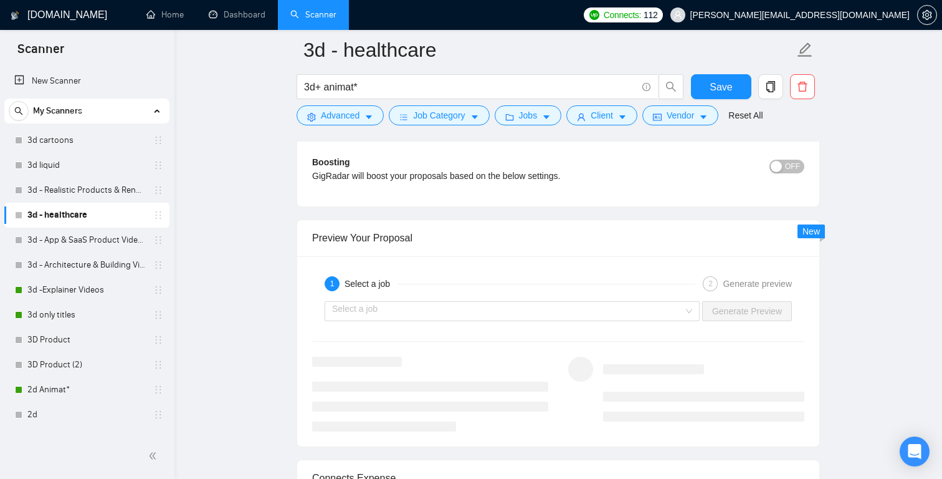
scroll to position [2384, 0]
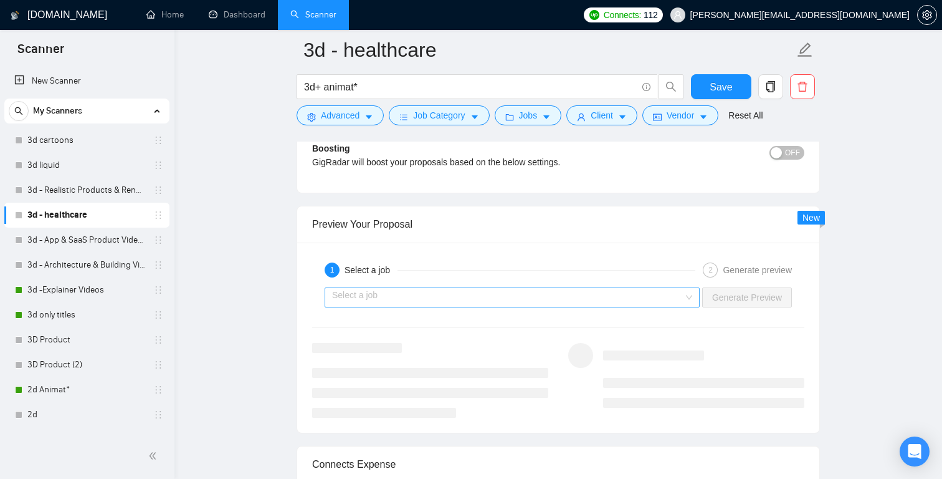
click at [672, 307] on input "search" at bounding box center [507, 297] width 351 height 19
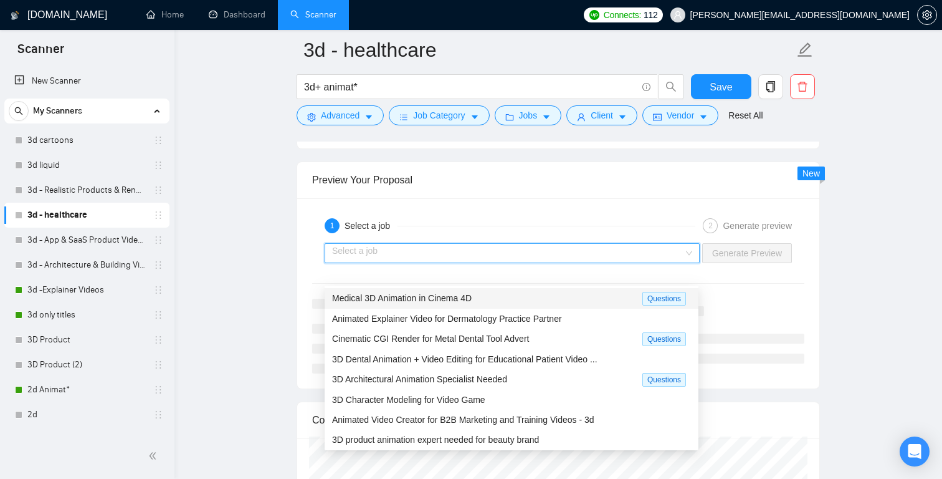
scroll to position [2430, 0]
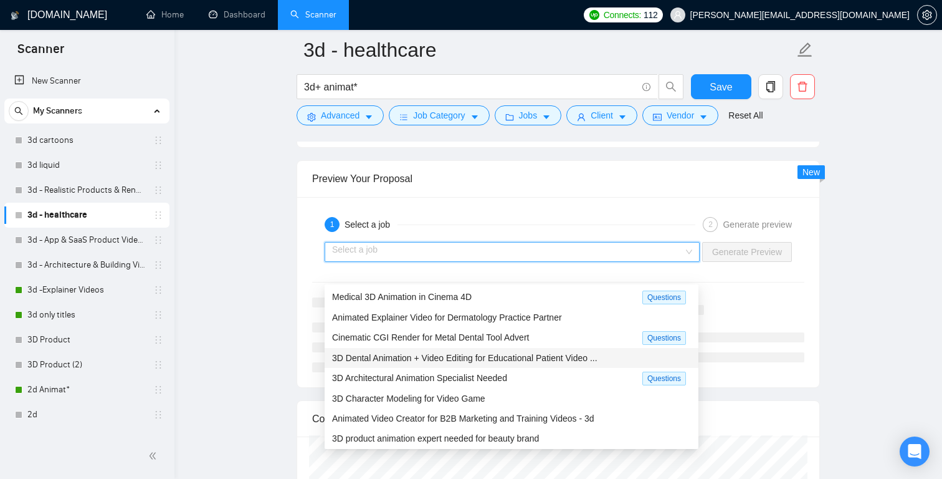
click at [570, 356] on span "3D Dental Animation + Video Editing for Educational Patient Video ..." at bounding box center [464, 358] width 265 height 10
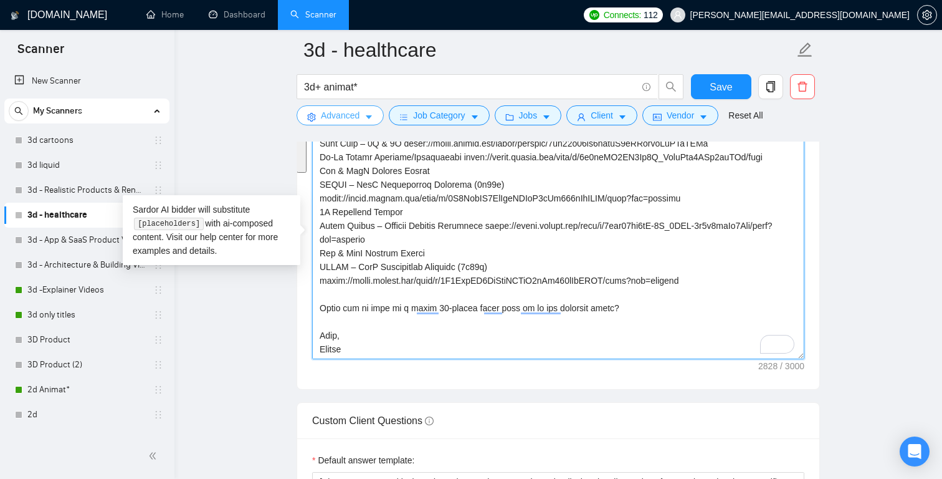
scroll to position [452, 0]
drag, startPoint x: 707, startPoint y: 297, endPoint x: 333, endPoint y: 172, distance: 393.5
click at [333, 172] on textarea "Cover letter template:" at bounding box center [558, 219] width 492 height 280
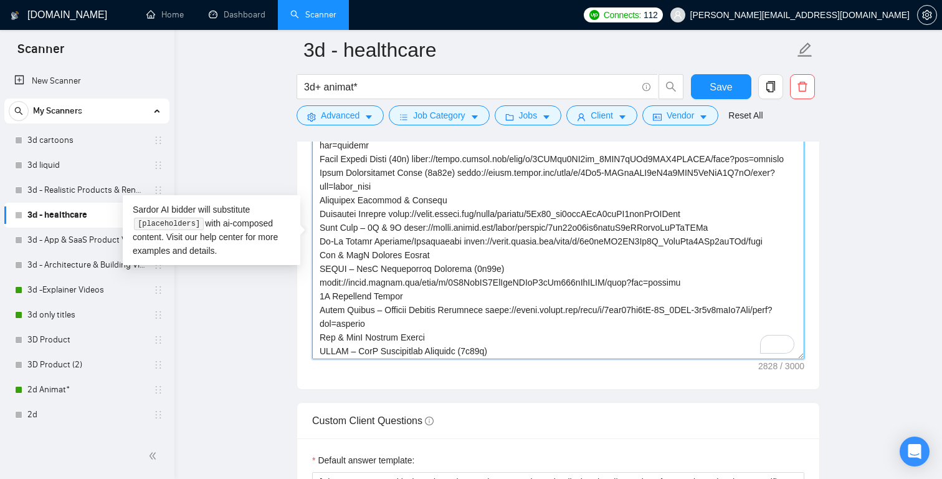
scroll to position [0, 0]
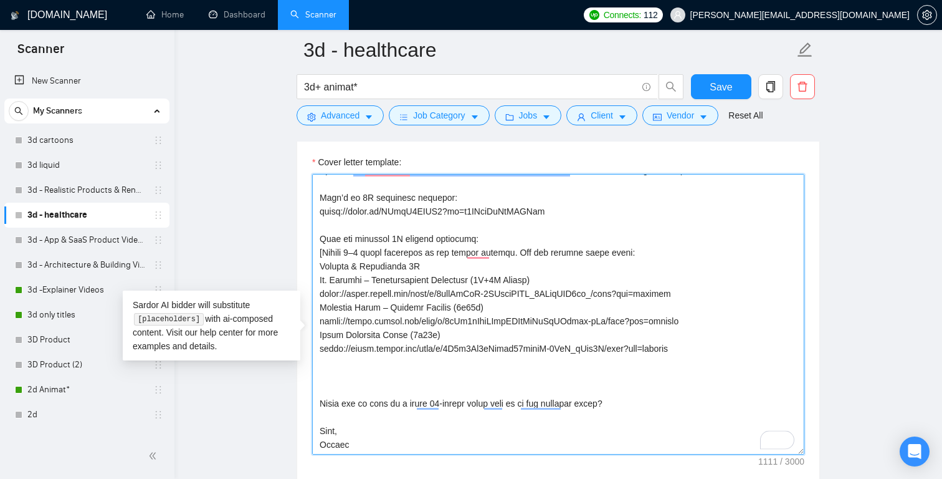
click at [540, 280] on textarea "Cover letter template:" at bounding box center [558, 314] width 492 height 280
drag, startPoint x: 700, startPoint y: 369, endPoint x: 292, endPoint y: 291, distance: 416.2
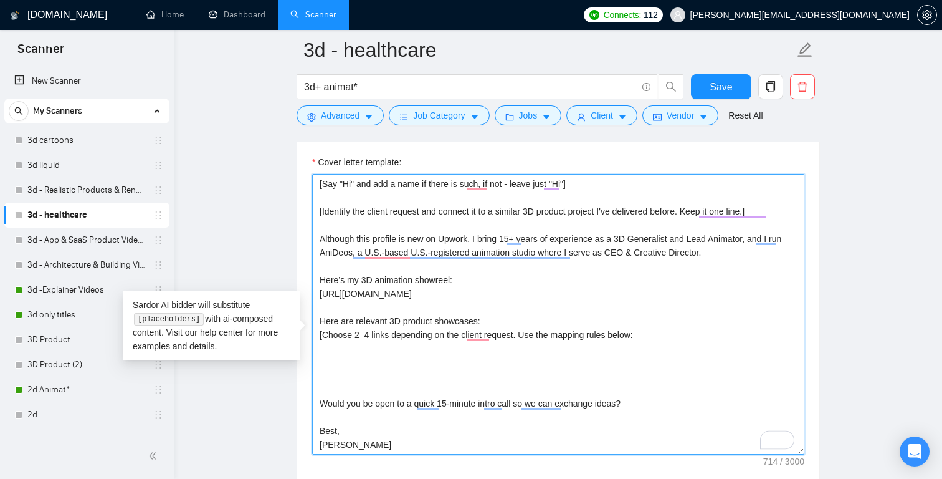
paste textarea "Dr. Loretta – Neurochemicals Explainer (2D+3D Hybrid) https://drive.google.com/…"
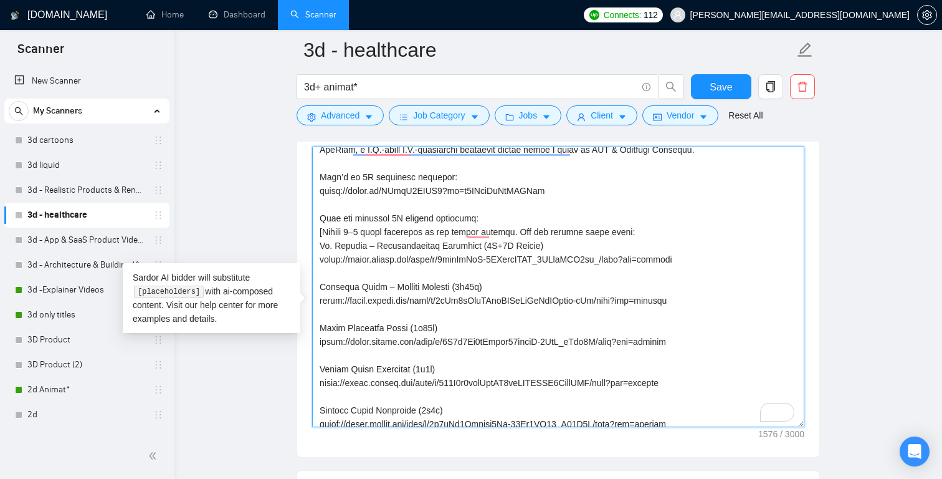
click at [361, 247] on textarea "Cover letter template:" at bounding box center [558, 286] width 492 height 280
click at [320, 263] on textarea "Cover letter template:" at bounding box center [558, 286] width 492 height 280
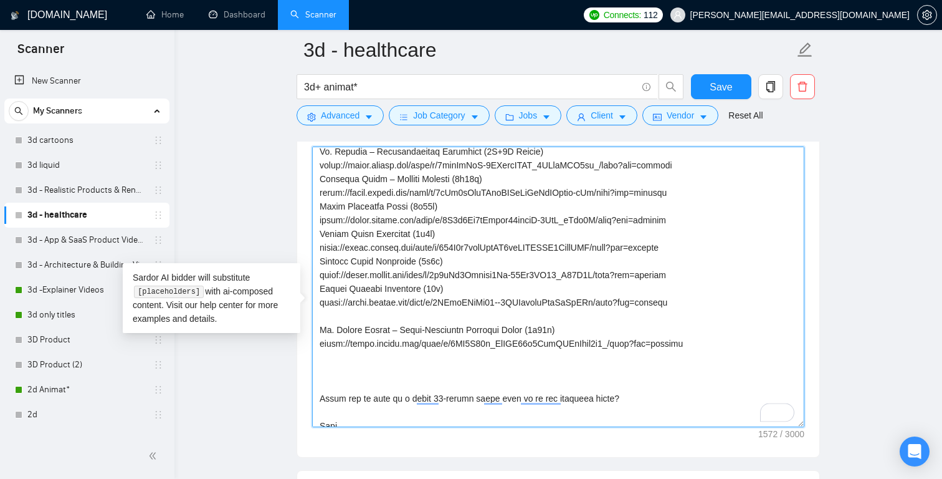
click at [493, 325] on textarea "Cover letter template:" at bounding box center [558, 286] width 492 height 280
click at [447, 333] on textarea "Cover letter template:" at bounding box center [558, 286] width 492 height 280
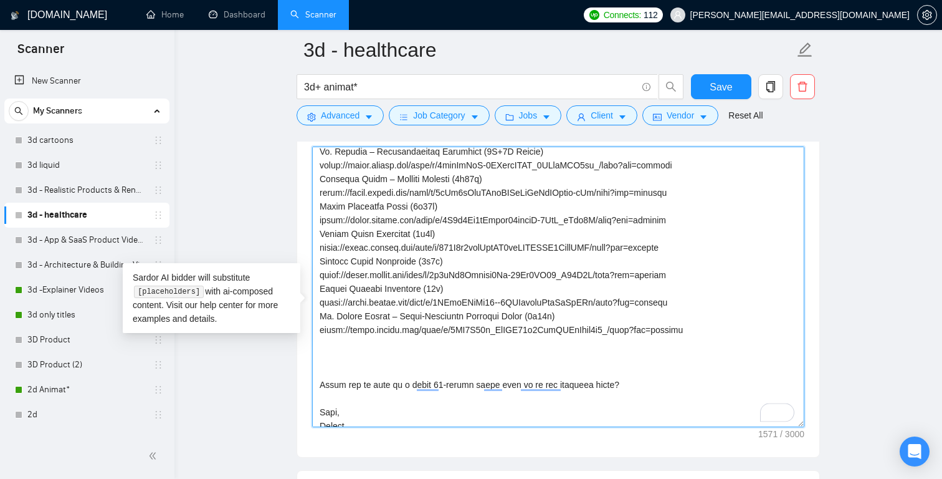
click at [717, 348] on textarea "Cover letter template:" at bounding box center [558, 286] width 492 height 280
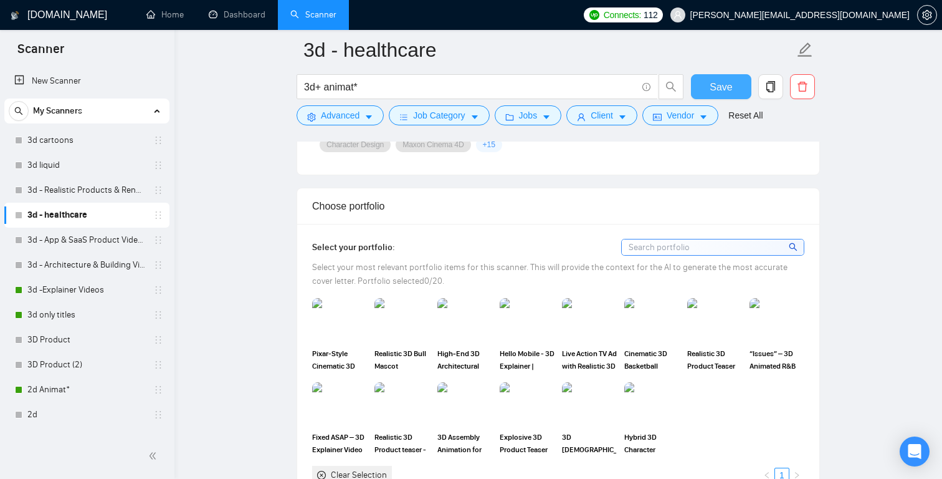
type textarea "[Say "Hi" and add a name if there is such, if not - leave just "Hi"] [Identify …"
click at [721, 89] on span "Save" at bounding box center [721, 87] width 22 height 16
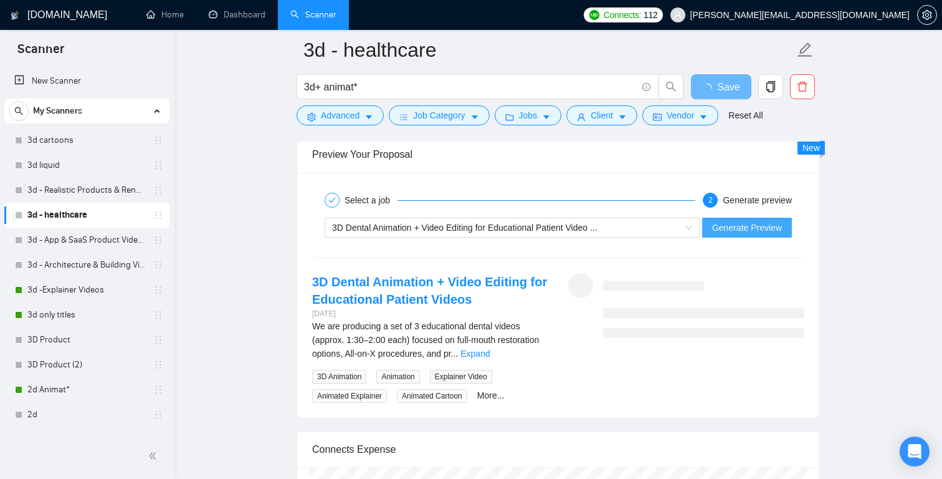
click at [774, 234] on span "Generate Preview" at bounding box center [747, 228] width 70 height 14
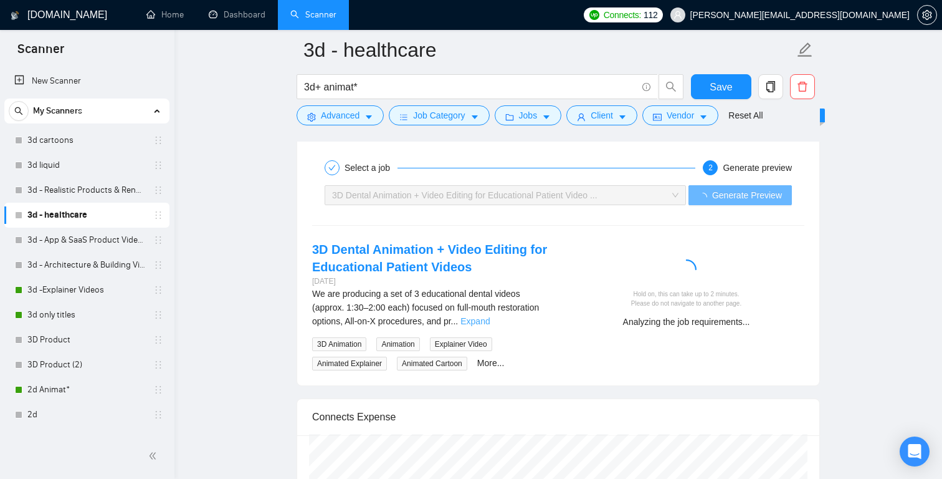
click at [490, 326] on link "Expand" at bounding box center [474, 321] width 29 height 10
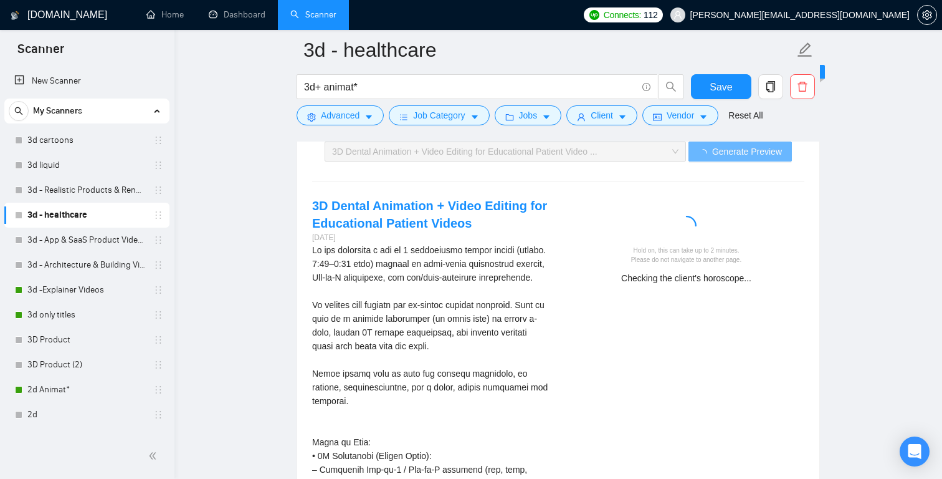
scroll to position [2530, 0]
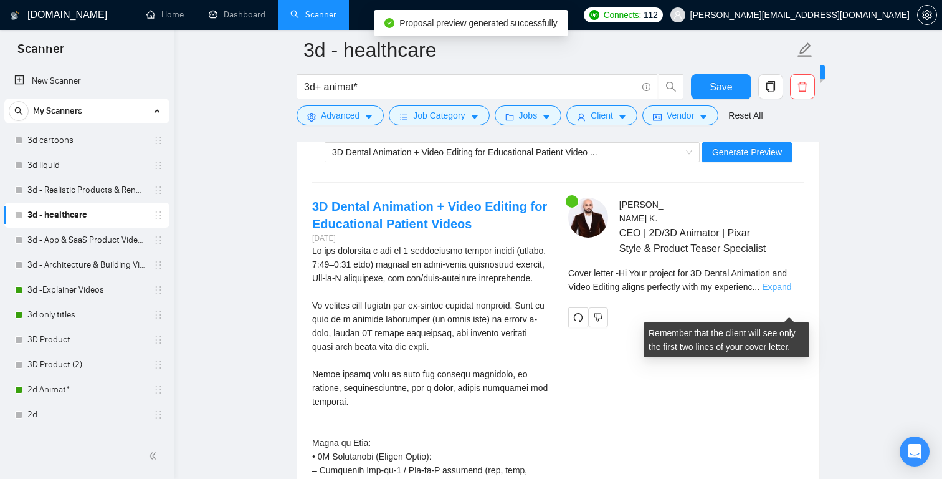
click at [784, 292] on link "Expand" at bounding box center [776, 287] width 29 height 10
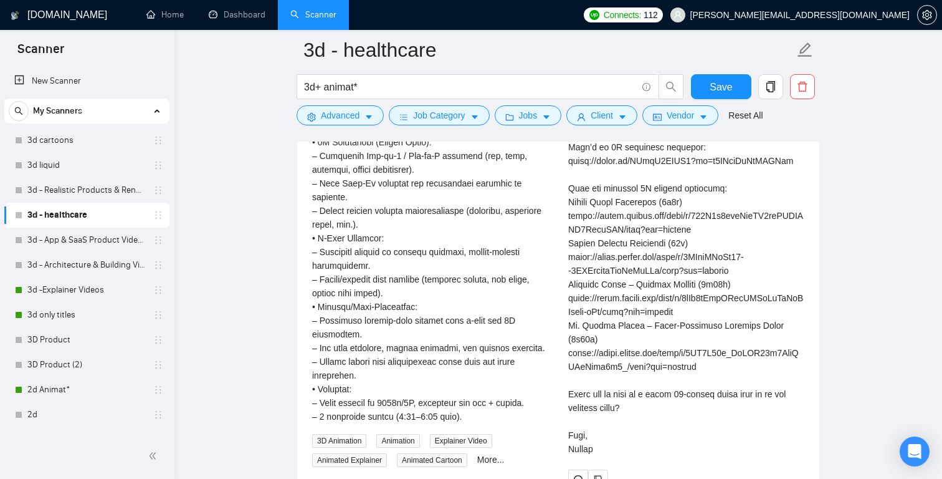
scroll to position [2855, 0]
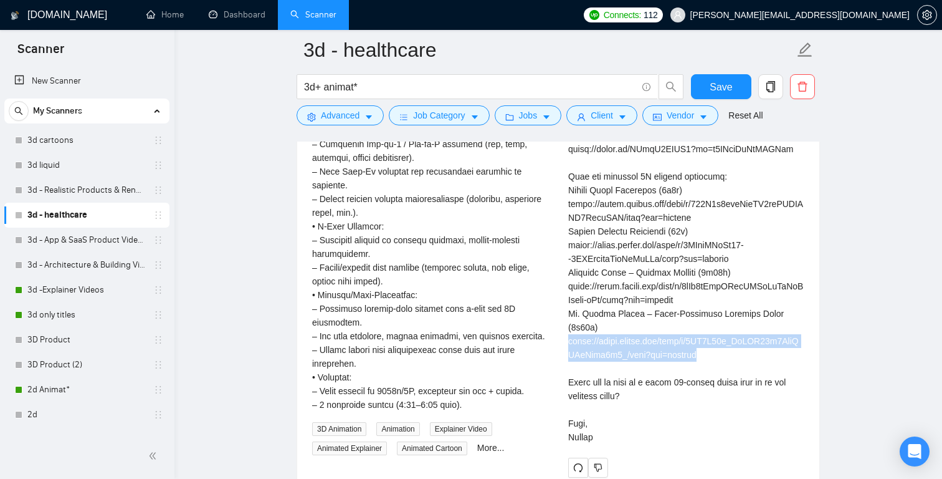
drag, startPoint x: 721, startPoint y: 376, endPoint x: 566, endPoint y: 361, distance: 156.5
click at [566, 361] on div "Sherry K . CEO | 2D/3D Animator | Pixar Style & Product Teaser Specialist Cover…" at bounding box center [686, 175] width 256 height 606
copy div "https://drive.google.com/file/d/1PQ4H35m_OaYHY22l0QzgNVQtHnym0f0_/view?usp=shar…"
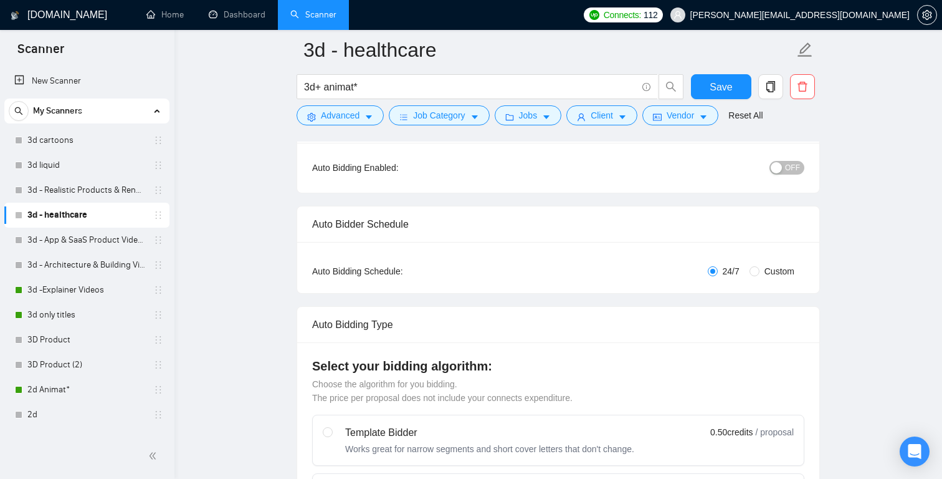
scroll to position [62, 0]
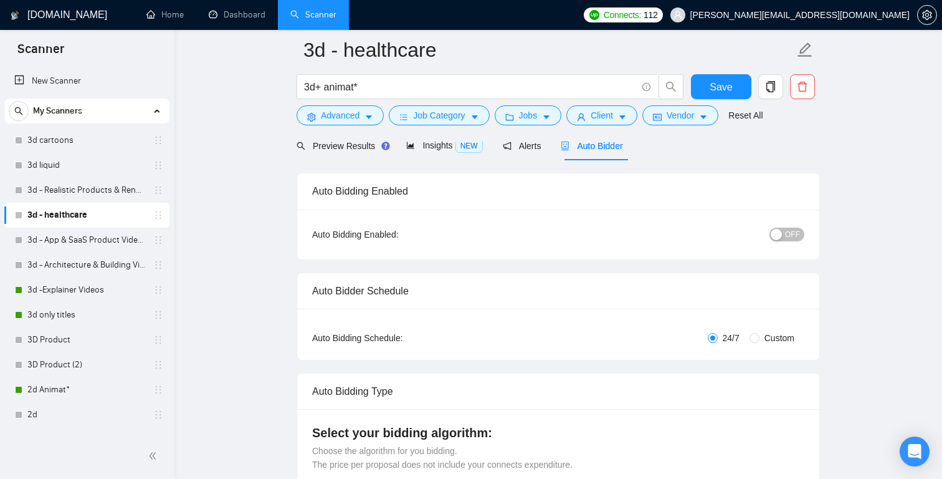
click at [793, 233] on span "OFF" at bounding box center [792, 234] width 15 height 14
click at [720, 83] on span "Save" at bounding box center [721, 87] width 22 height 16
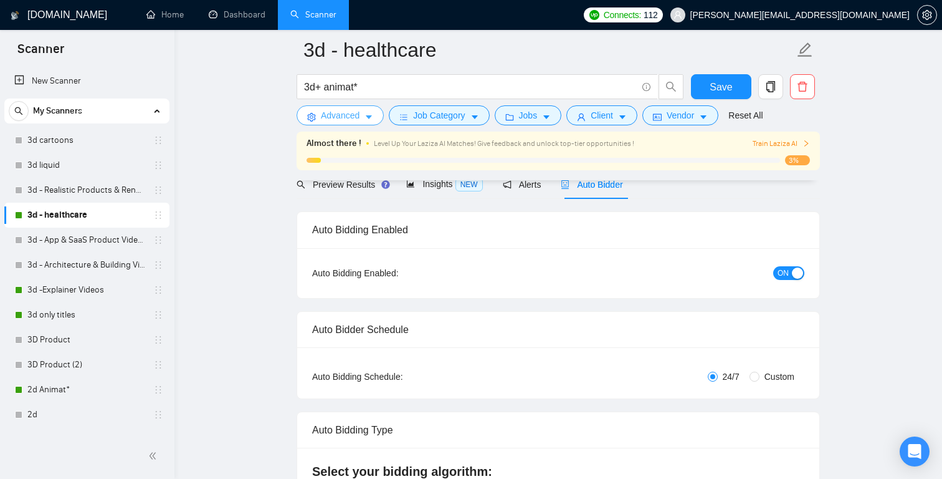
click at [366, 118] on icon "caret-down" at bounding box center [368, 117] width 9 height 9
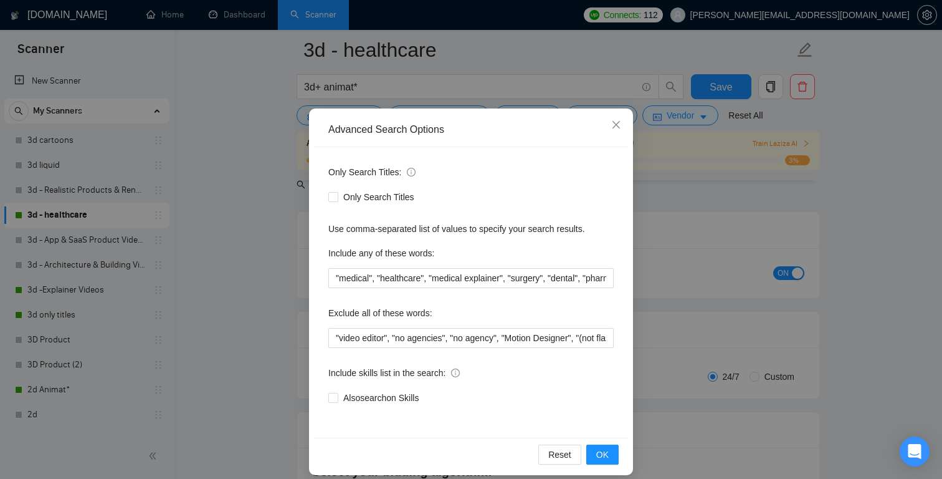
scroll to position [40, 0]
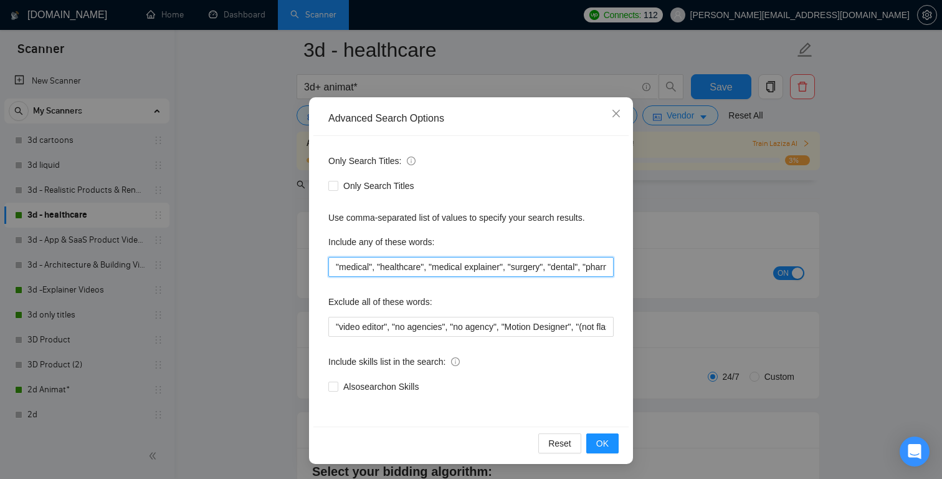
drag, startPoint x: 431, startPoint y: 266, endPoint x: 590, endPoint y: 257, distance: 159.7
click at [590, 257] on input ""medical", "healthcare", "medical explainer", "surgery", "dental", "pharma", "b…" at bounding box center [470, 267] width 285 height 20
click at [588, 271] on input ""medical", "healthcare", "medical explainer", "surgery", "dental", "pharma", "b…" at bounding box center [470, 267] width 285 height 20
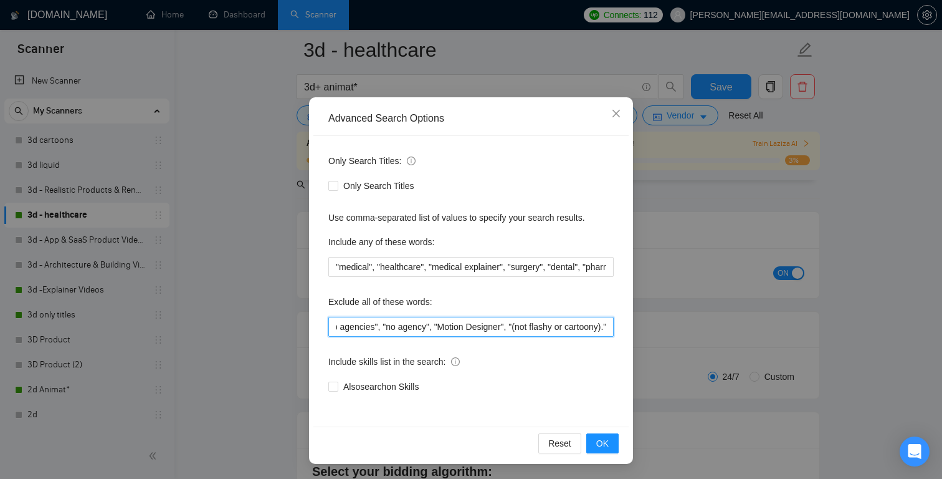
scroll to position [0, 87]
drag, startPoint x: 422, startPoint y: 328, endPoint x: 634, endPoint y: 327, distance: 212.5
click at [634, 327] on div "Advanced Search Options Only Search Titles: Only Search Titles Use comma-separa…" at bounding box center [471, 239] width 942 height 479
click at [569, 344] on div "Only Search Titles: Only Search Titles Use comma-separated list of values to sp…" at bounding box center [470, 281] width 315 height 290
drag, startPoint x: 578, startPoint y: 326, endPoint x: 621, endPoint y: 326, distance: 42.4
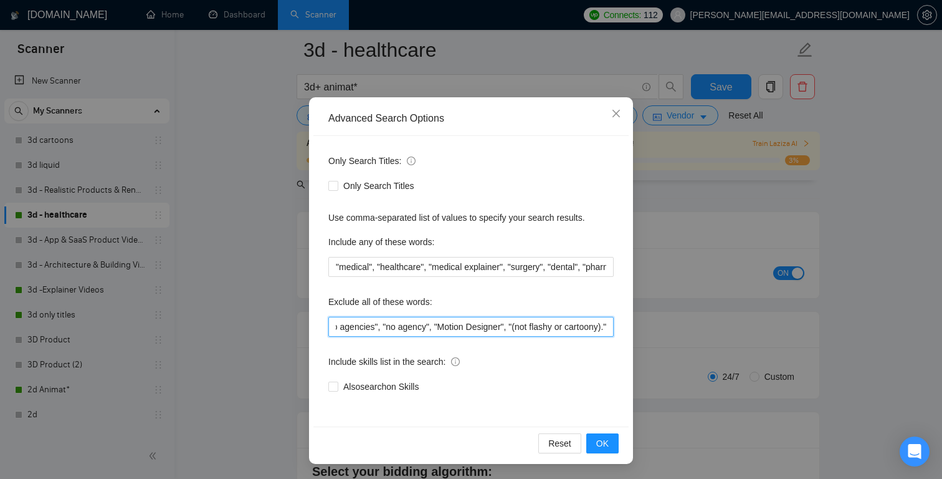
click at [621, 326] on div "Only Search Titles: Only Search Titles Use comma-separated list of values to sp…" at bounding box center [470, 281] width 315 height 290
click at [559, 326] on input ""video editor", "no agencies", "no agency", "Motion Designer", "(not flashy or …" at bounding box center [470, 327] width 285 height 20
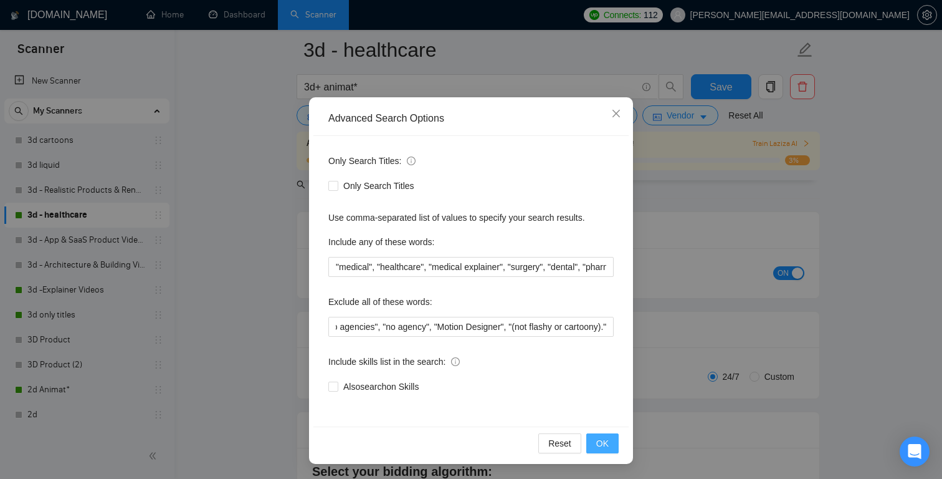
click at [604, 441] on span "OK" at bounding box center [602, 443] width 12 height 14
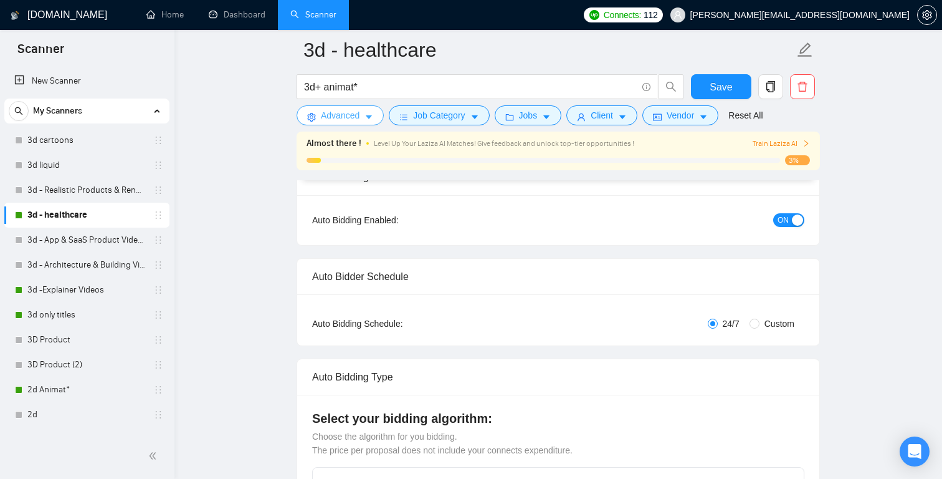
scroll to position [0, 0]
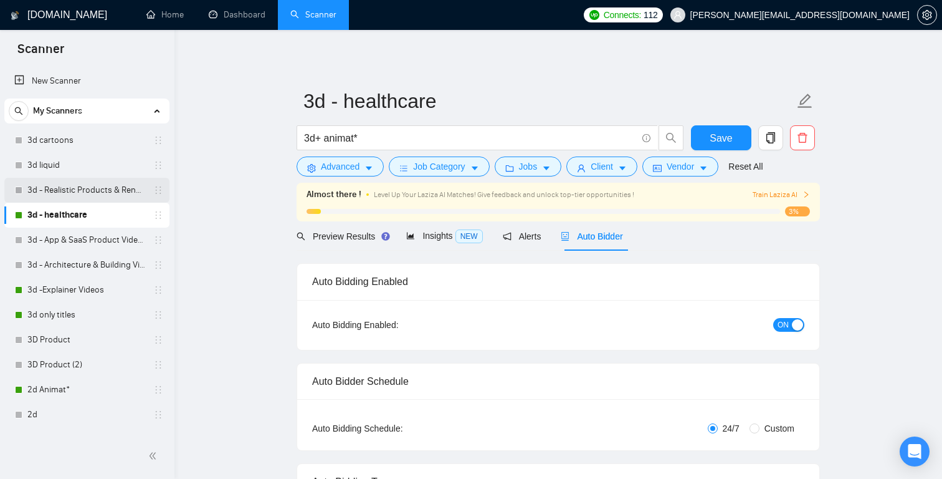
click at [93, 189] on link "3d - Realistic Products & Renders" at bounding box center [86, 190] width 118 height 25
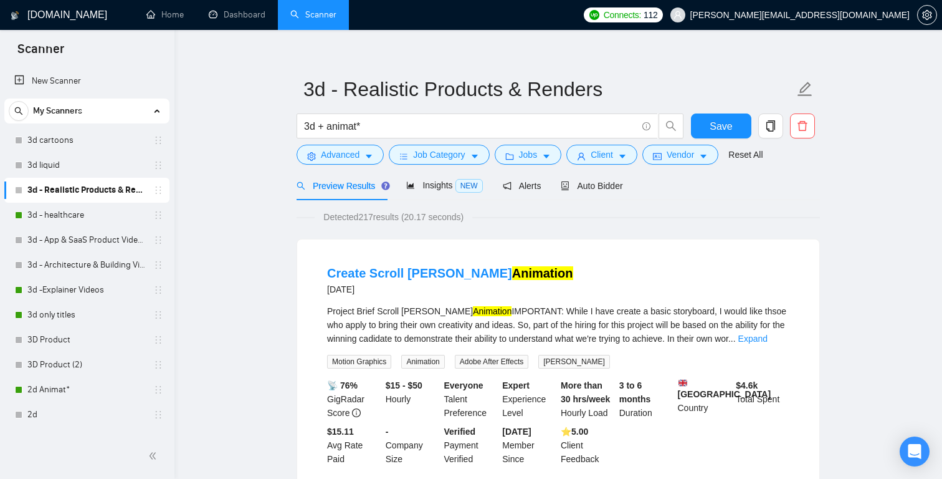
scroll to position [1, 0]
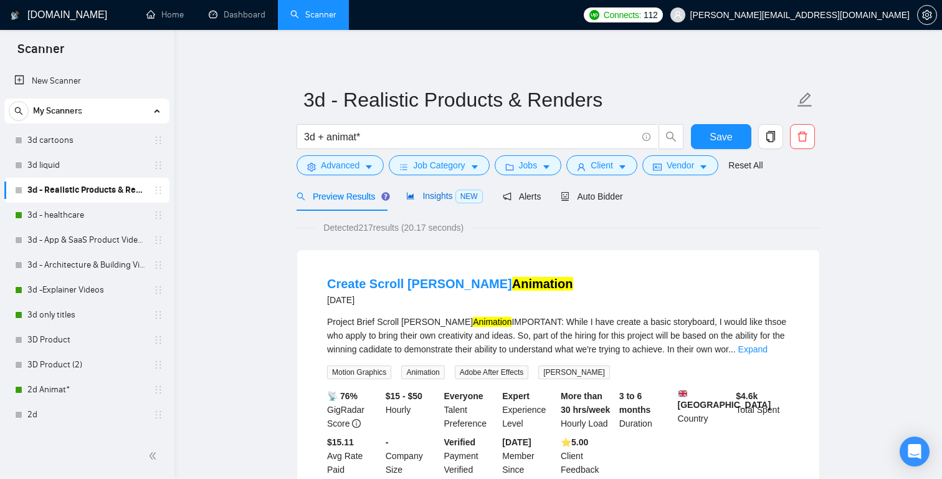
click at [449, 201] on div "Insights NEW" at bounding box center [444, 196] width 76 height 14
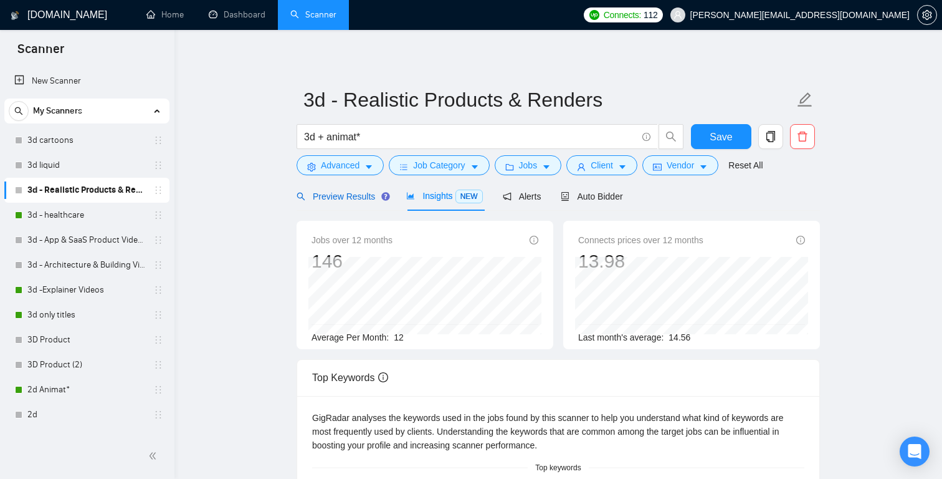
click at [353, 193] on span "Preview Results" at bounding box center [342, 196] width 90 height 10
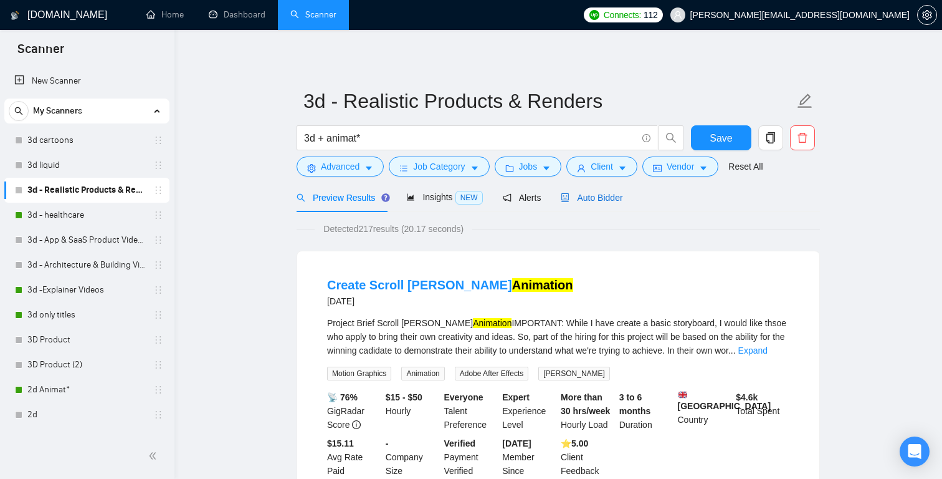
click at [606, 193] on span "Auto Bidder" at bounding box center [592, 198] width 62 height 10
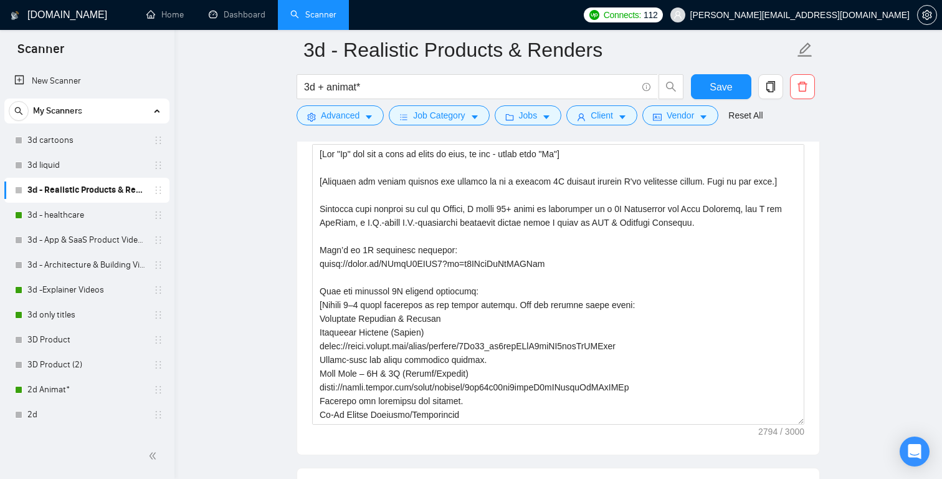
scroll to position [1498, 0]
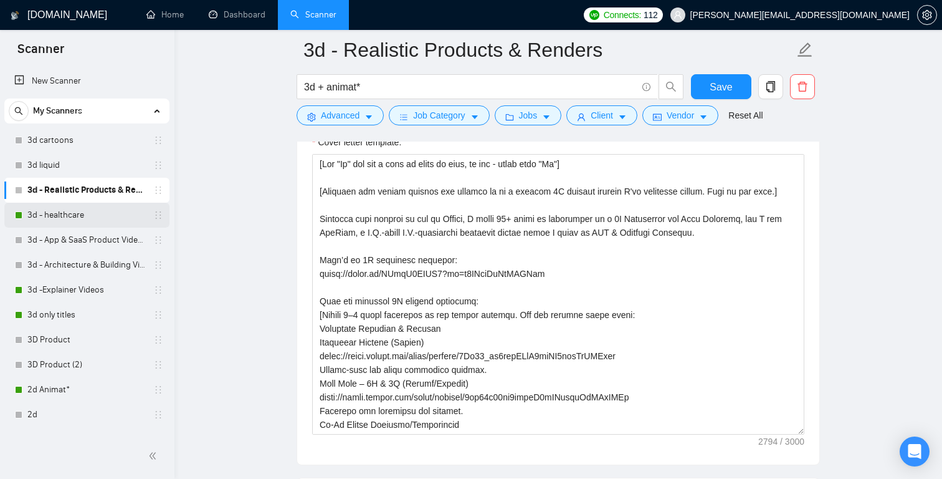
click at [87, 218] on link "3d - healthcare" at bounding box center [86, 214] width 118 height 25
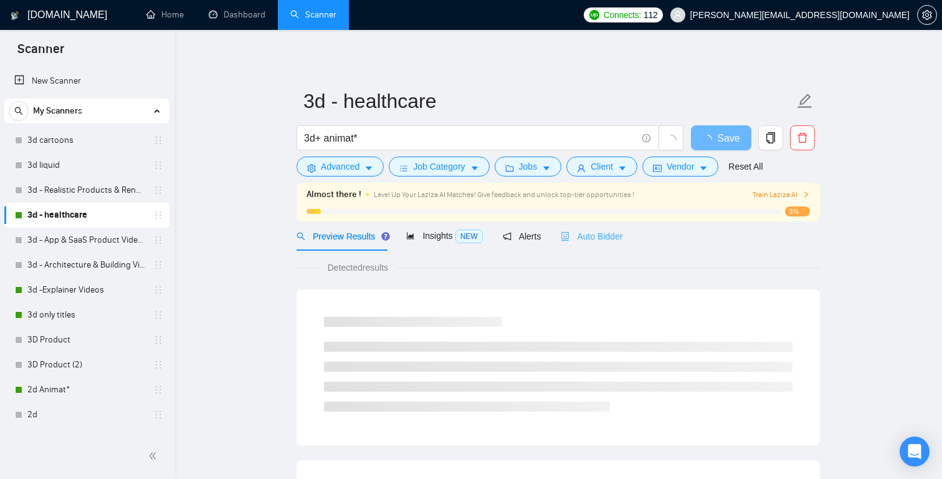
click at [598, 227] on div "Auto Bidder" at bounding box center [592, 235] width 62 height 29
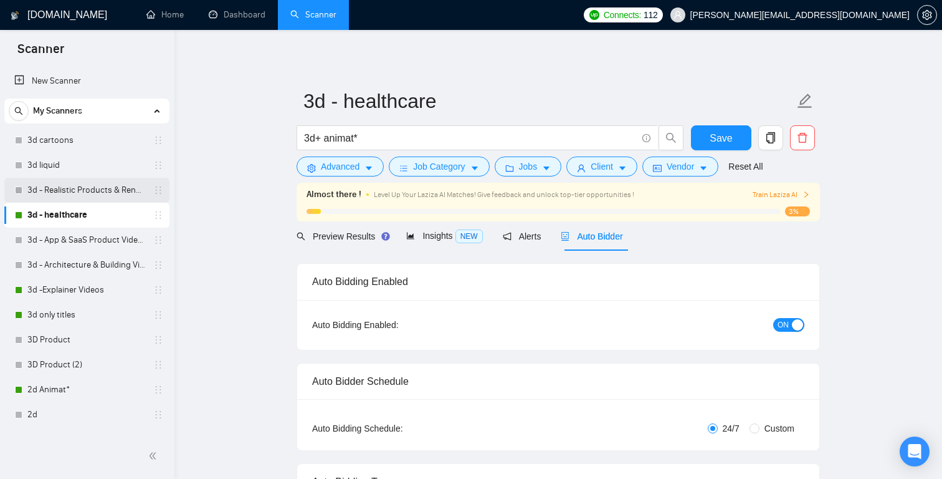
click at [80, 188] on link "3d - Realistic Products & Renders" at bounding box center [86, 190] width 118 height 25
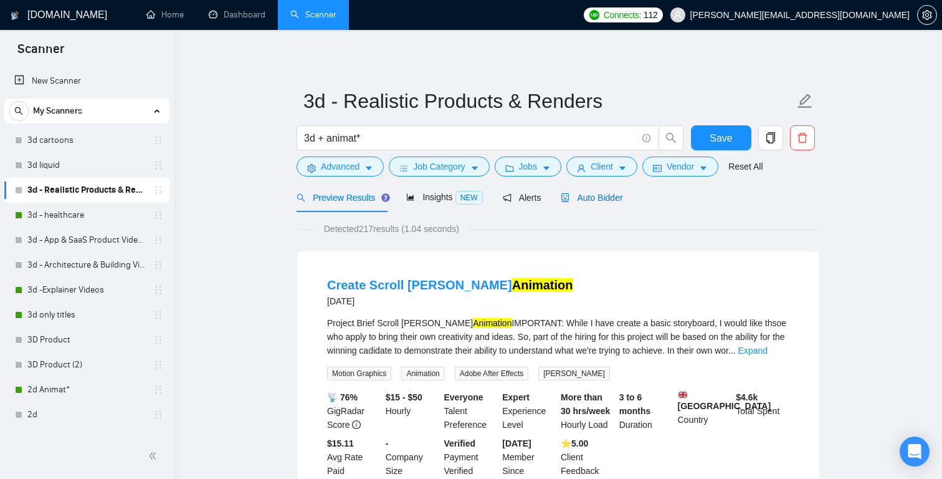
click at [606, 198] on span "Auto Bidder" at bounding box center [592, 198] width 62 height 10
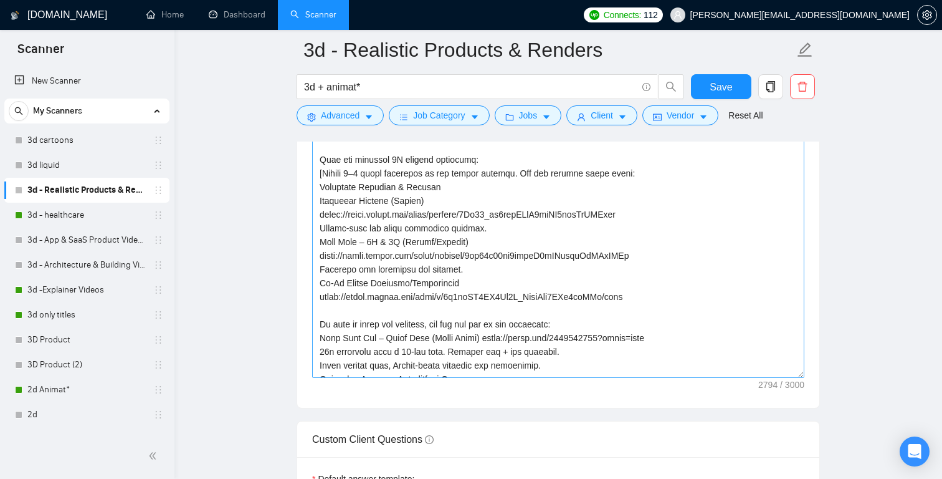
scroll to position [82, 0]
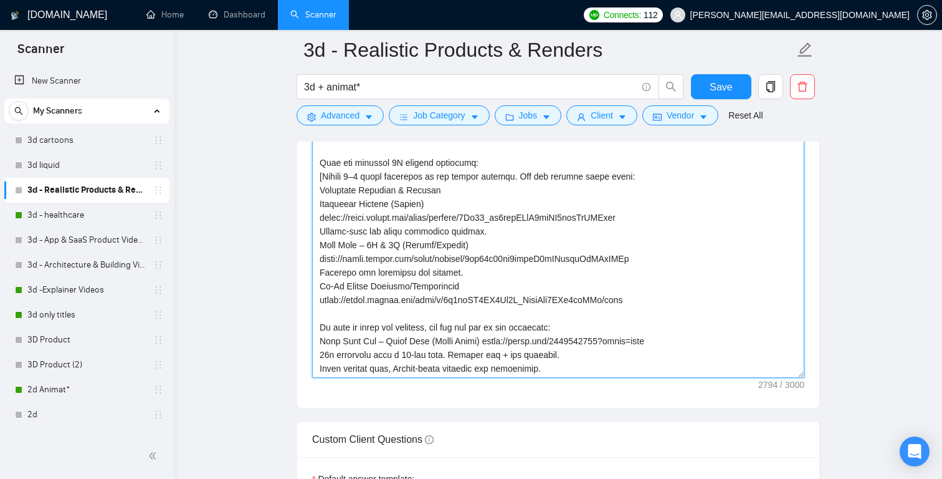
click at [670, 297] on textarea "Cover letter template:" at bounding box center [558, 237] width 492 height 280
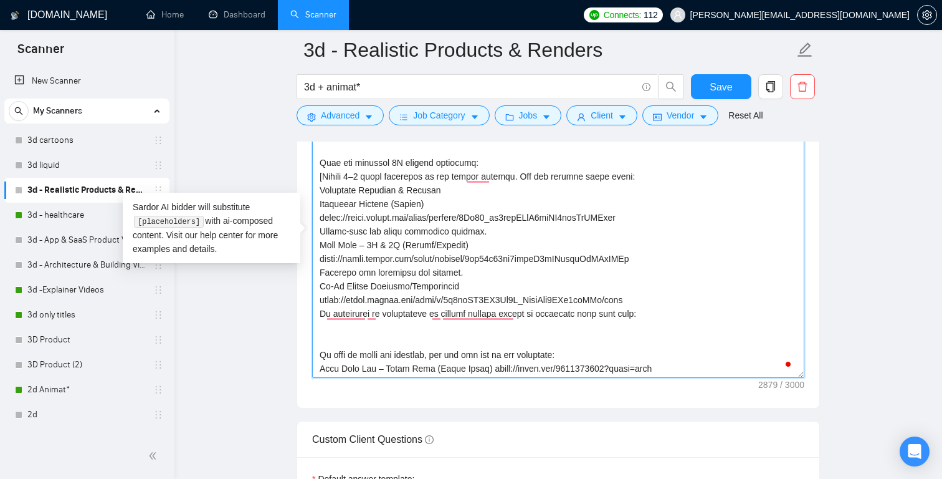
paste textarea "https://drive.google.com/file/d/1w8-qxbOzYeA-NZAqjDAPAEJ4ApVar3KM/view"
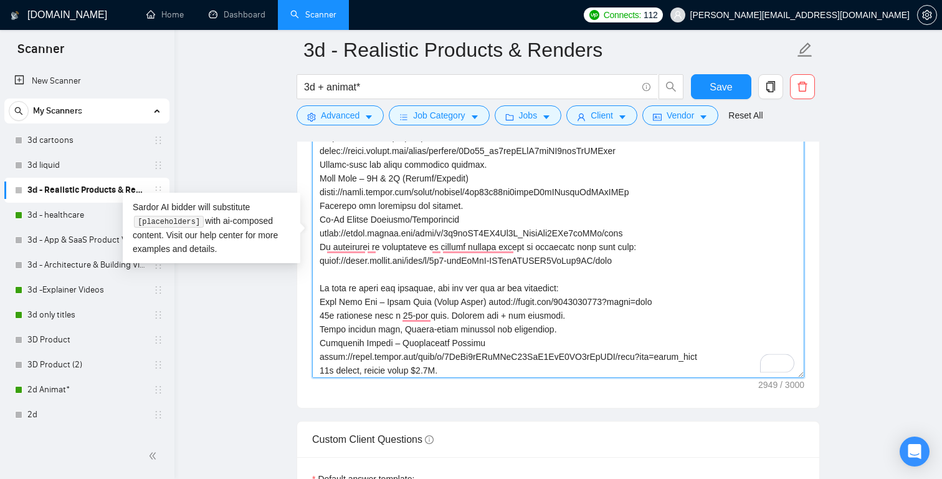
scroll to position [163, 0]
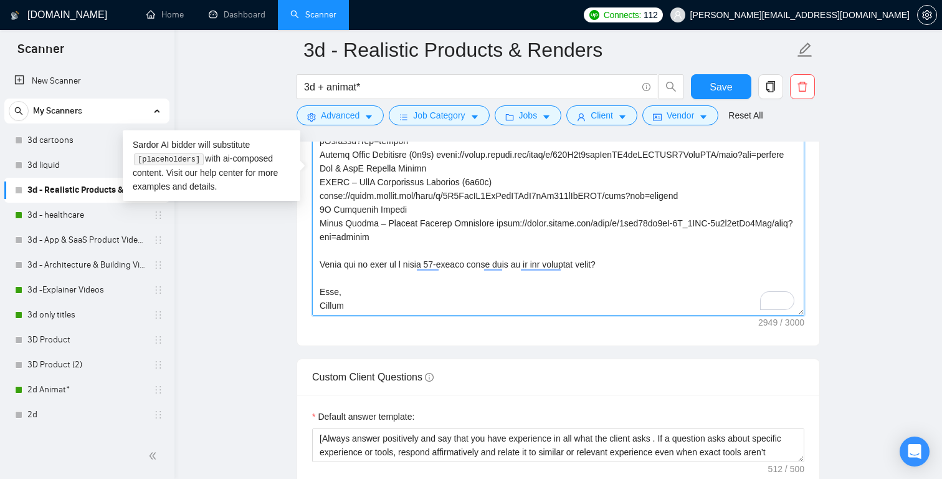
click at [495, 235] on textarea "Cover letter template:" at bounding box center [558, 175] width 492 height 280
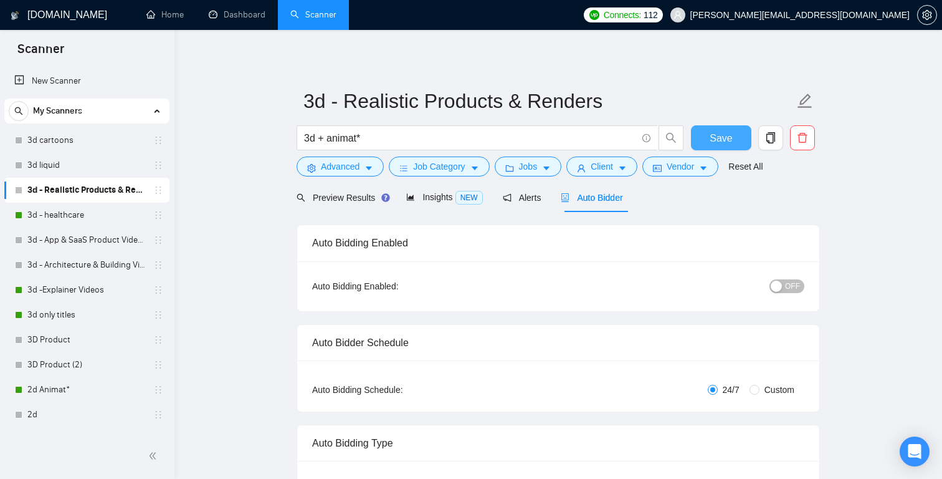
type textarea "[Say "Hi" and add a name if there is such, if not - leave just "Hi"] [Identify …"
click at [714, 134] on span "Save" at bounding box center [721, 138] width 22 height 16
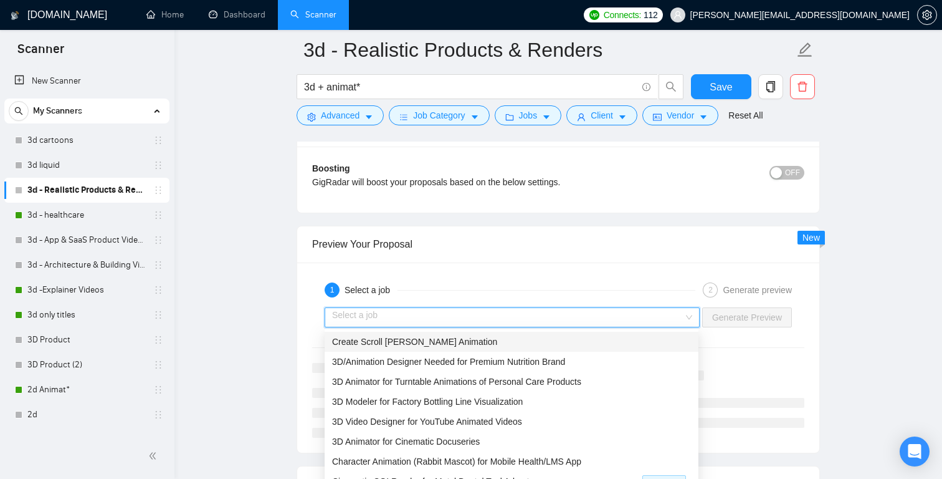
click at [677, 315] on input "search" at bounding box center [507, 317] width 351 height 19
click at [594, 359] on div "3D/Animation Designer Needed for Premium Nutrition Brand" at bounding box center [511, 362] width 359 height 14
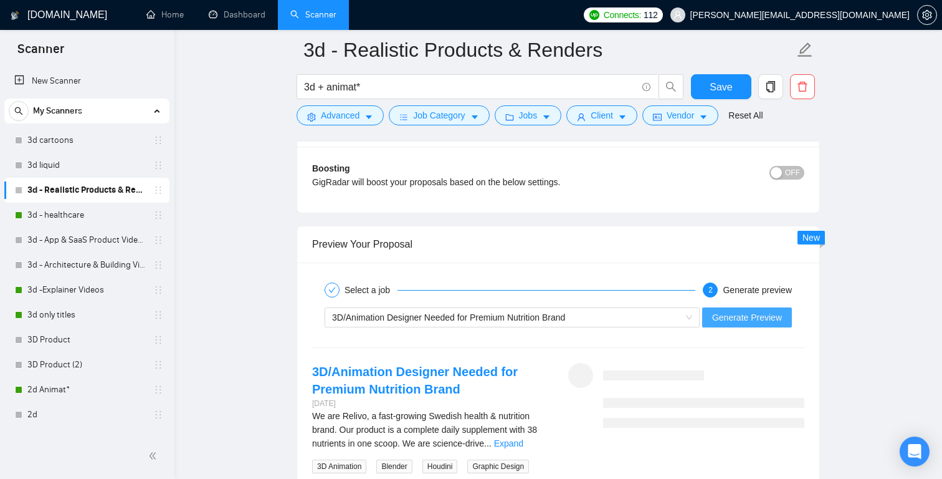
click at [755, 320] on span "Generate Preview" at bounding box center [747, 317] width 70 height 14
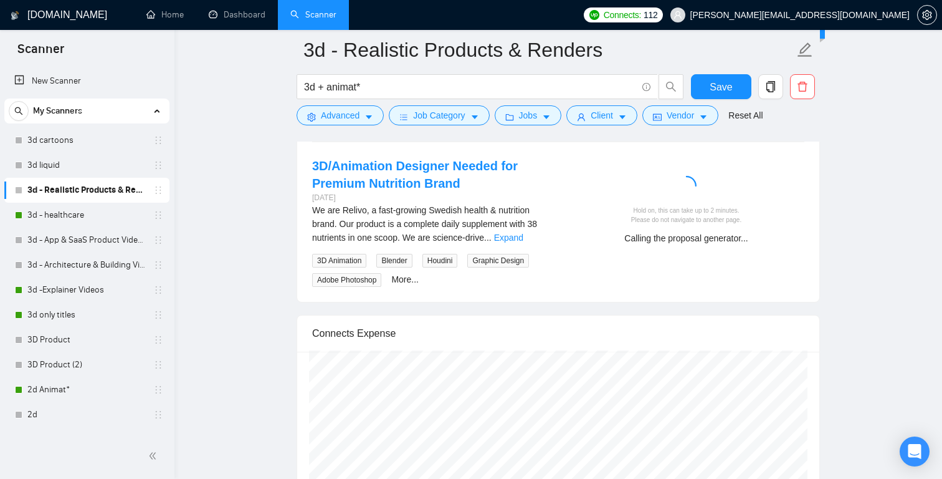
click at [528, 231] on div "We are Relivo, a fast-growing Swedish health & nutrition brand. Our product is …" at bounding box center [430, 223] width 236 height 41
click at [523, 234] on link "Expand" at bounding box center [508, 237] width 29 height 10
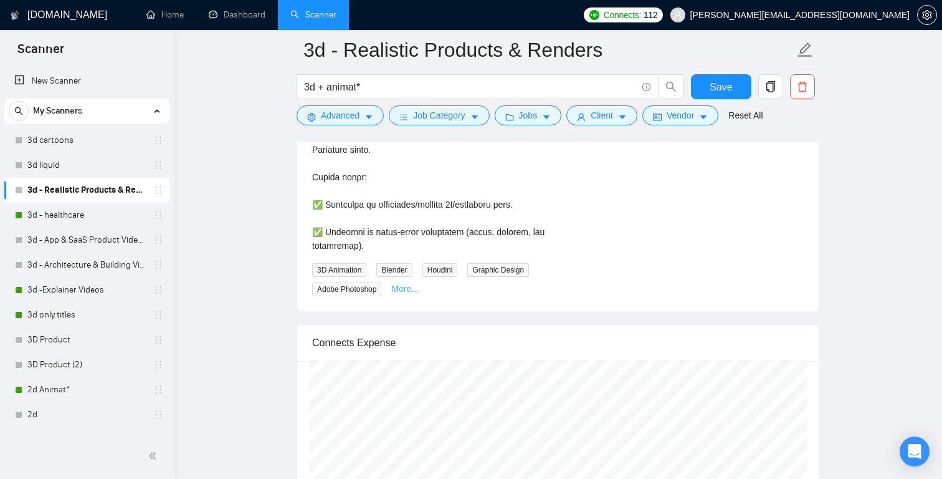
click at [411, 293] on link "More..." at bounding box center [404, 288] width 27 height 10
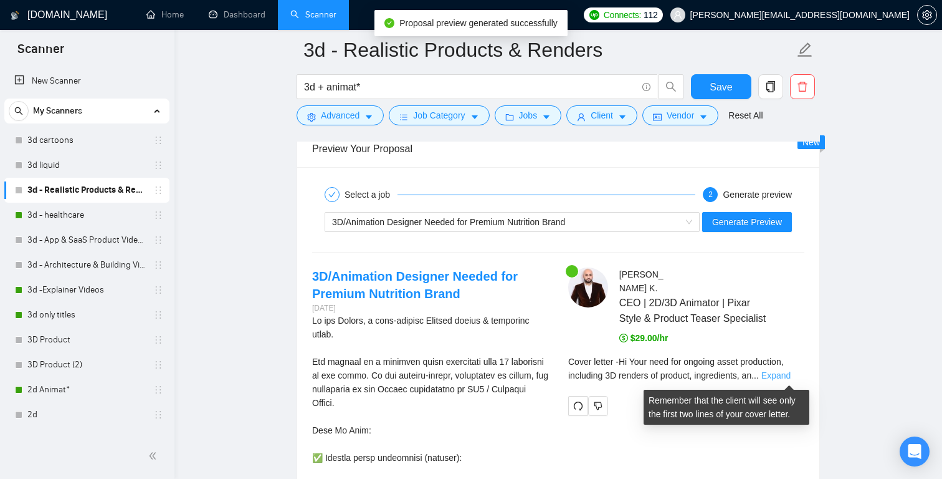
click at [780, 375] on link "Expand" at bounding box center [775, 375] width 29 height 10
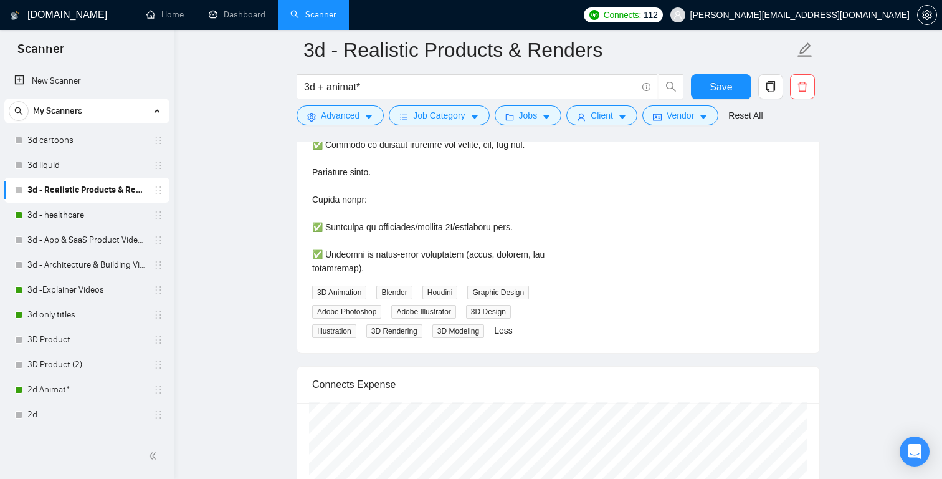
scroll to position [3230, 0]
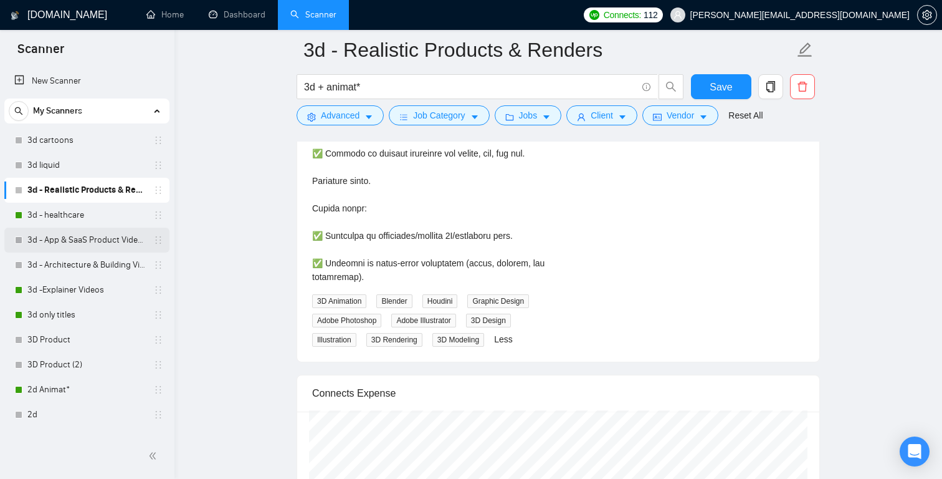
click at [108, 237] on link "3d - App & SaaS Product Videos" at bounding box center [86, 239] width 118 height 25
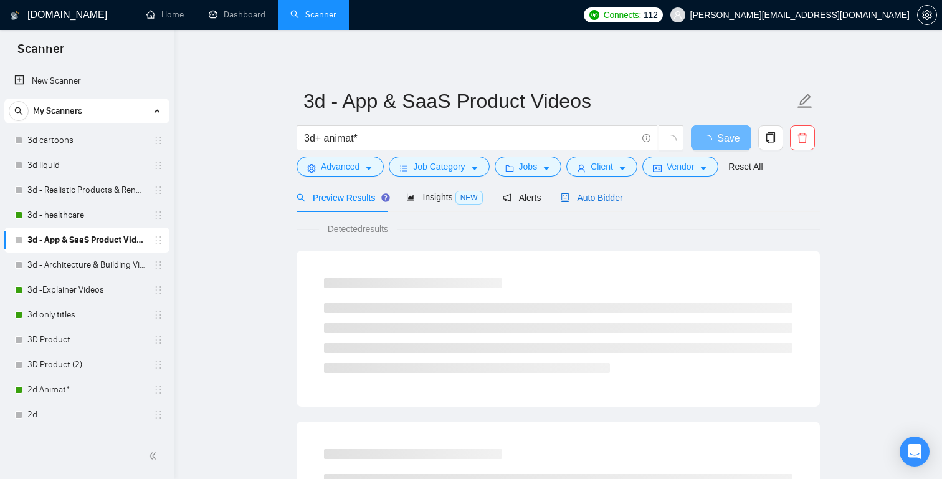
click at [604, 193] on span "Auto Bidder" at bounding box center [592, 198] width 62 height 10
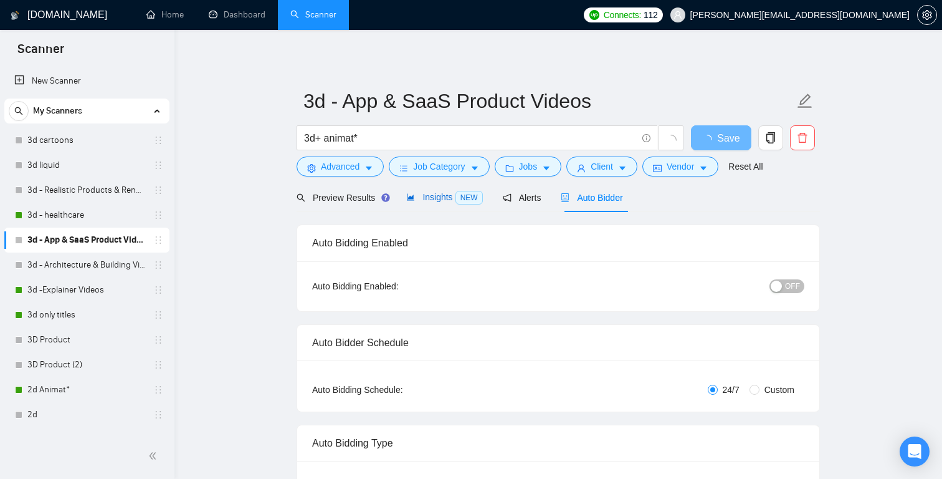
click at [424, 194] on span "Insights NEW" at bounding box center [444, 197] width 76 height 10
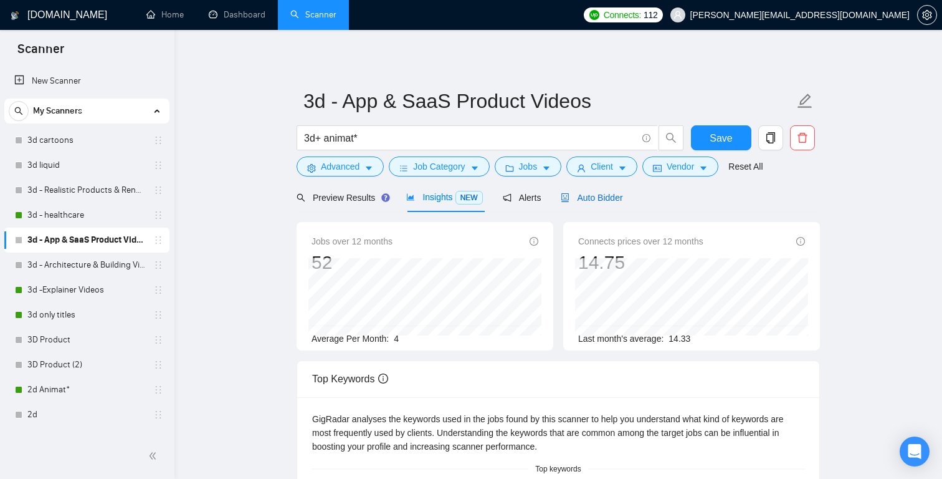
click at [598, 197] on span "Auto Bidder" at bounding box center [592, 198] width 62 height 10
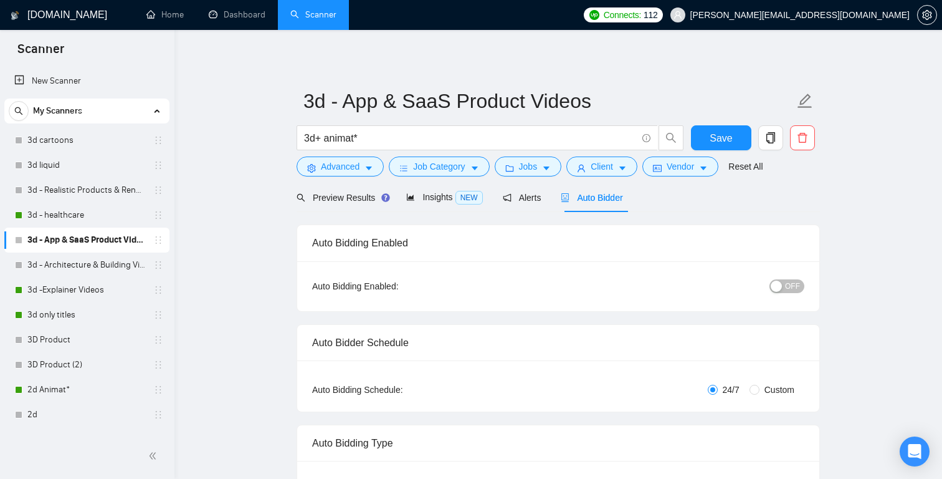
click at [793, 292] on div "OFF" at bounding box center [723, 286] width 164 height 20
click at [794, 281] on span "OFF" at bounding box center [792, 286] width 15 height 14
click at [717, 138] on span "Save" at bounding box center [721, 138] width 22 height 16
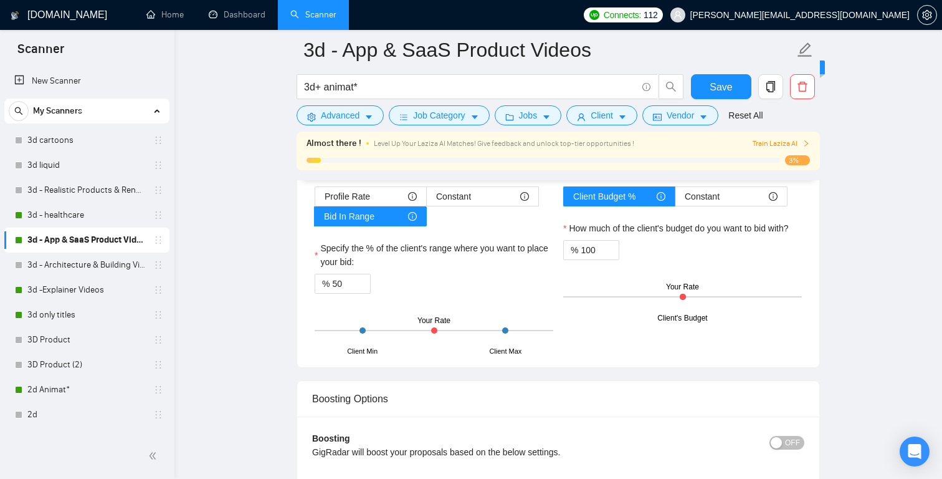
scroll to position [1702, 0]
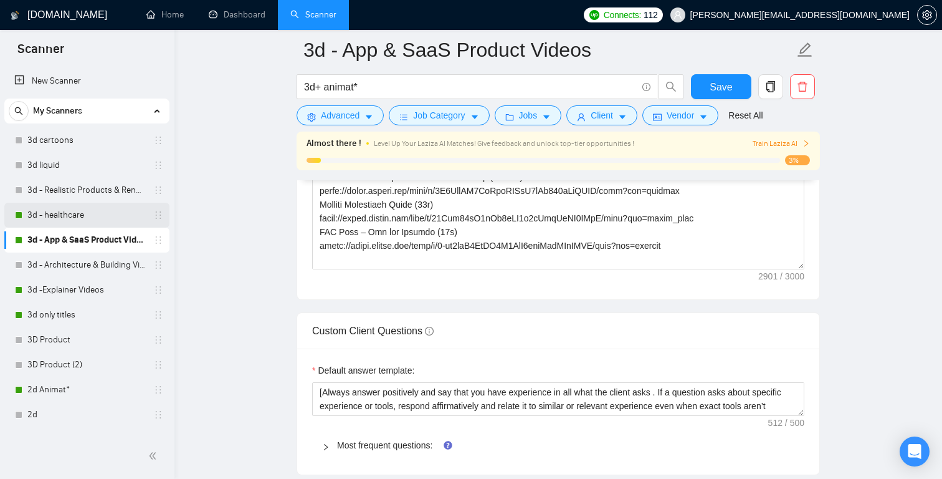
click at [67, 218] on link "3d - healthcare" at bounding box center [86, 214] width 118 height 25
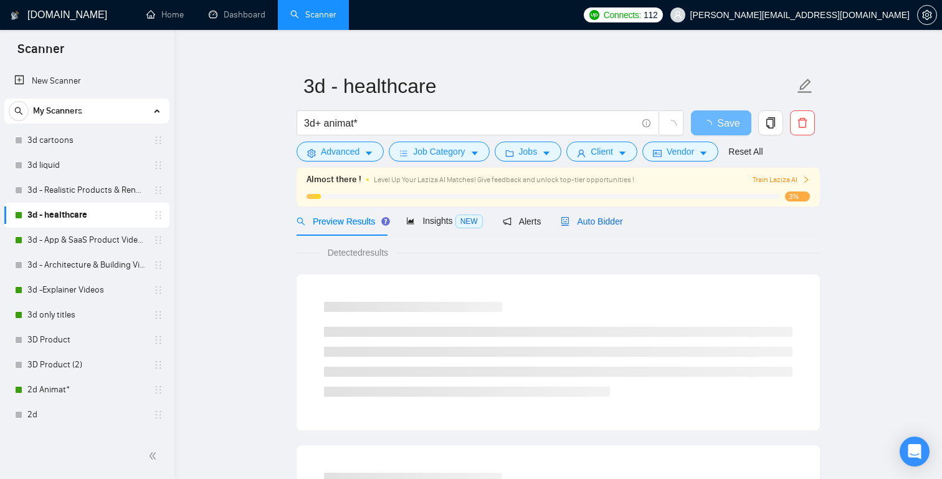
click at [606, 220] on span "Auto Bidder" at bounding box center [592, 221] width 62 height 10
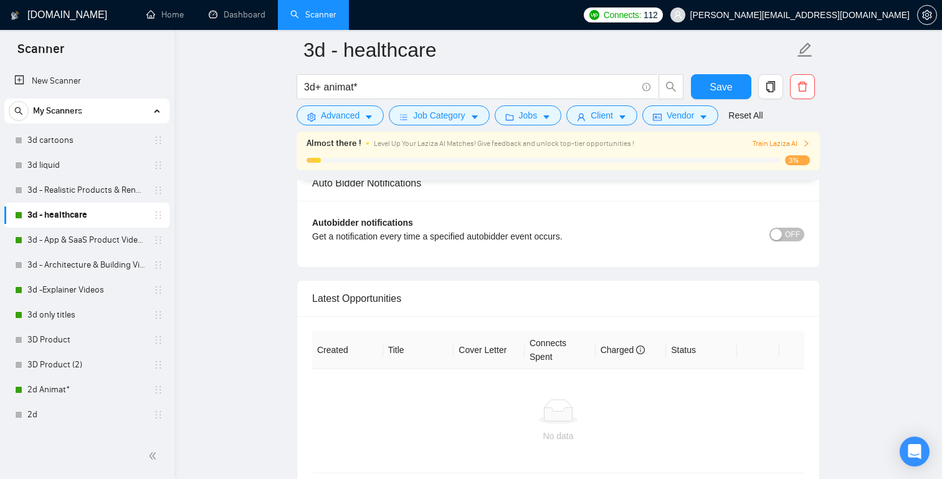
scroll to position [3069, 0]
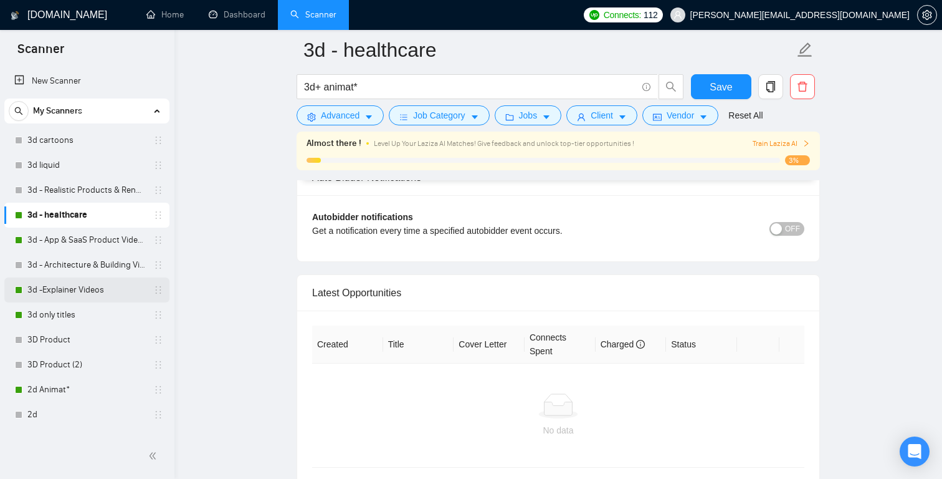
click at [57, 290] on link "3d -Explainer Videos" at bounding box center [86, 289] width 118 height 25
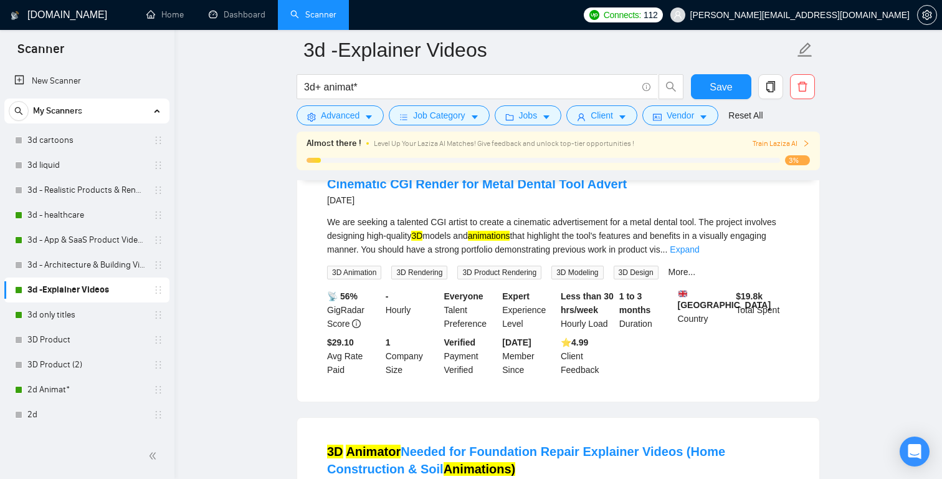
scroll to position [1766, 0]
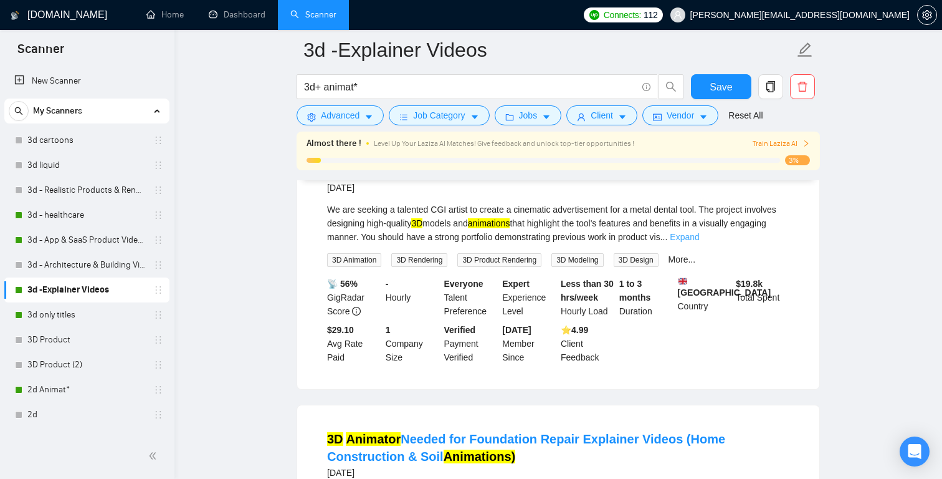
click at [699, 242] on link "Expand" at bounding box center [684, 237] width 29 height 10
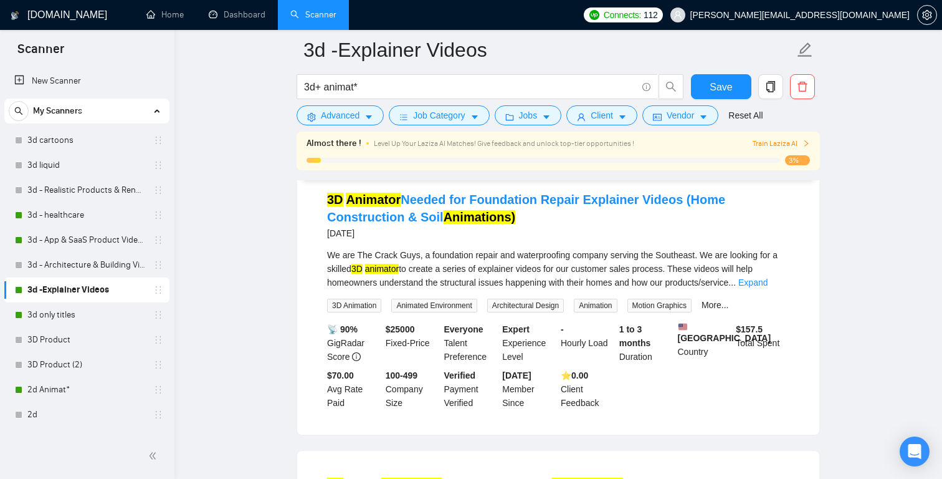
scroll to position [2047, 0]
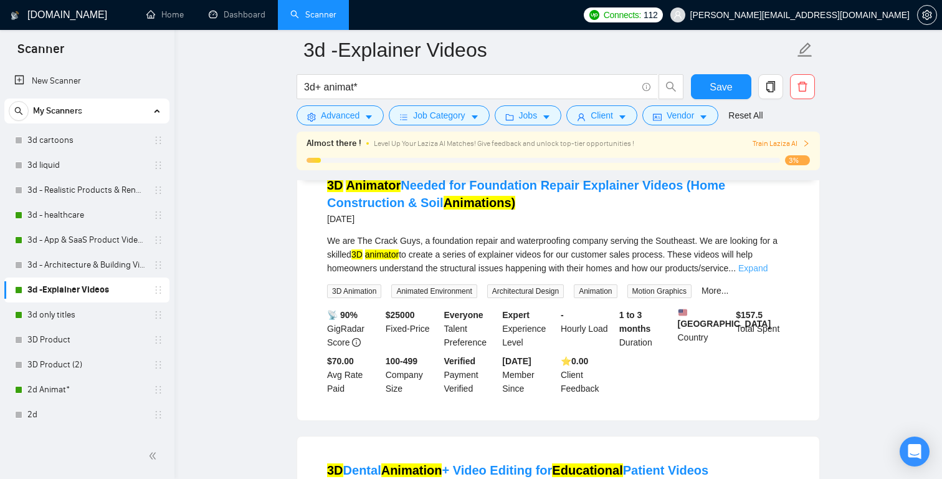
click at [768, 273] on link "Expand" at bounding box center [752, 268] width 29 height 10
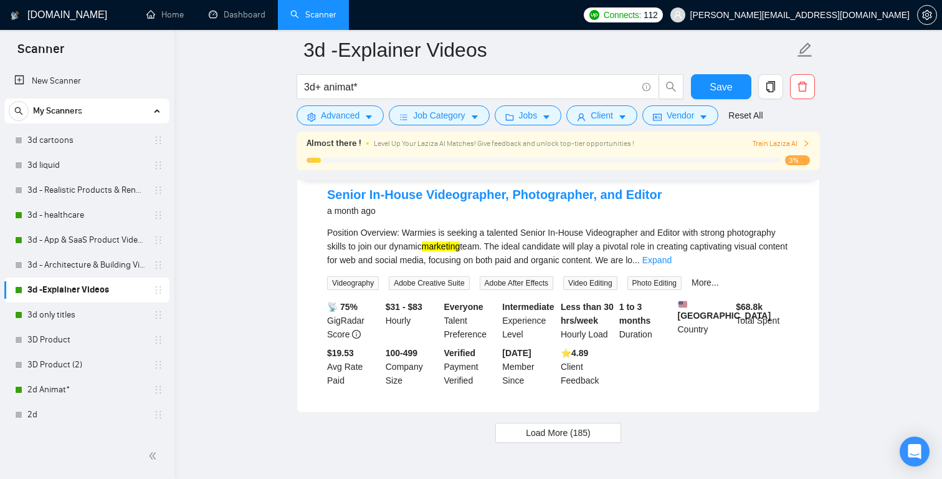
scroll to position [2778, 0]
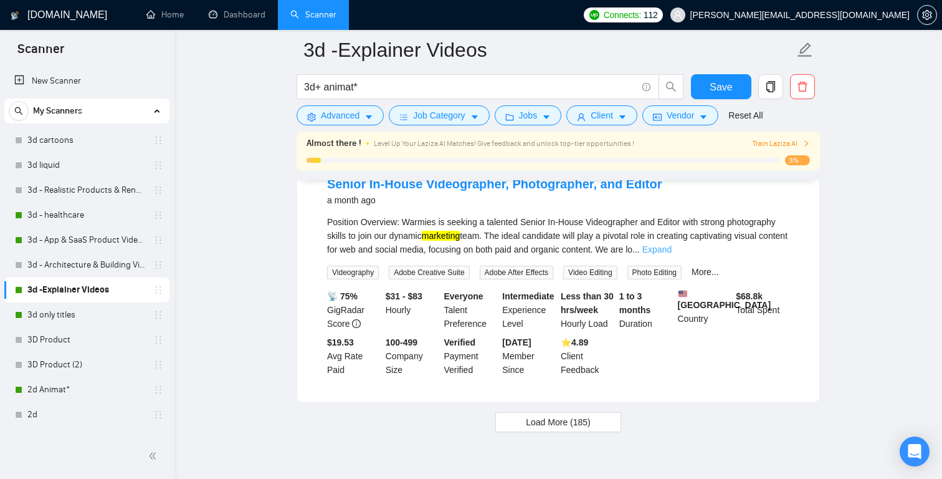
click at [672, 254] on link "Expand" at bounding box center [656, 249] width 29 height 10
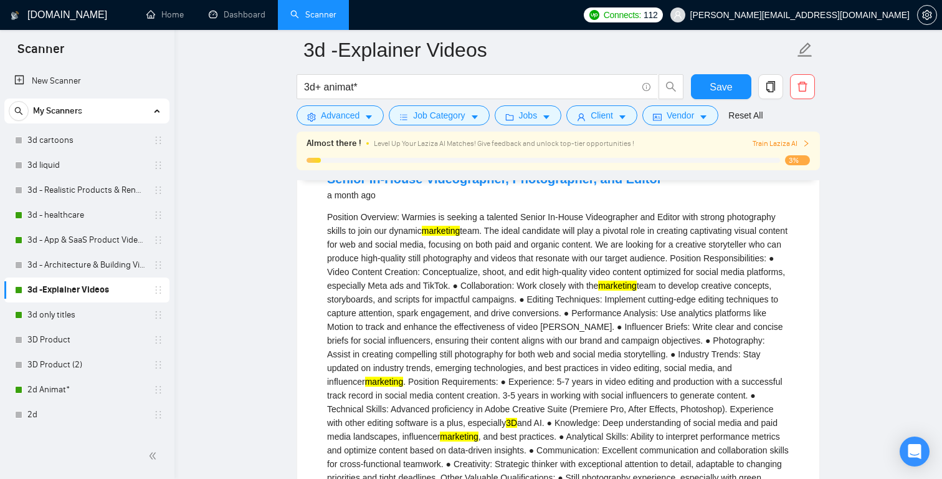
scroll to position [2775, 0]
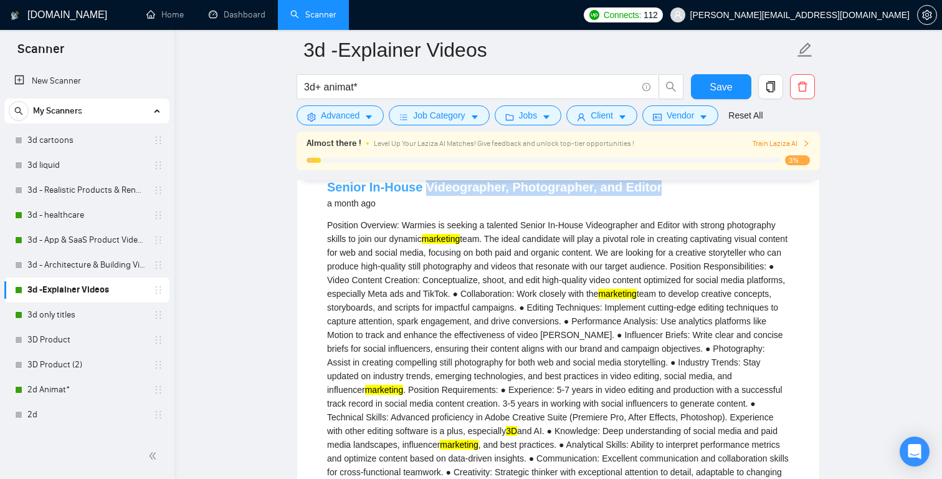
drag, startPoint x: 675, startPoint y: 227, endPoint x: 424, endPoint y: 229, distance: 251.1
click at [424, 211] on div "Senior In-House Videographer, Photographer, and Editor a month ago" at bounding box center [558, 194] width 462 height 32
copy link "Videographer, Photographer, and Editor"
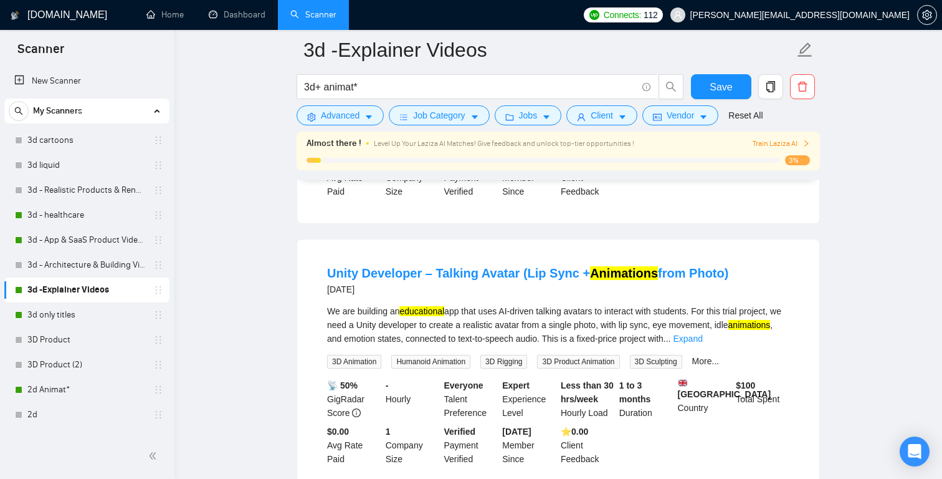
scroll to position [1019, 0]
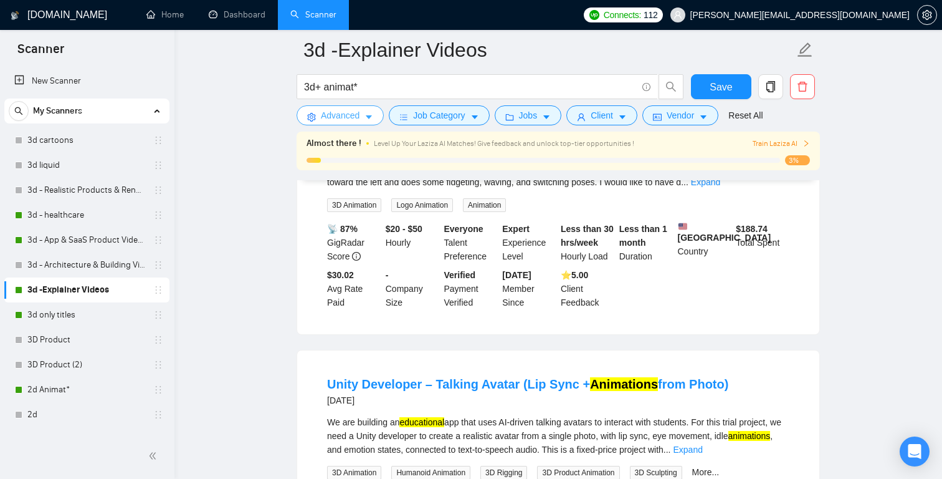
click at [357, 124] on button "Advanced" at bounding box center [340, 115] width 87 height 20
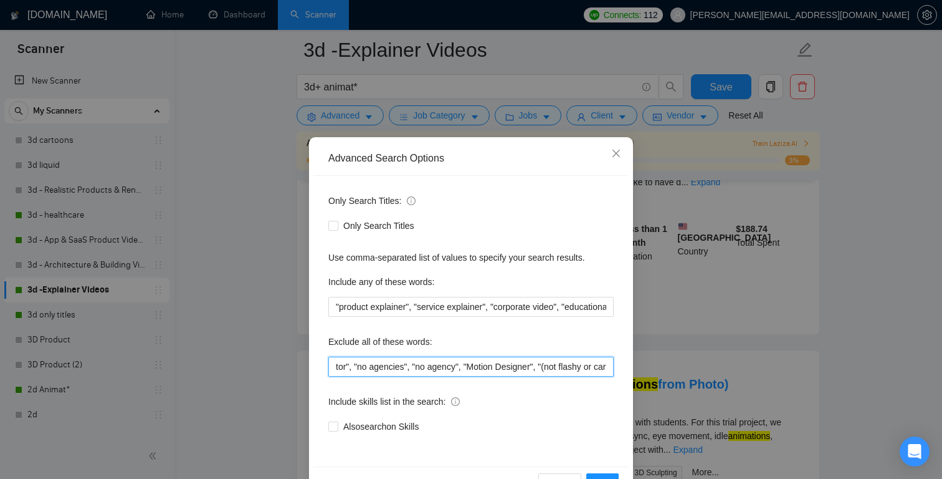
scroll to position [0, 87]
drag, startPoint x: 534, startPoint y: 361, endPoint x: 614, endPoint y: 360, distance: 79.8
click at [614, 360] on div "Only Search Titles: Only Search Titles Use comma-separated list of values to sp…" at bounding box center [470, 321] width 315 height 290
click at [608, 363] on input ""video editor", "no agencies", "no agency", "Motion Designer", "(not flashy or …" at bounding box center [470, 366] width 285 height 20
paste input "Videographer, Photographer, and Editor"
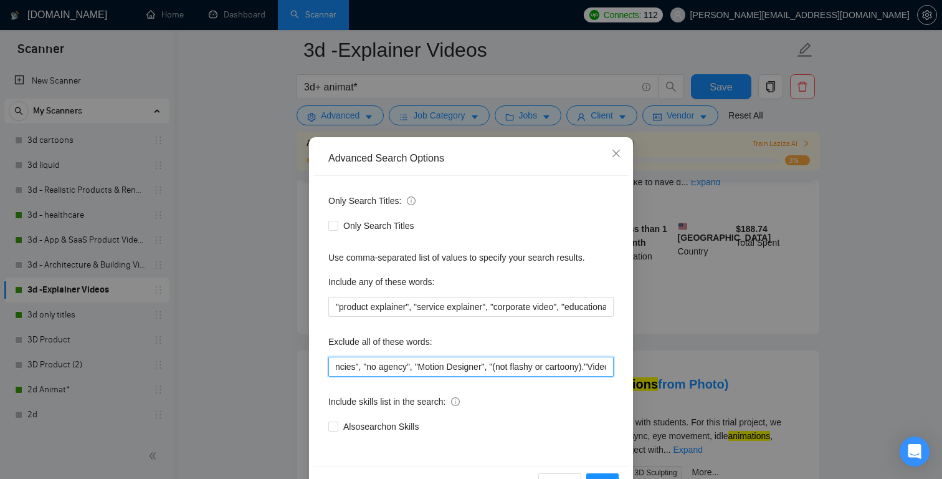
scroll to position [0, 245]
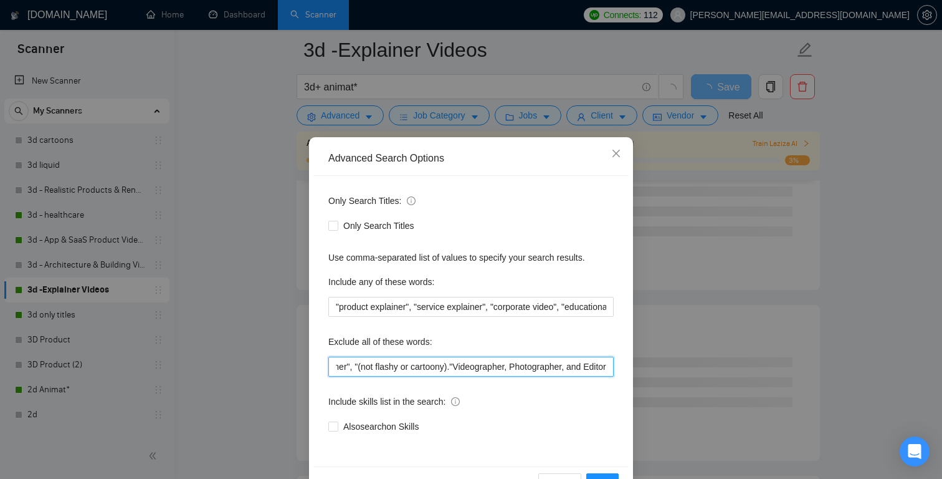
click at [502, 365] on input ""video editor", "no agencies", "no agency", "Motion Designer", "(not flashy or …" at bounding box center [470, 366] width 285 height 20
click at [442, 366] on input ""video editor", "no agencies", "no agency", "Motion Designer", "(not flashy or …" at bounding box center [470, 366] width 285 height 20
click at [520, 366] on input ""video editor", "no agencies", "no agency", "Motion Designer", "(not flashy or …" at bounding box center [470, 366] width 285 height 20
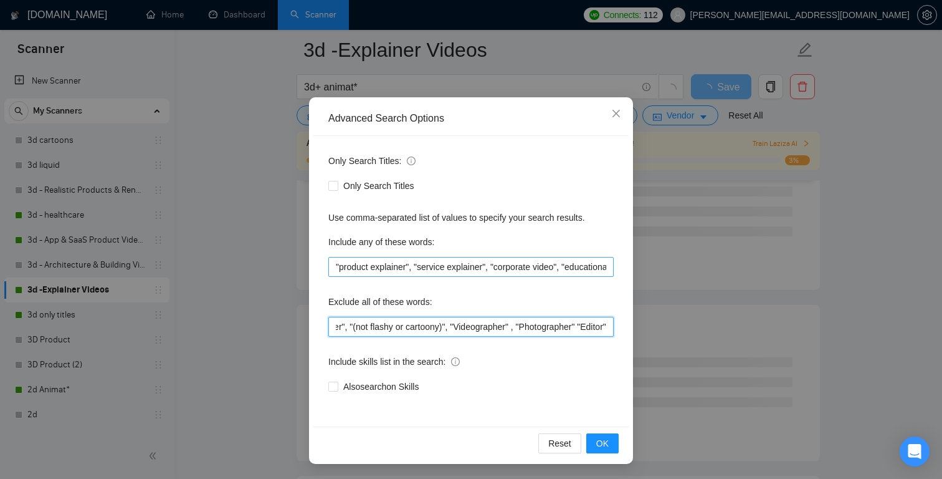
type input ""video editor", "no agencies", "no agency", "Motion Designer", "(not flashy or …"
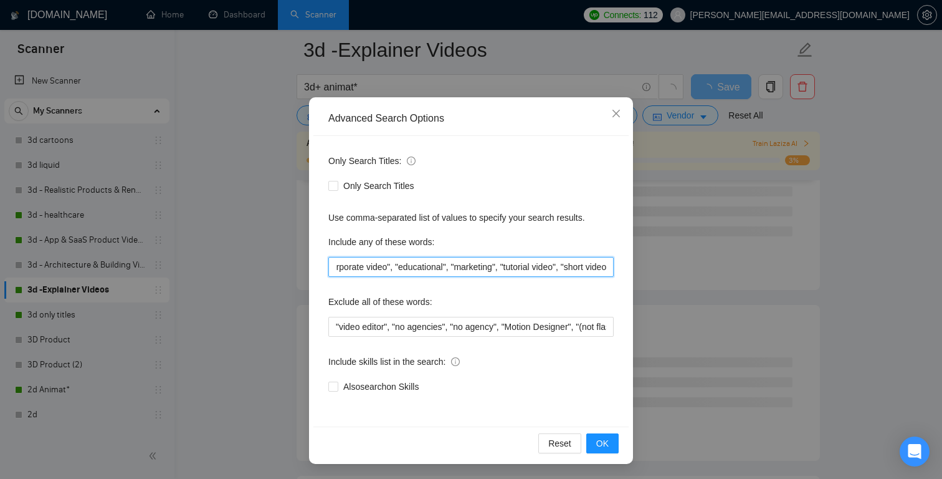
scroll to position [0, 197]
drag, startPoint x: 451, startPoint y: 265, endPoint x: 611, endPoint y: 267, distance: 160.1
click at [611, 267] on input ""product explainer", "service explainer", "corporate video", "educational", "ma…" at bounding box center [470, 267] width 285 height 20
click at [570, 264] on input ""product explainer", "service explainer", "corporate video", "educational", "ma…" at bounding box center [470, 267] width 285 height 20
drag, startPoint x: 576, startPoint y: 262, endPoint x: 611, endPoint y: 262, distance: 34.3
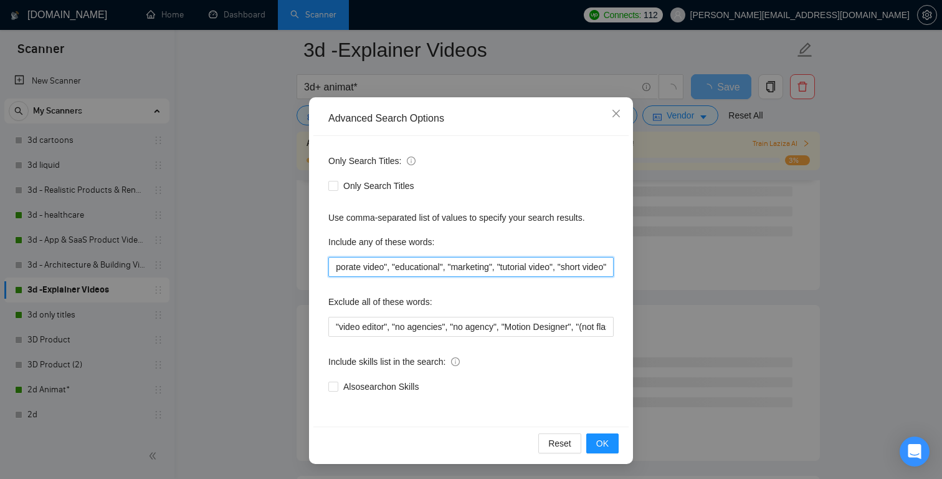
click at [611, 262] on input ""product explainer", "service explainer", "corporate video", "educational", "ma…" at bounding box center [470, 267] width 285 height 20
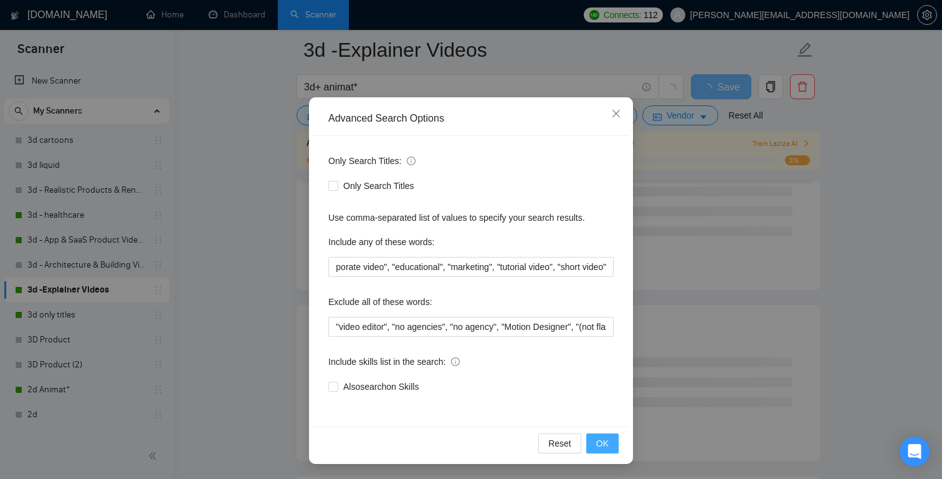
scroll to position [0, 0]
click at [602, 439] on span "OK" at bounding box center [602, 443] width 12 height 14
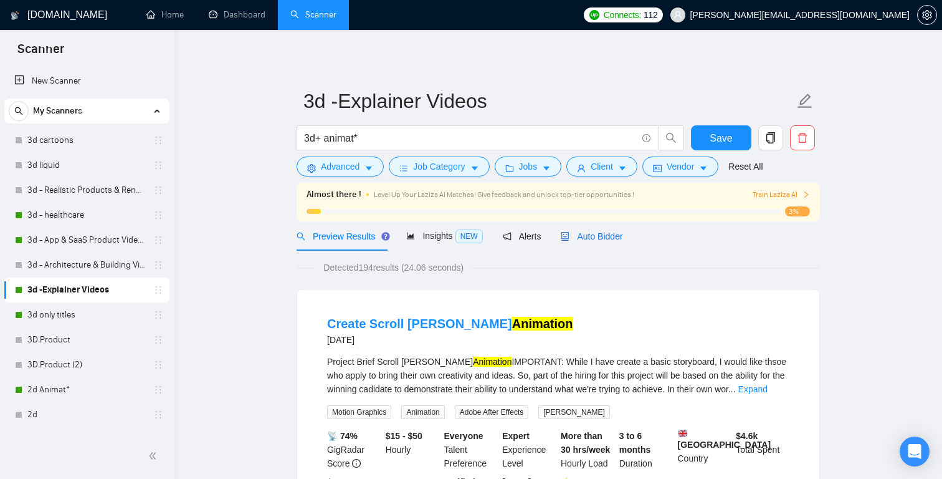
click at [604, 239] on span "Auto Bidder" at bounding box center [592, 236] width 62 height 10
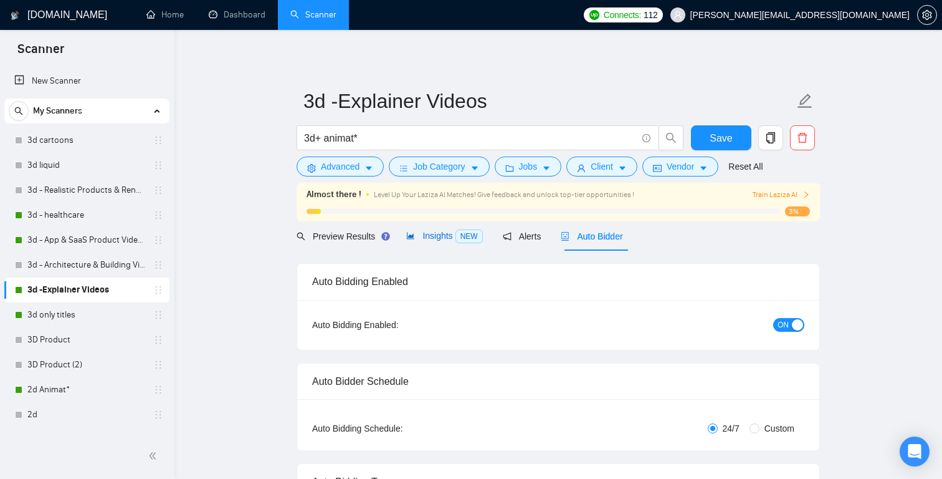
click at [462, 232] on span "NEW" at bounding box center [468, 236] width 27 height 14
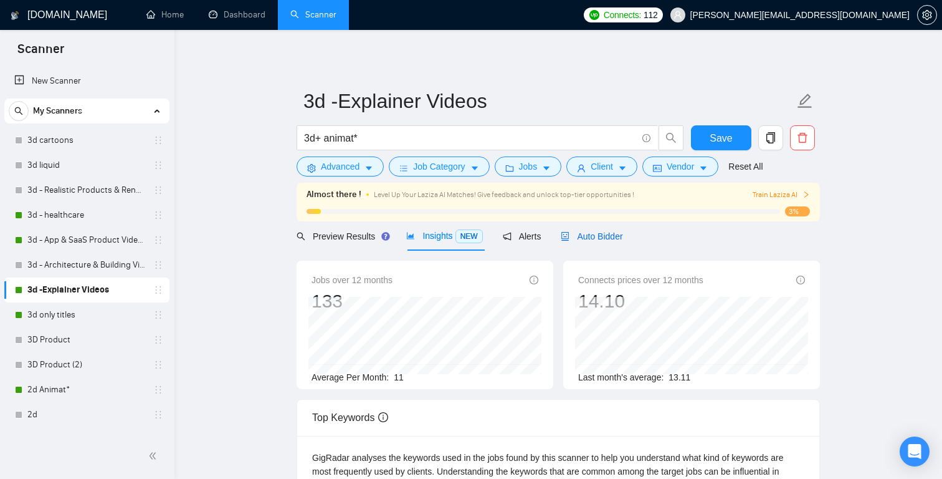
click at [588, 234] on span "Auto Bidder" at bounding box center [592, 236] width 62 height 10
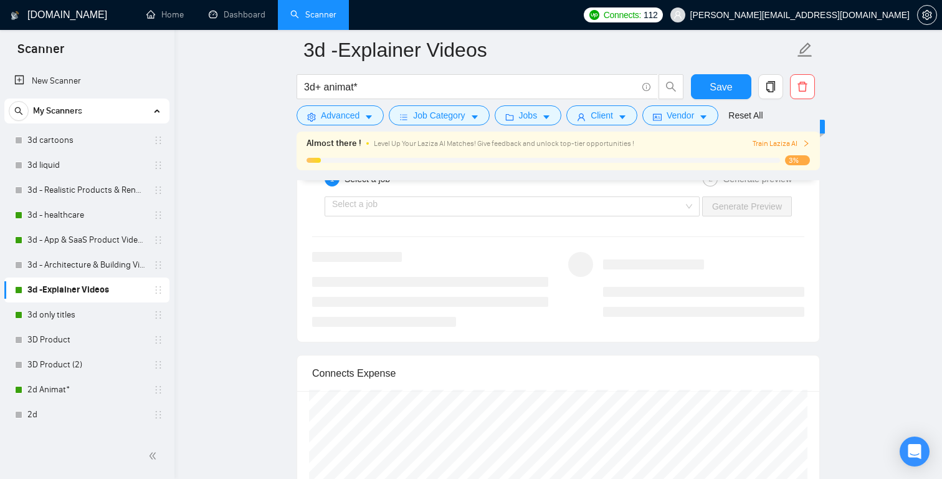
scroll to position [2509, 0]
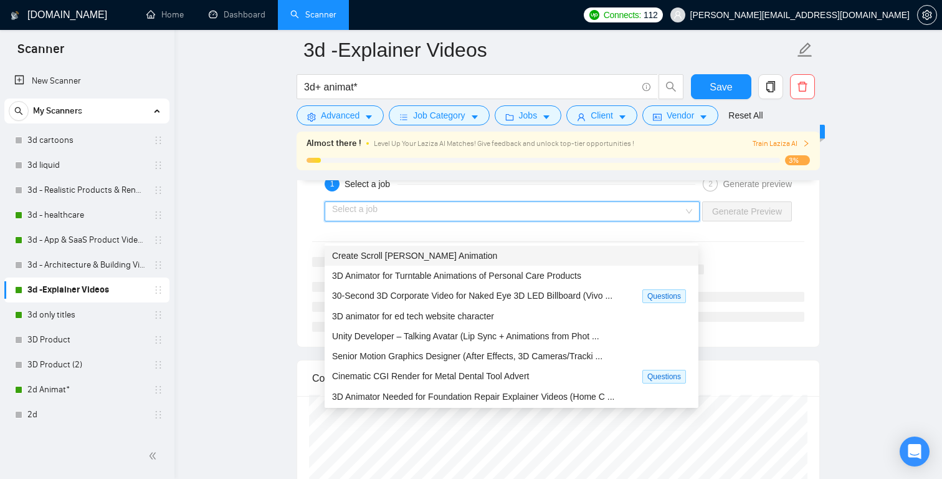
click at [665, 221] on input "search" at bounding box center [507, 211] width 351 height 19
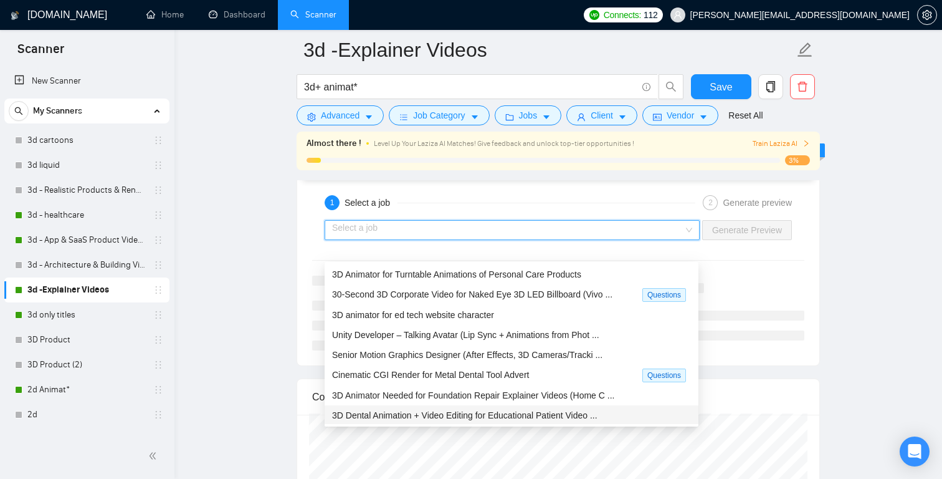
scroll to position [40, 0]
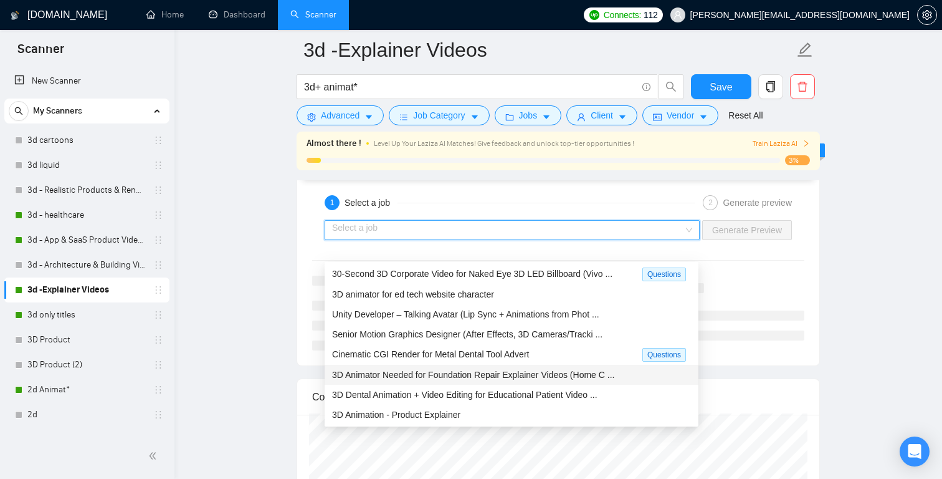
click at [518, 370] on span "3D Animator Needed for Foundation Repair Explainer Videos (Home C ..." at bounding box center [473, 374] width 282 height 10
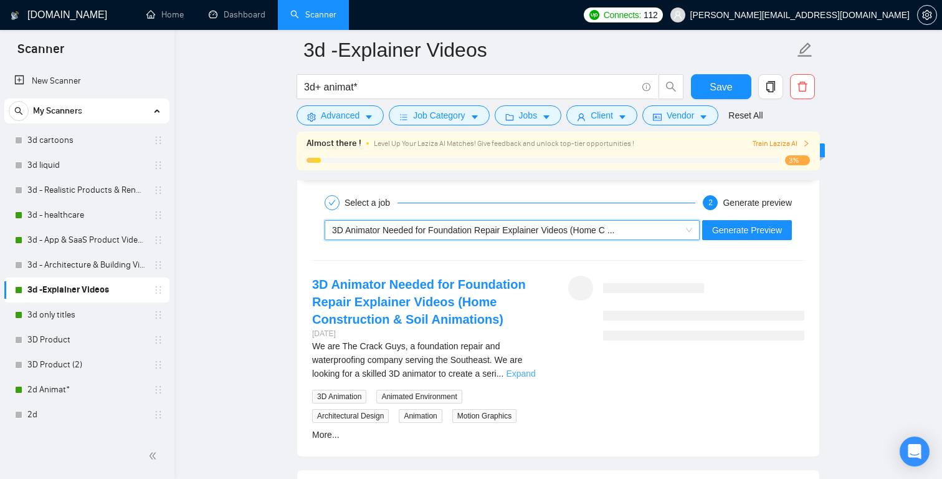
click at [535, 378] on link "Expand" at bounding box center [520, 373] width 29 height 10
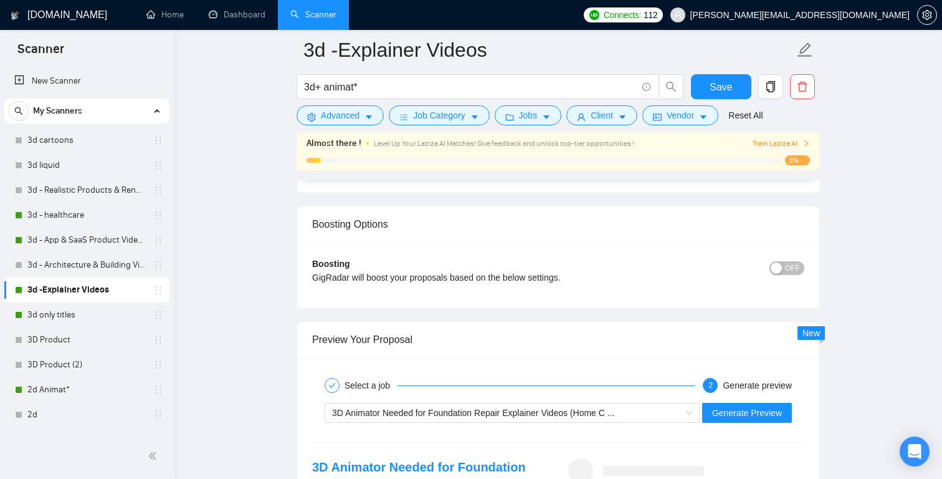
scroll to position [2312, 0]
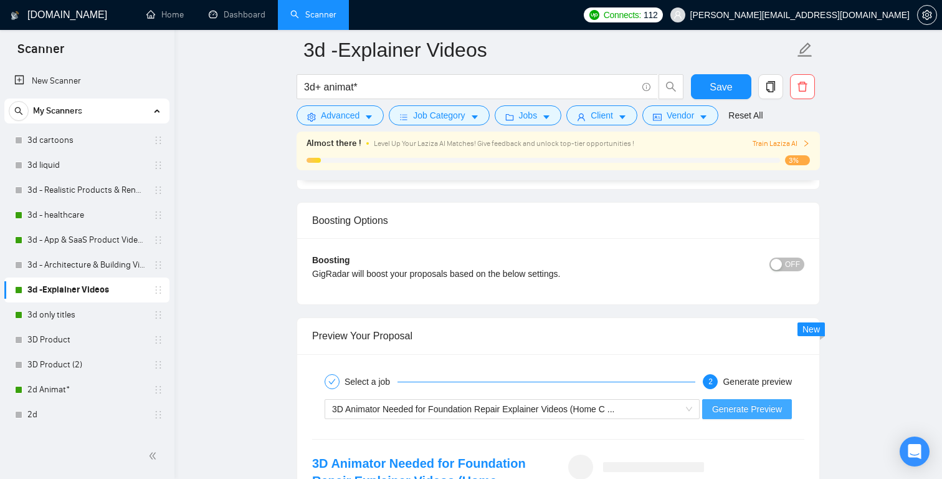
click at [751, 416] on span "Generate Preview" at bounding box center [747, 409] width 70 height 14
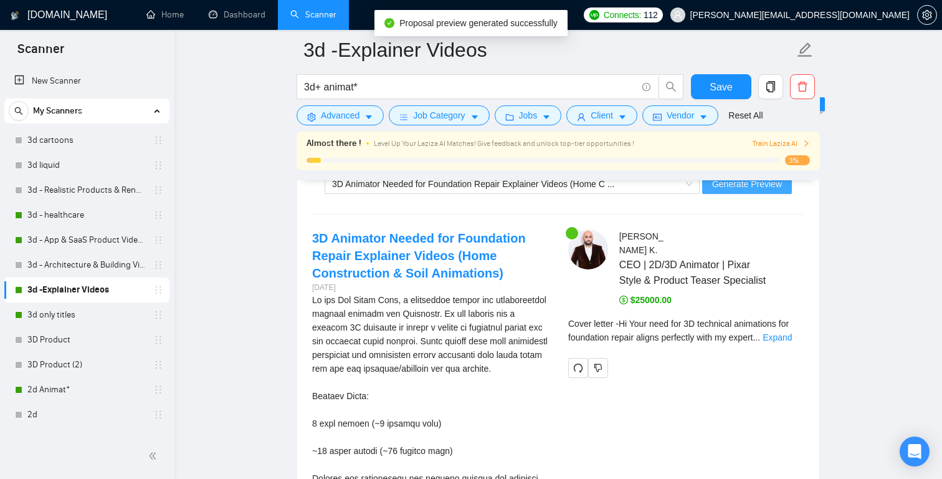
scroll to position [2538, 0]
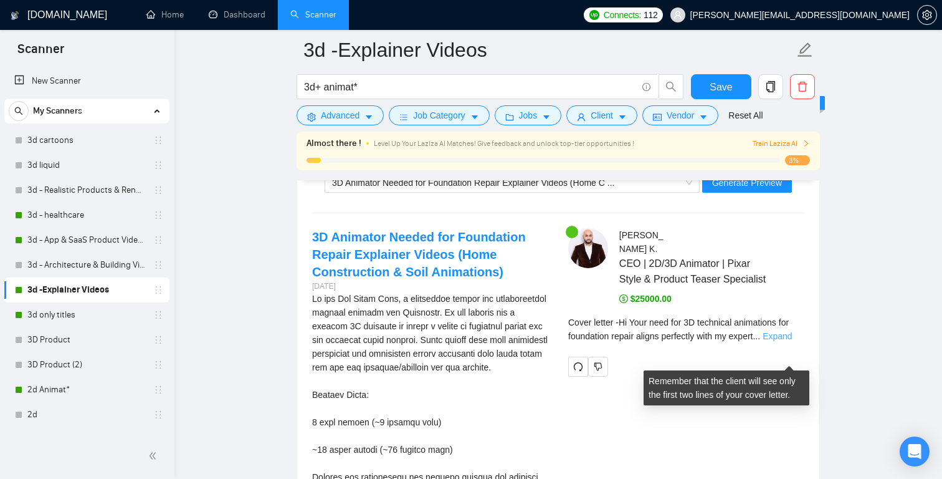
click at [792, 341] on link "Expand" at bounding box center [777, 336] width 29 height 10
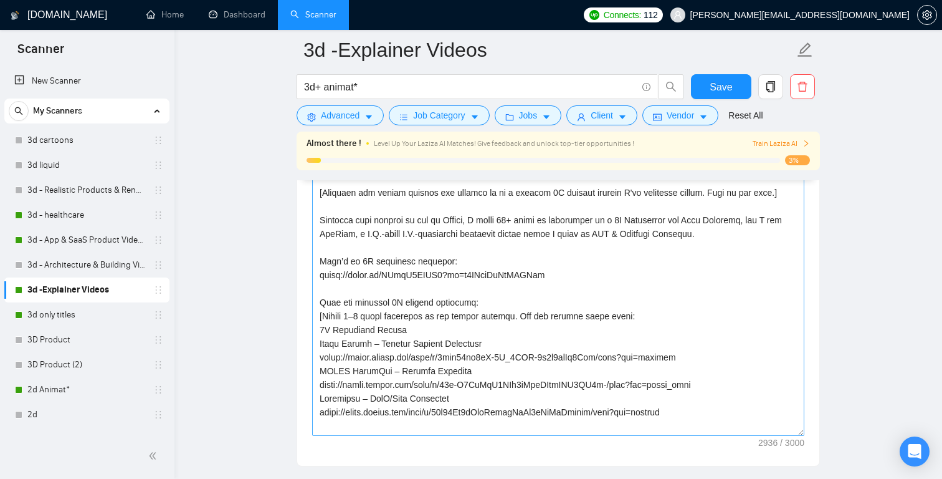
scroll to position [1535, 0]
click at [362, 336] on textarea "Cover letter template:" at bounding box center [558, 296] width 492 height 280
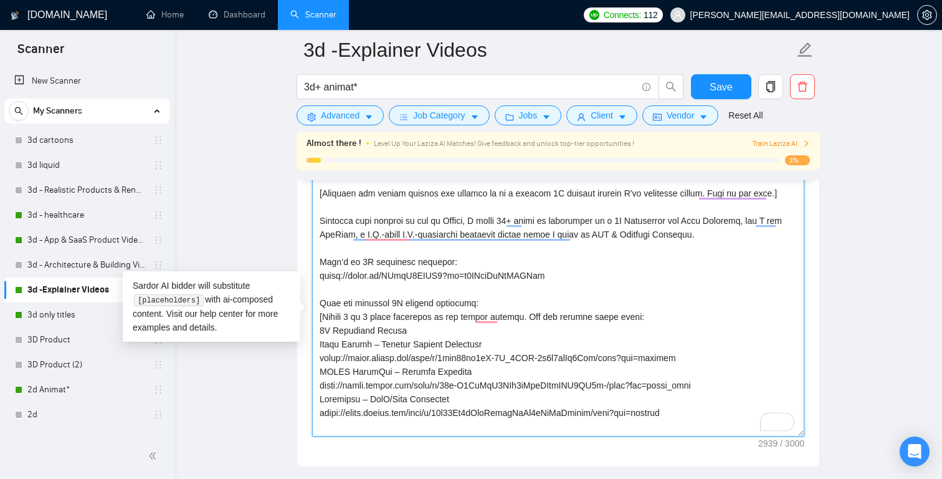
click at [530, 338] on textarea "Cover letter template:" at bounding box center [558, 296] width 492 height 280
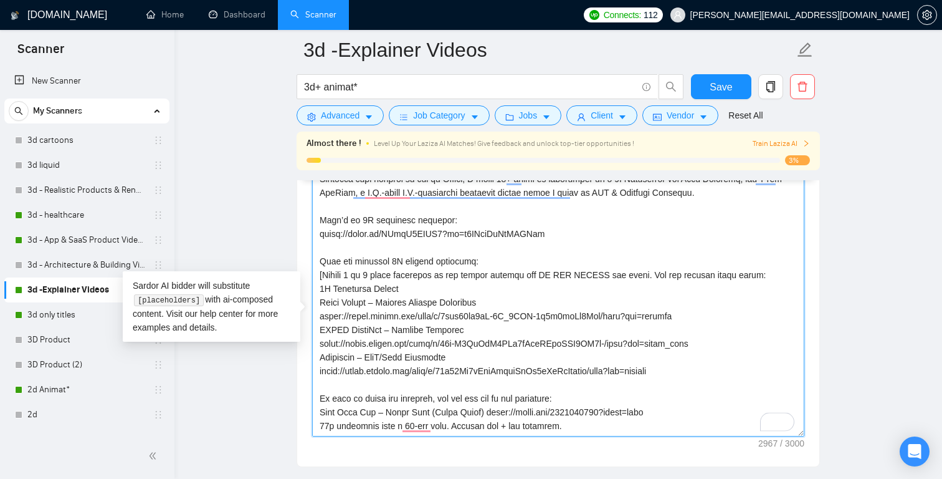
scroll to position [0, 0]
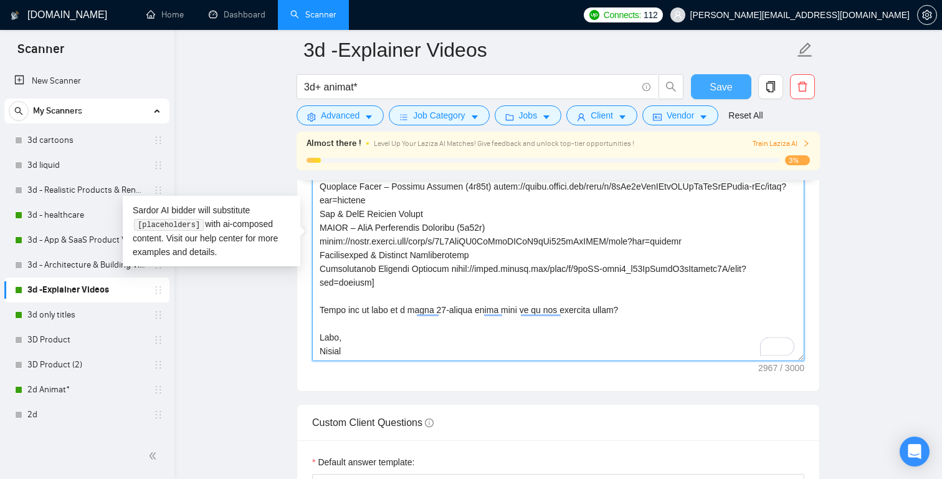
type textarea "[Lor "Ip" dol sit a cons ad elits do eius, te inc - utlab etdo "Ma"] [Aliquaen …"
click at [726, 87] on span "Save" at bounding box center [721, 87] width 22 height 16
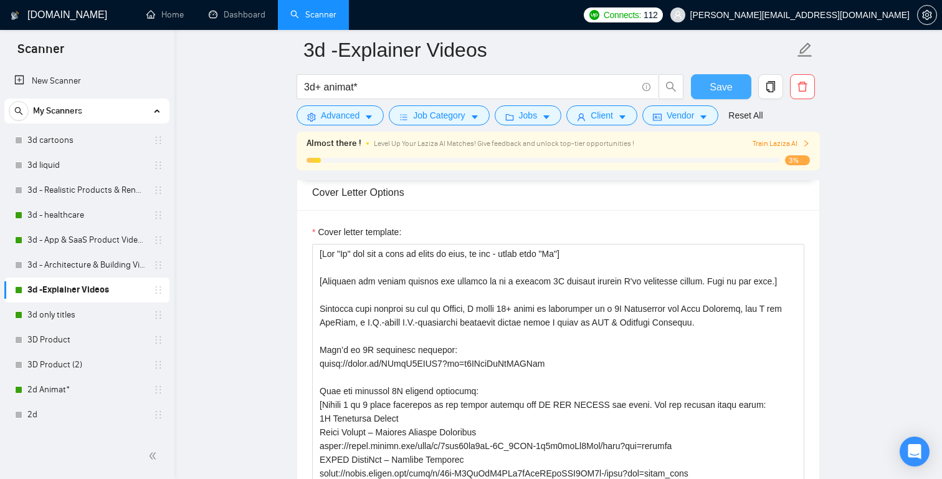
click at [735, 87] on button "Save" at bounding box center [721, 86] width 60 height 25
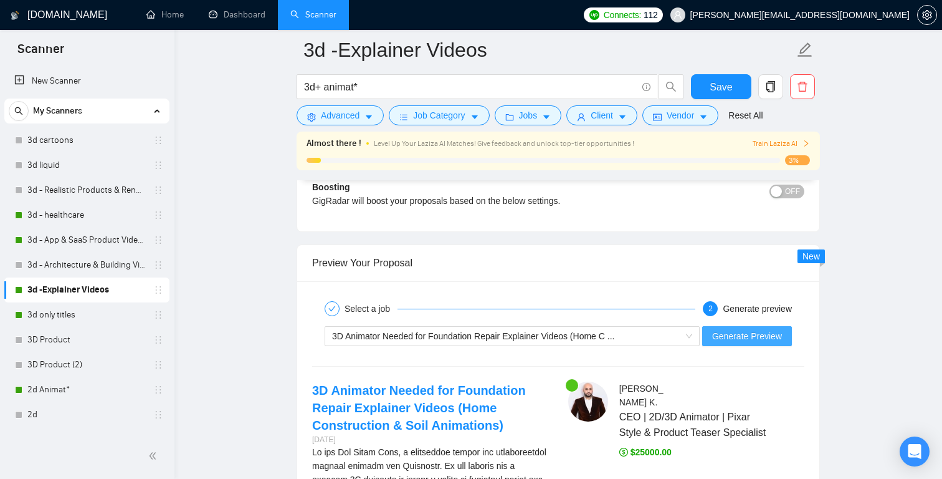
click at [735, 343] on span "Generate Preview" at bounding box center [747, 336] width 70 height 14
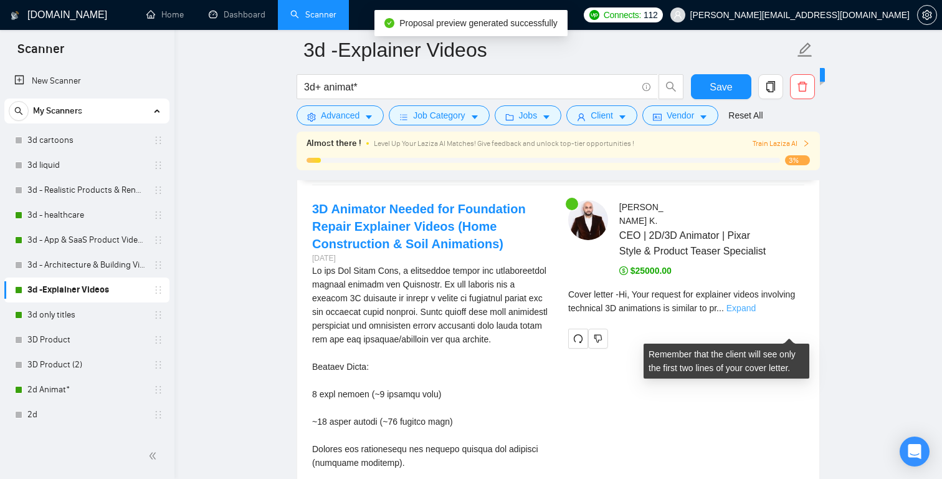
click at [756, 313] on link "Expand" at bounding box center [740, 308] width 29 height 10
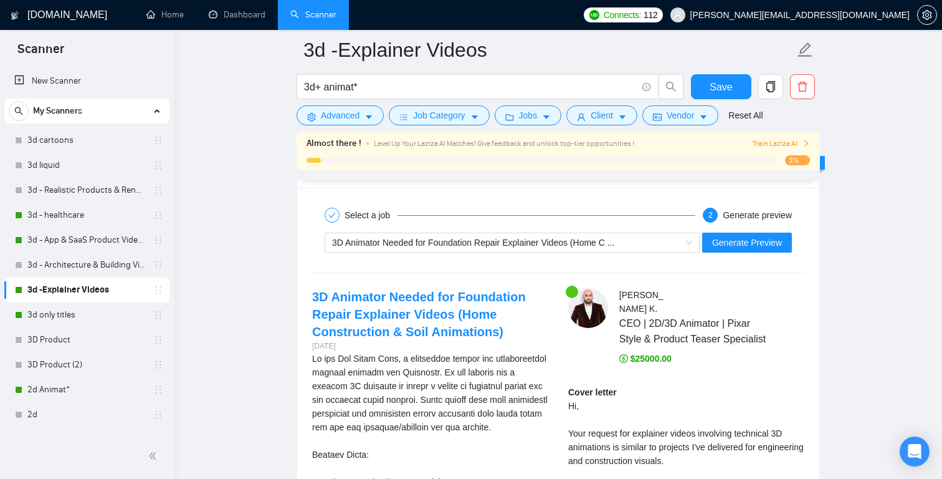
scroll to position [2482, 0]
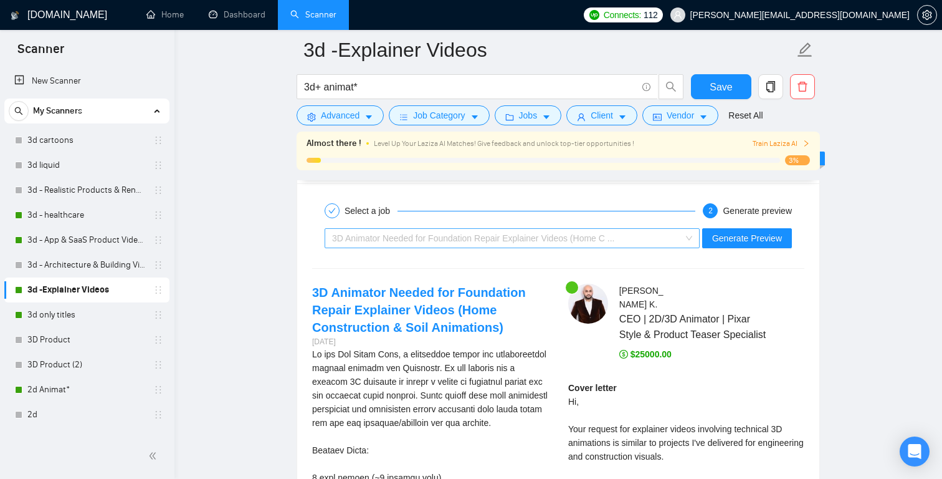
click at [685, 247] on span "3D Animator Needed for Foundation Repair Explainer Videos (Home C ..." at bounding box center [512, 238] width 360 height 19
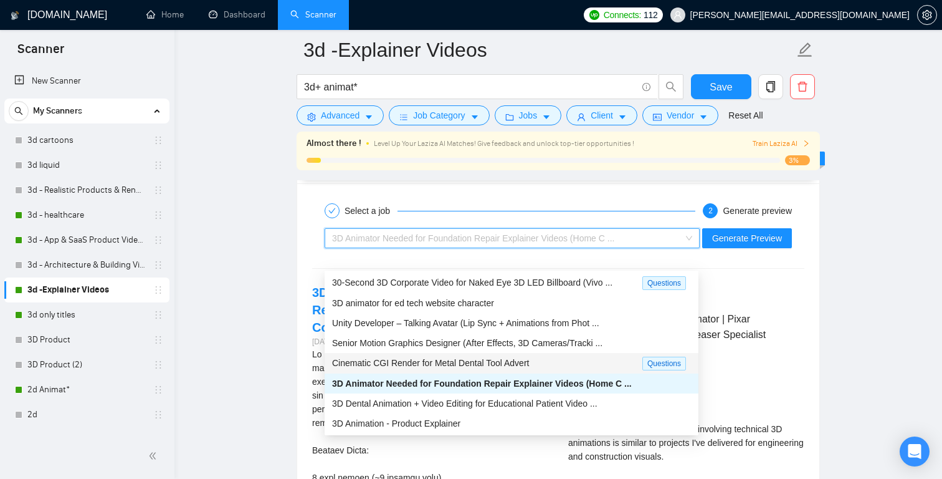
click at [525, 359] on span "Cinematic CGI Render for Metal Dental Tool Advert" at bounding box center [430, 363] width 197 height 10
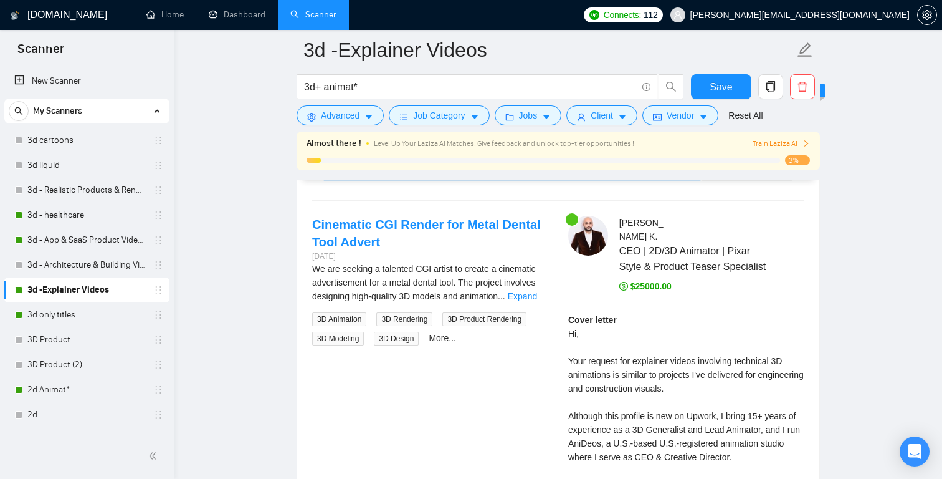
scroll to position [2561, 0]
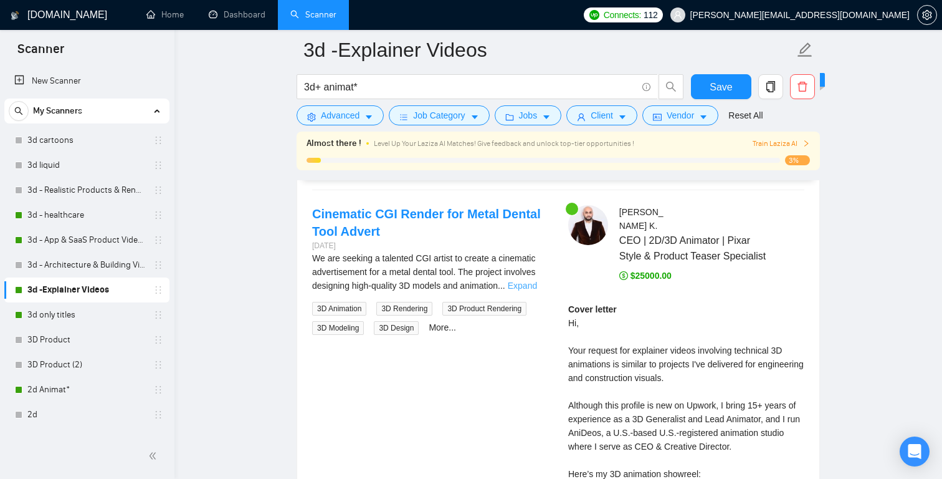
click at [533, 290] on link "Expand" at bounding box center [522, 285] width 29 height 10
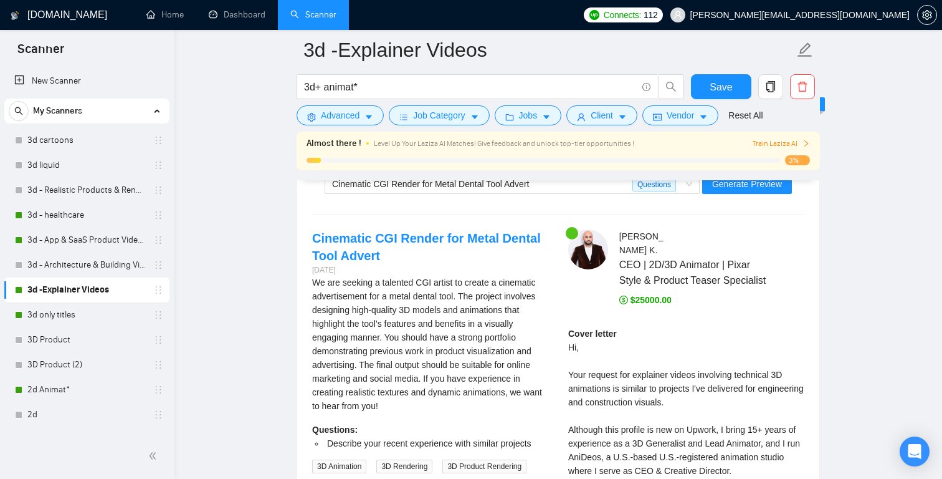
scroll to position [2526, 0]
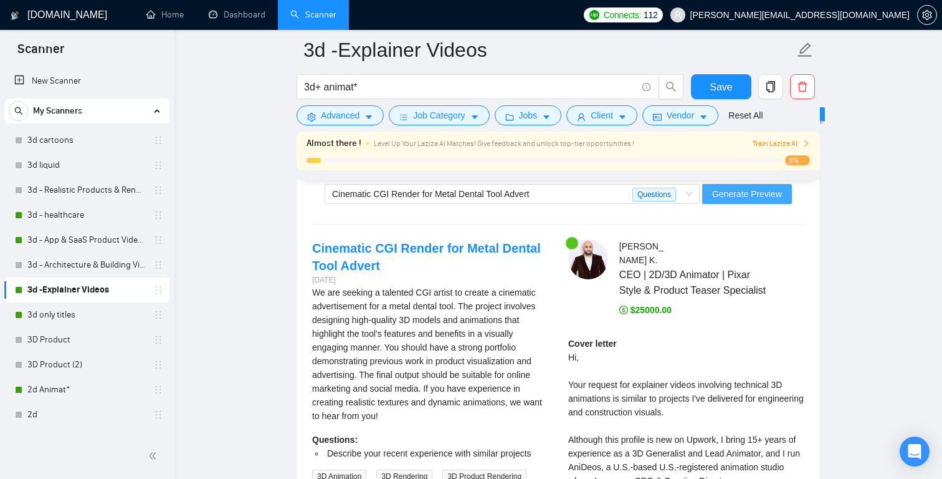
click at [757, 204] on button "Generate Preview" at bounding box center [747, 194] width 90 height 20
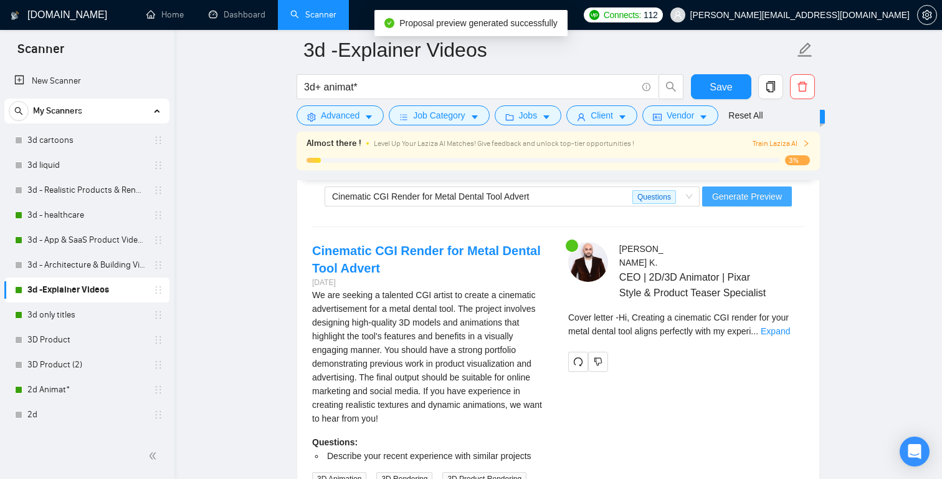
scroll to position [2527, 0]
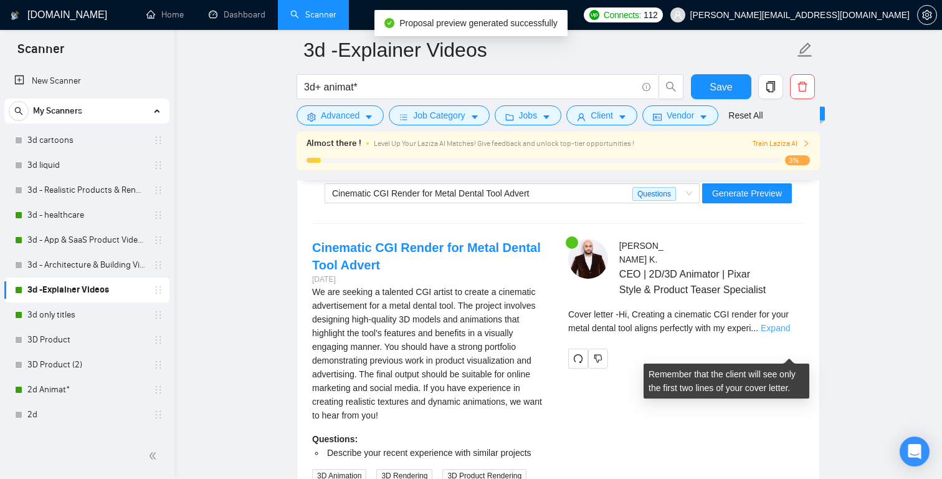
click at [782, 333] on link "Expand" at bounding box center [775, 328] width 29 height 10
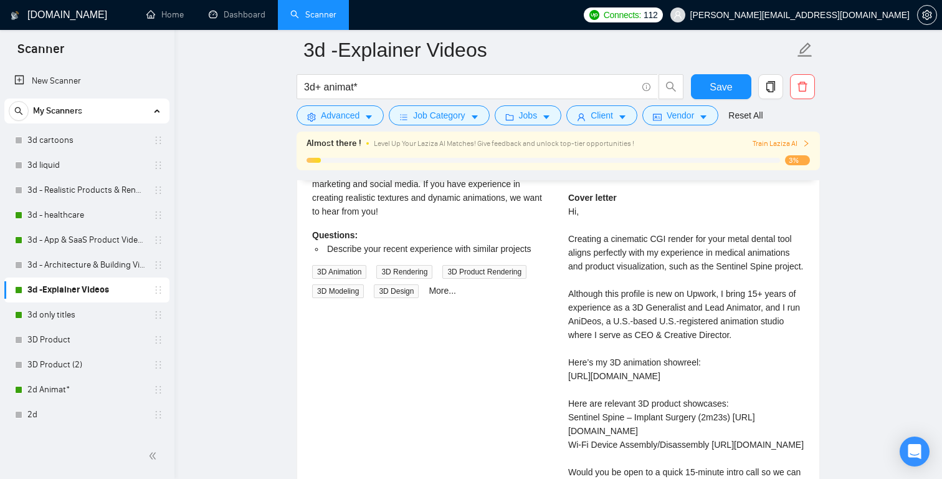
scroll to position [2725, 0]
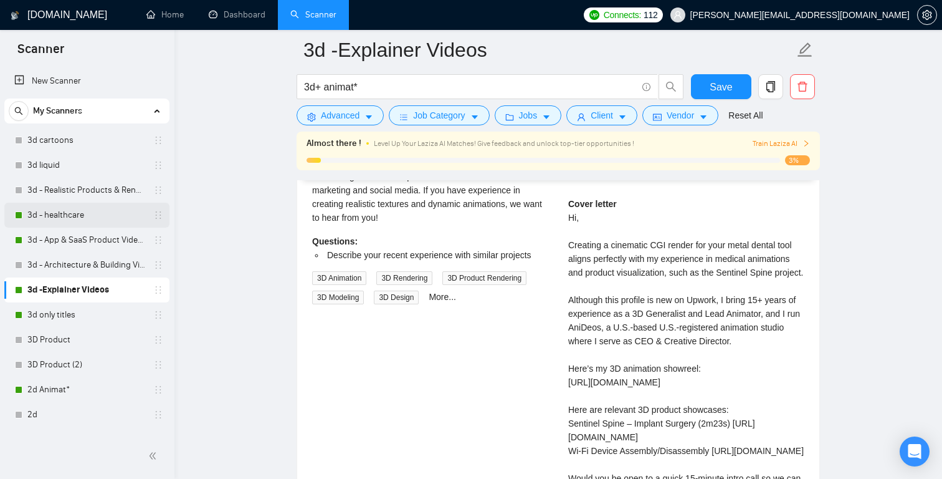
click at [95, 212] on link "3d - healthcare" at bounding box center [86, 214] width 118 height 25
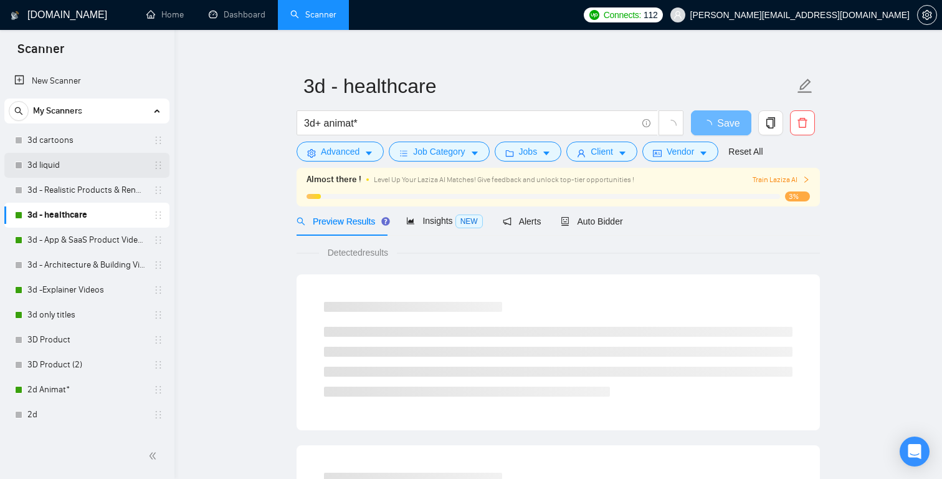
click at [90, 171] on link "3d liquid" at bounding box center [86, 165] width 118 height 25
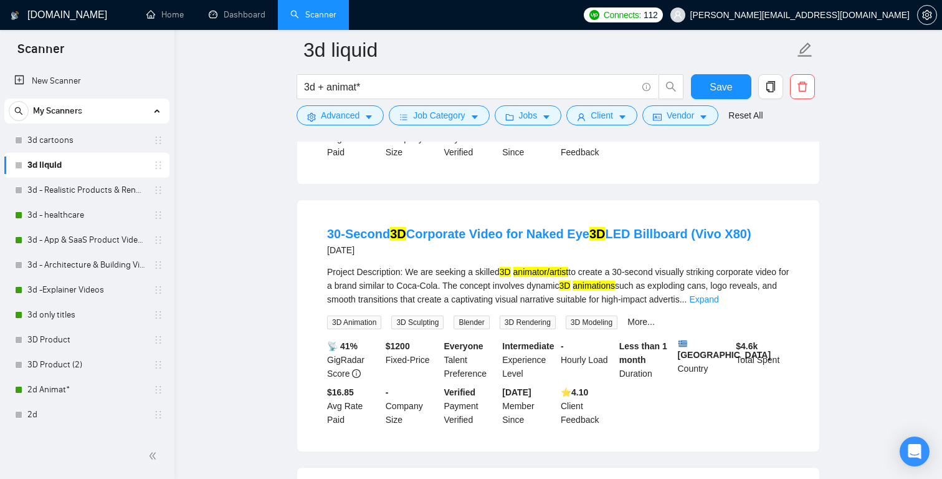
scroll to position [330, 0]
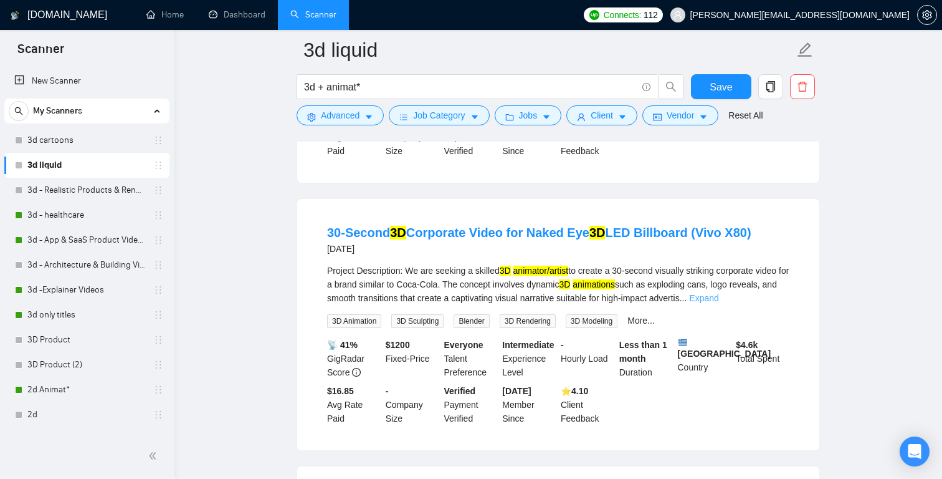
click at [718, 297] on link "Expand" at bounding box center [703, 298] width 29 height 10
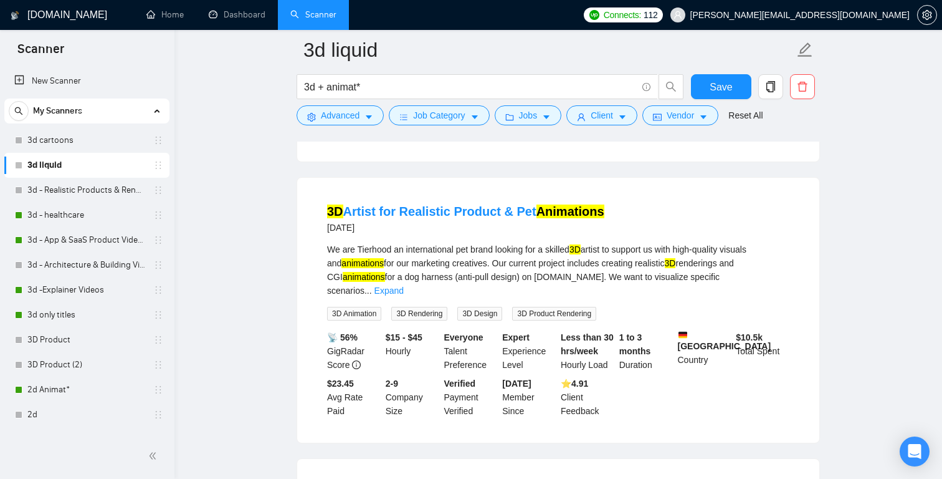
scroll to position [1537, 0]
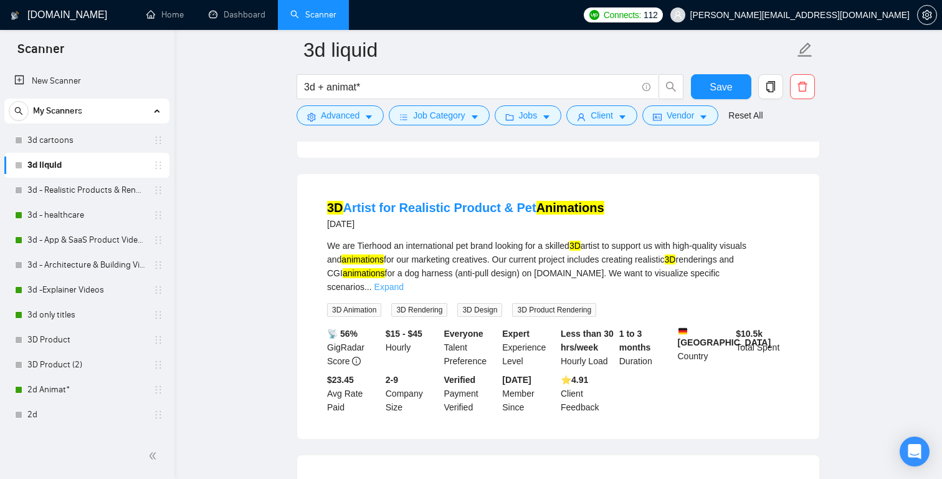
click at [404, 282] on link "Expand" at bounding box center [388, 287] width 29 height 10
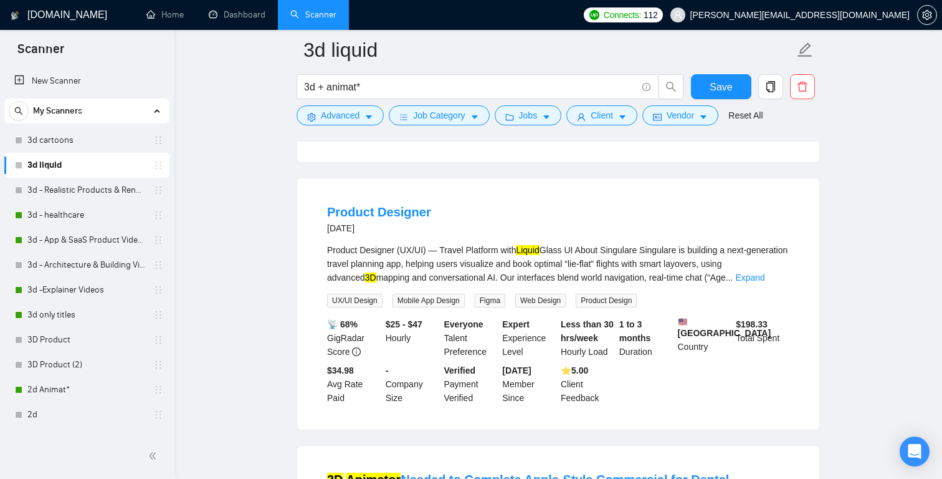
scroll to position [2180, 0]
click at [764, 273] on link "Expand" at bounding box center [749, 278] width 29 height 10
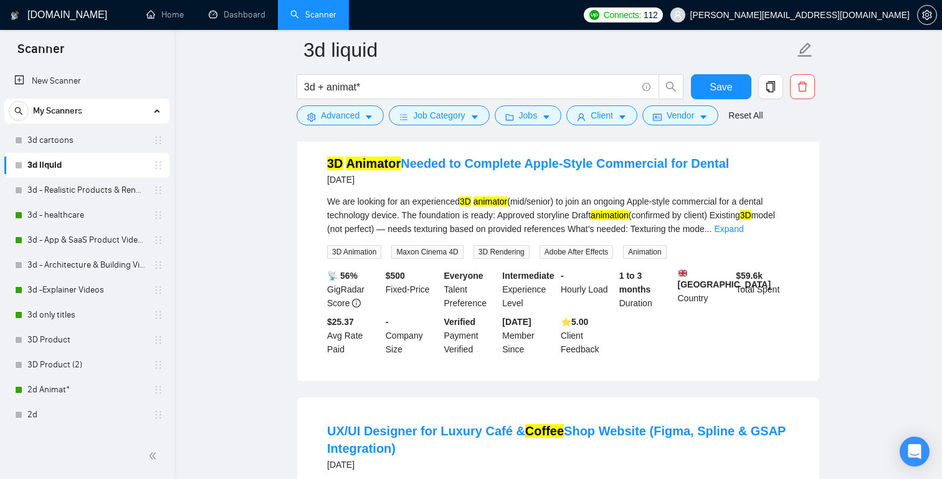
scroll to position [2783, 0]
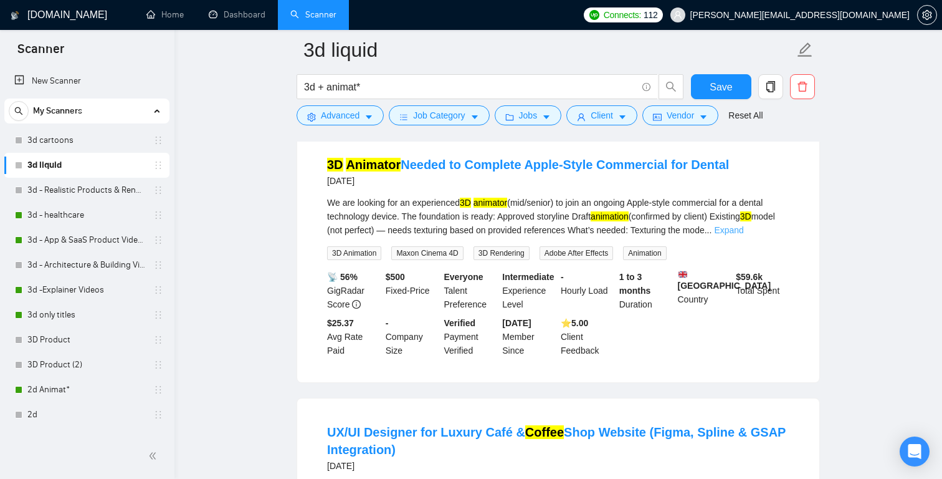
click at [743, 226] on link "Expand" at bounding box center [728, 230] width 29 height 10
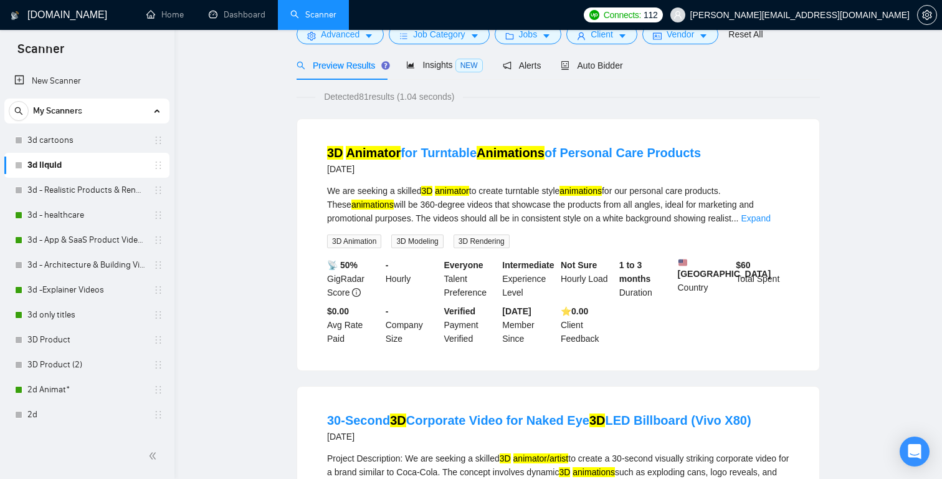
scroll to position [0, 0]
